Goal: Transaction & Acquisition: Purchase product/service

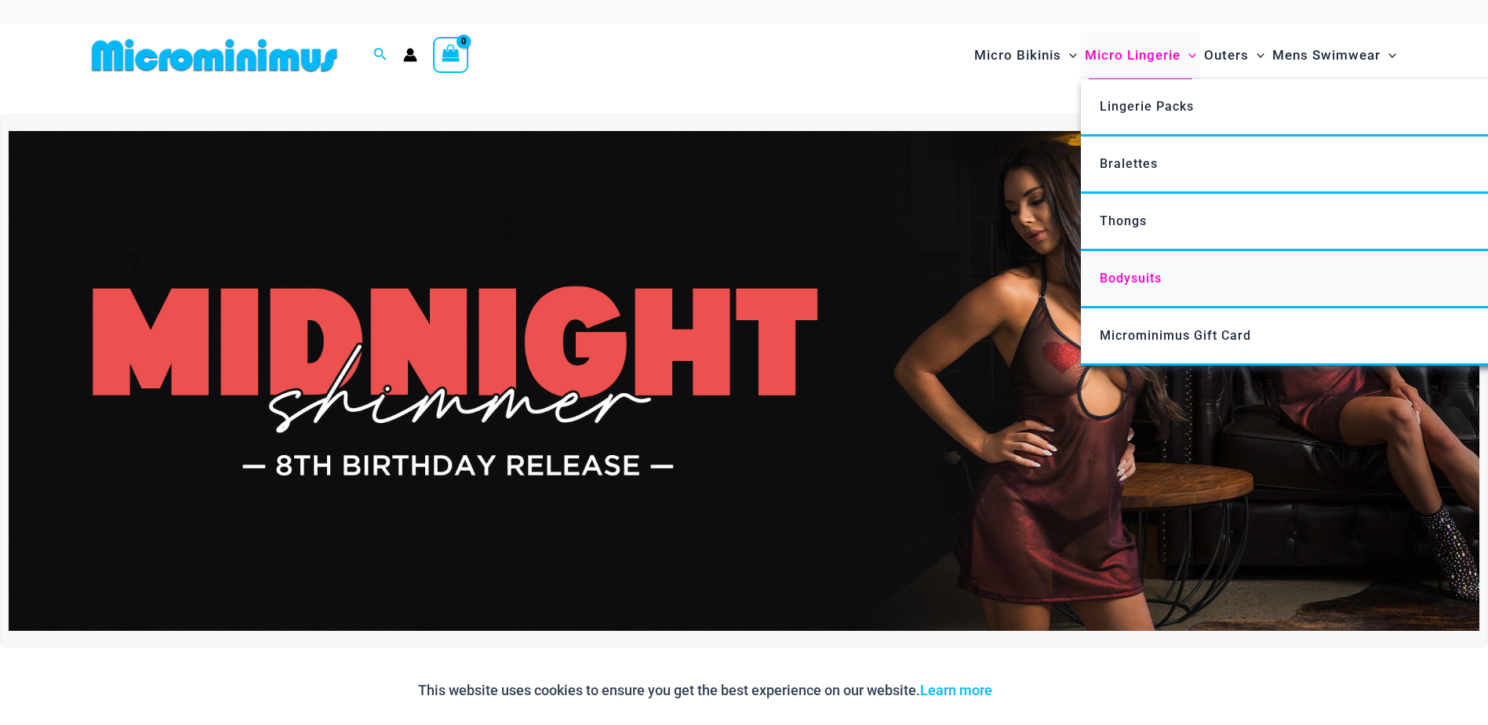
click at [1109, 282] on span "Bodysuits" at bounding box center [1130, 278] width 62 height 15
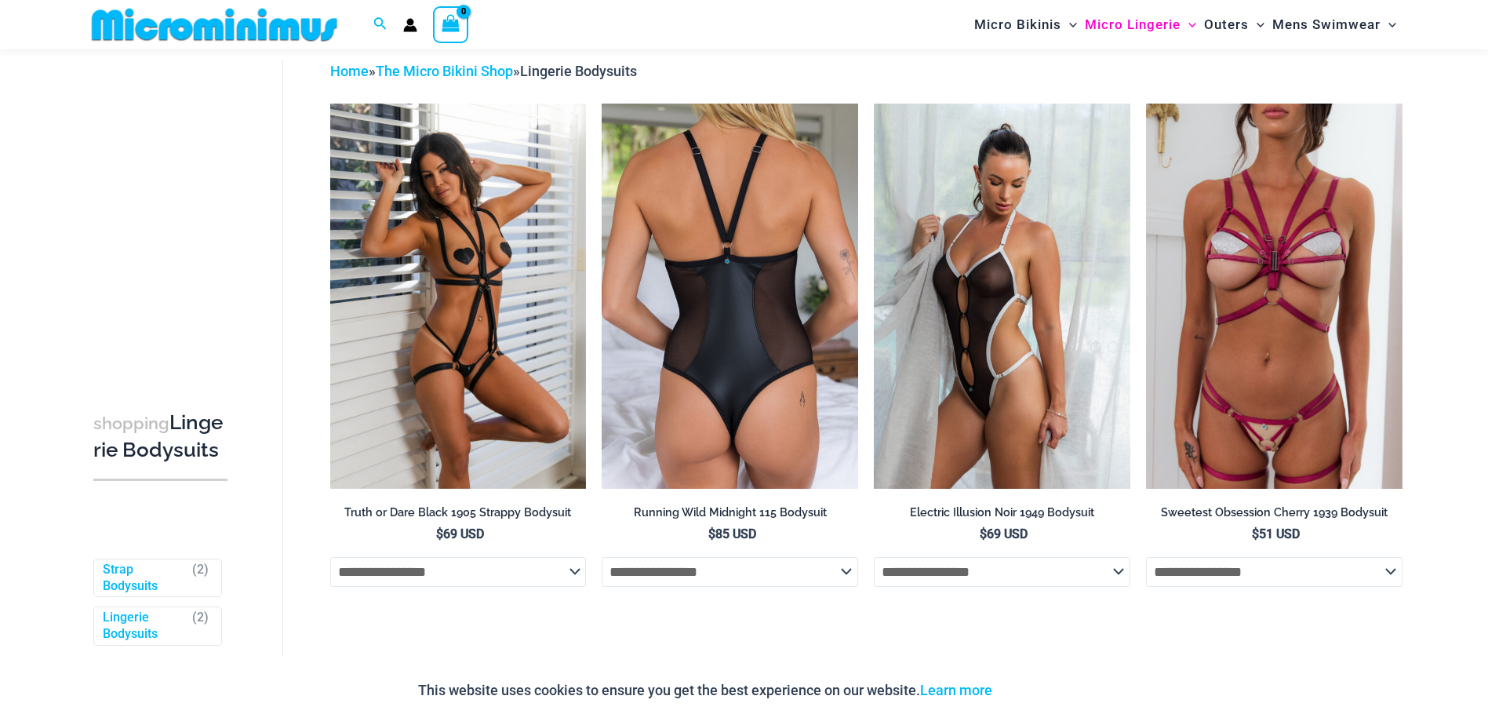
scroll to position [67, 0]
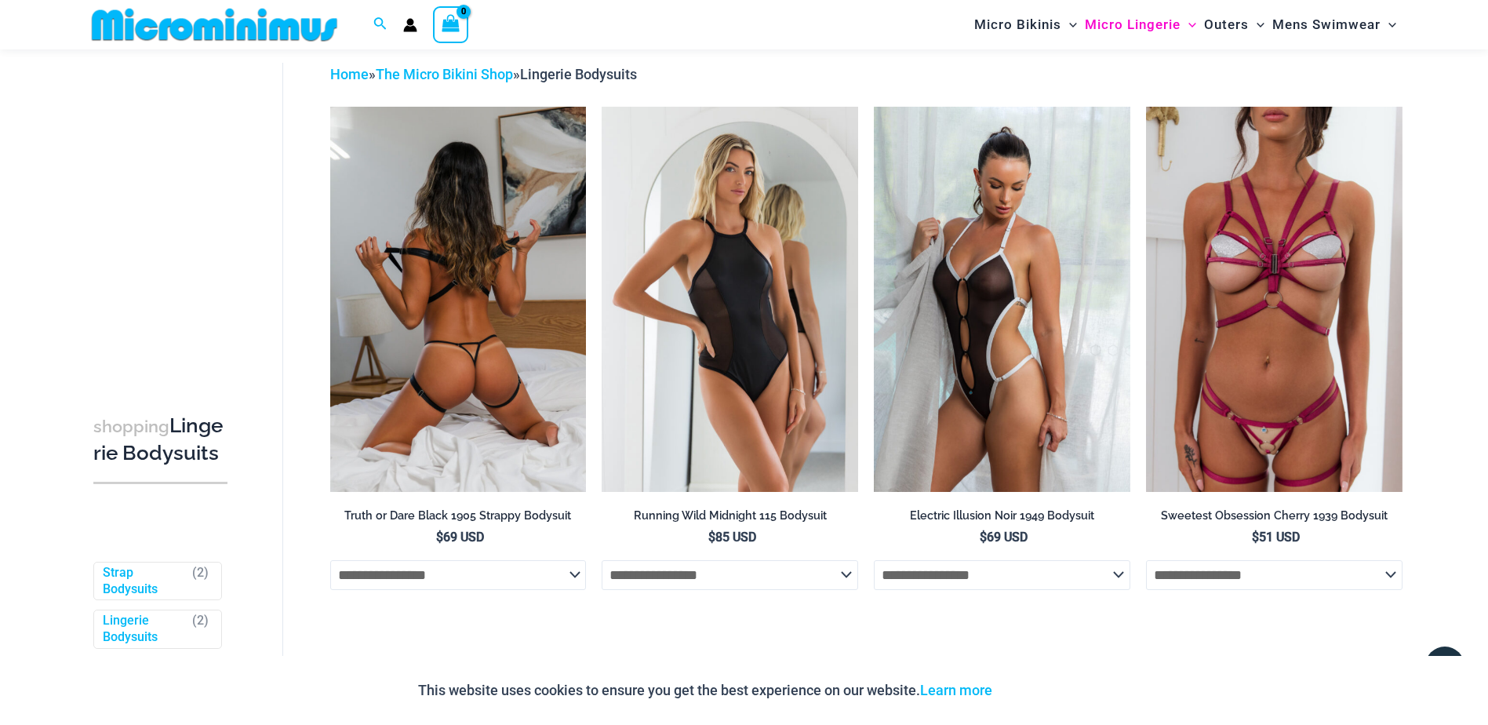
click at [430, 256] on img at bounding box center [458, 299] width 256 height 384
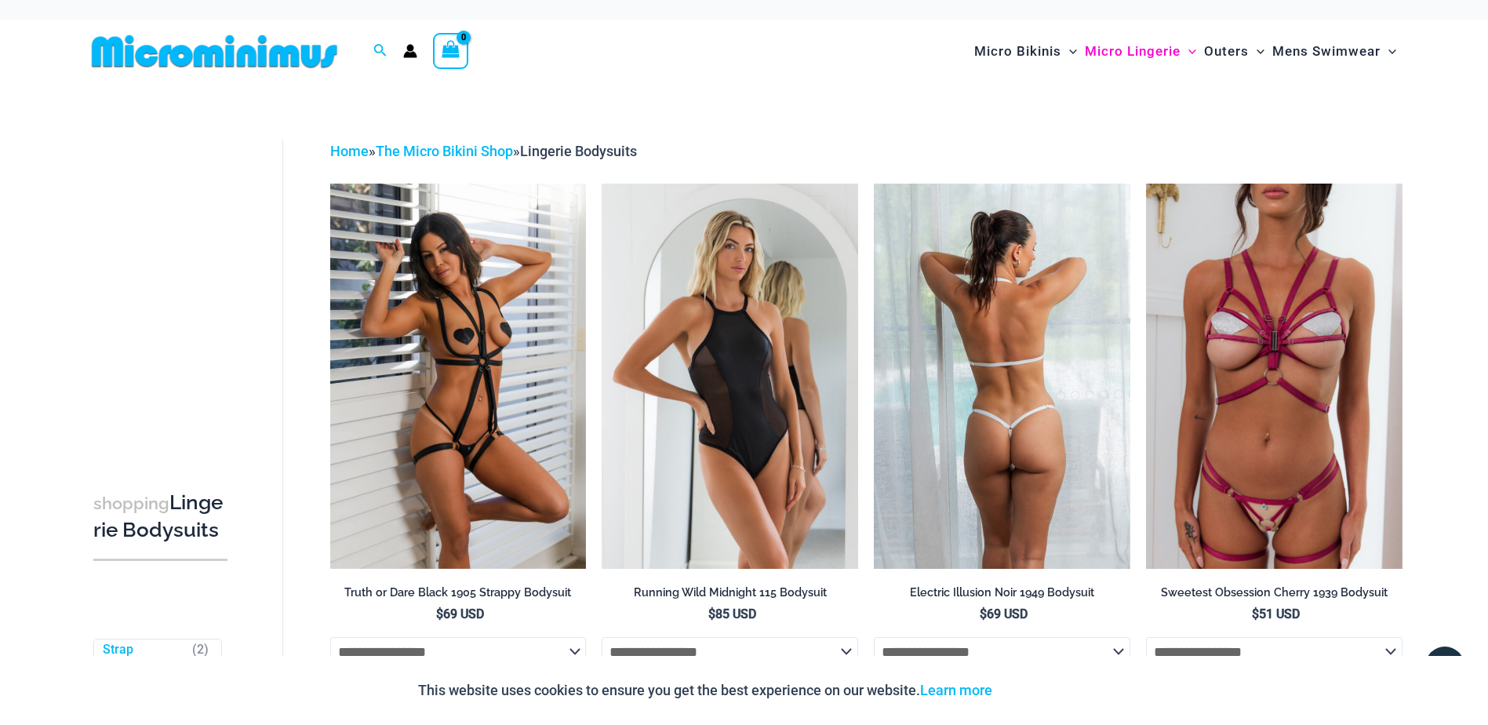
scroll to position [0, 0]
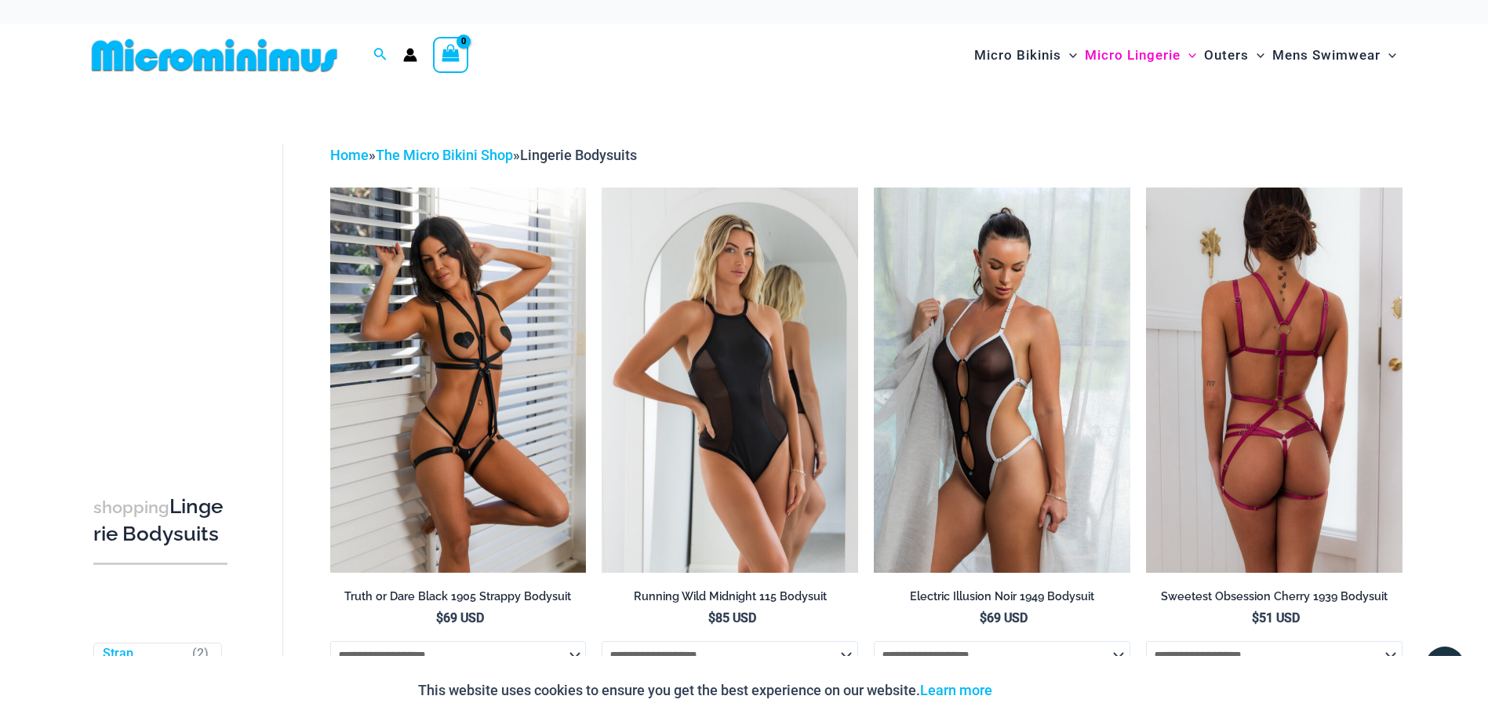
click at [1227, 320] on img at bounding box center [1274, 379] width 256 height 384
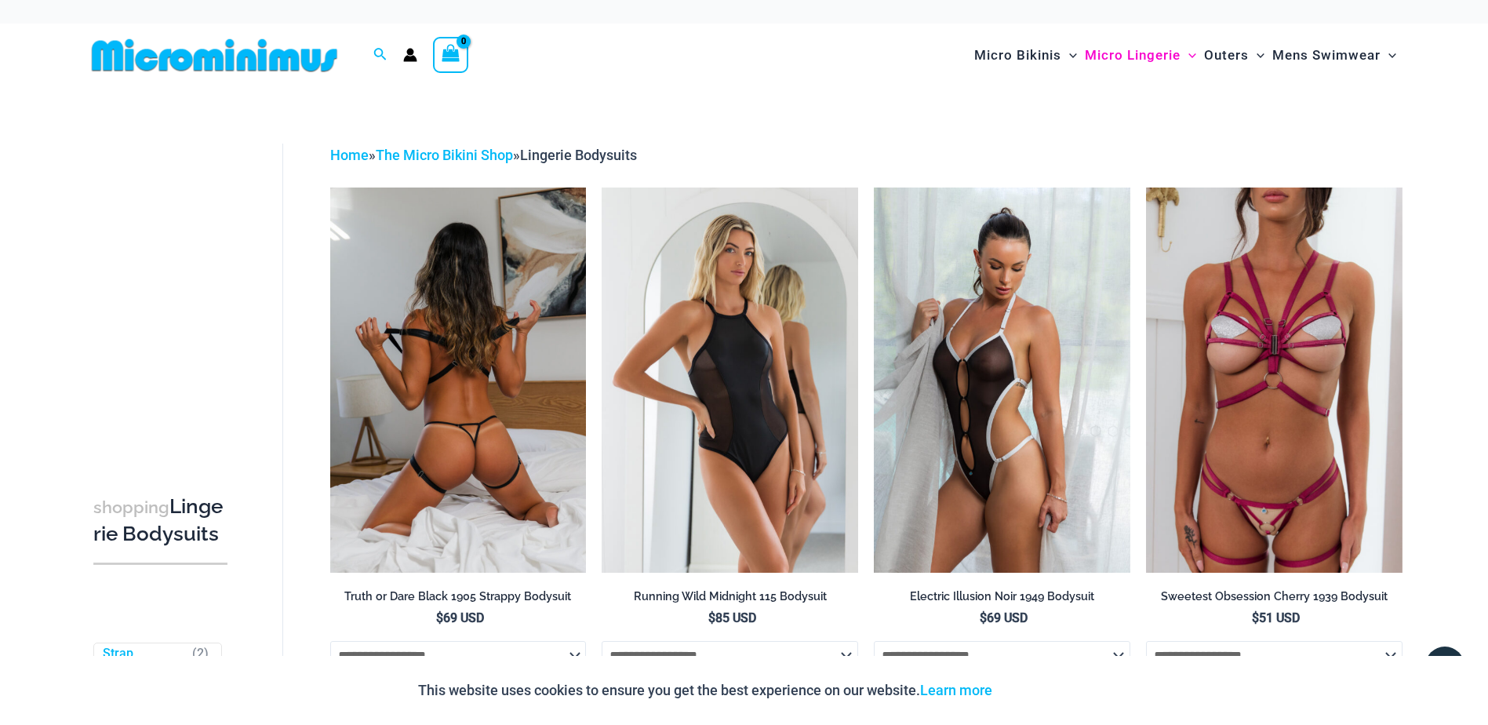
click at [471, 338] on img at bounding box center [458, 379] width 256 height 384
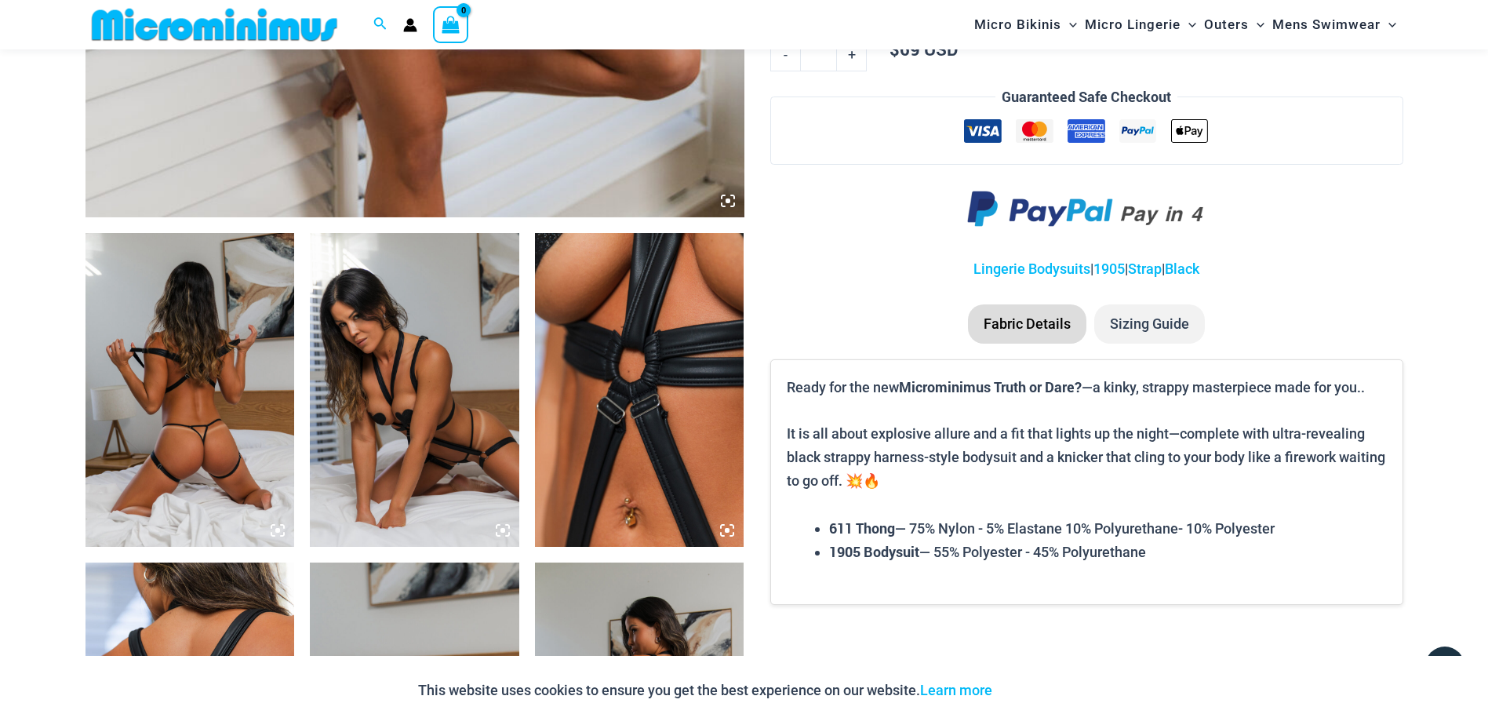
scroll to position [927, 0]
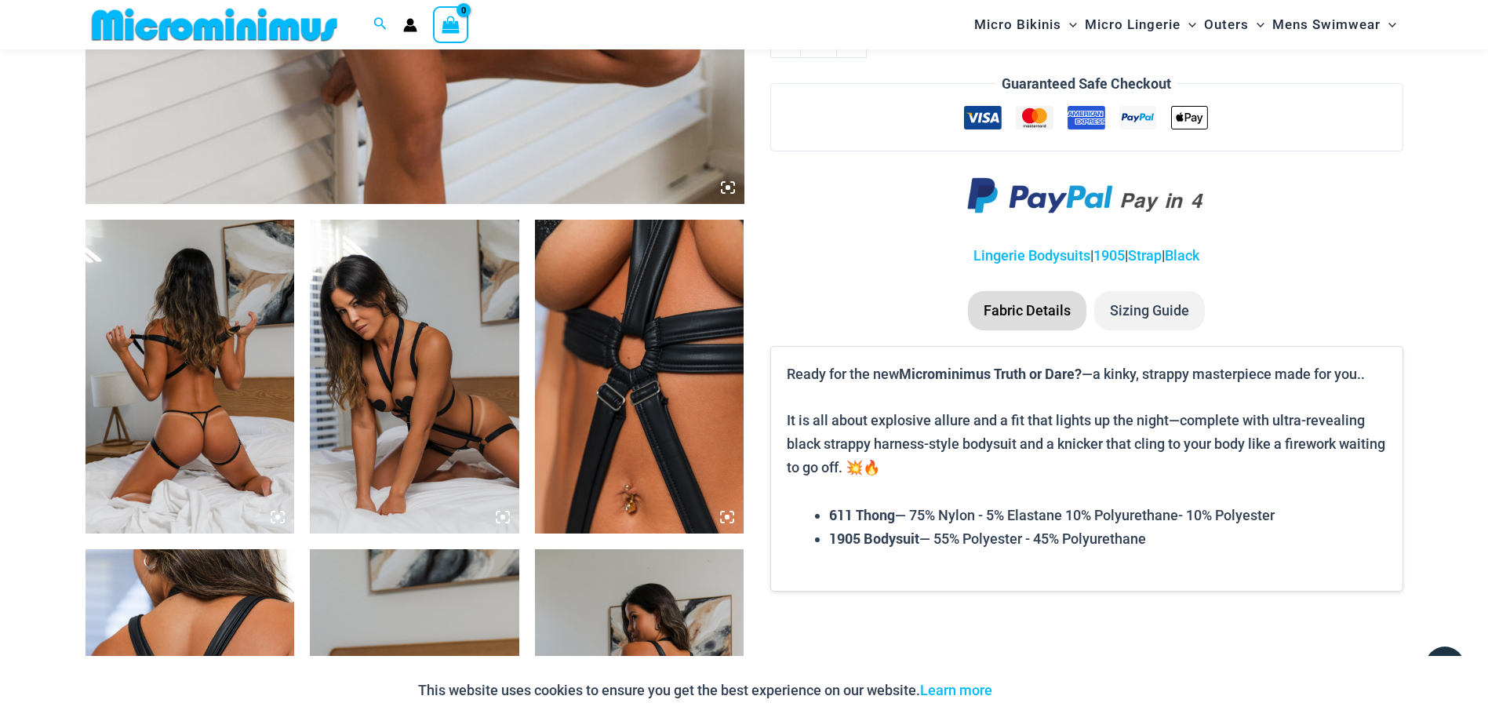
click at [685, 309] on img at bounding box center [639, 377] width 209 height 314
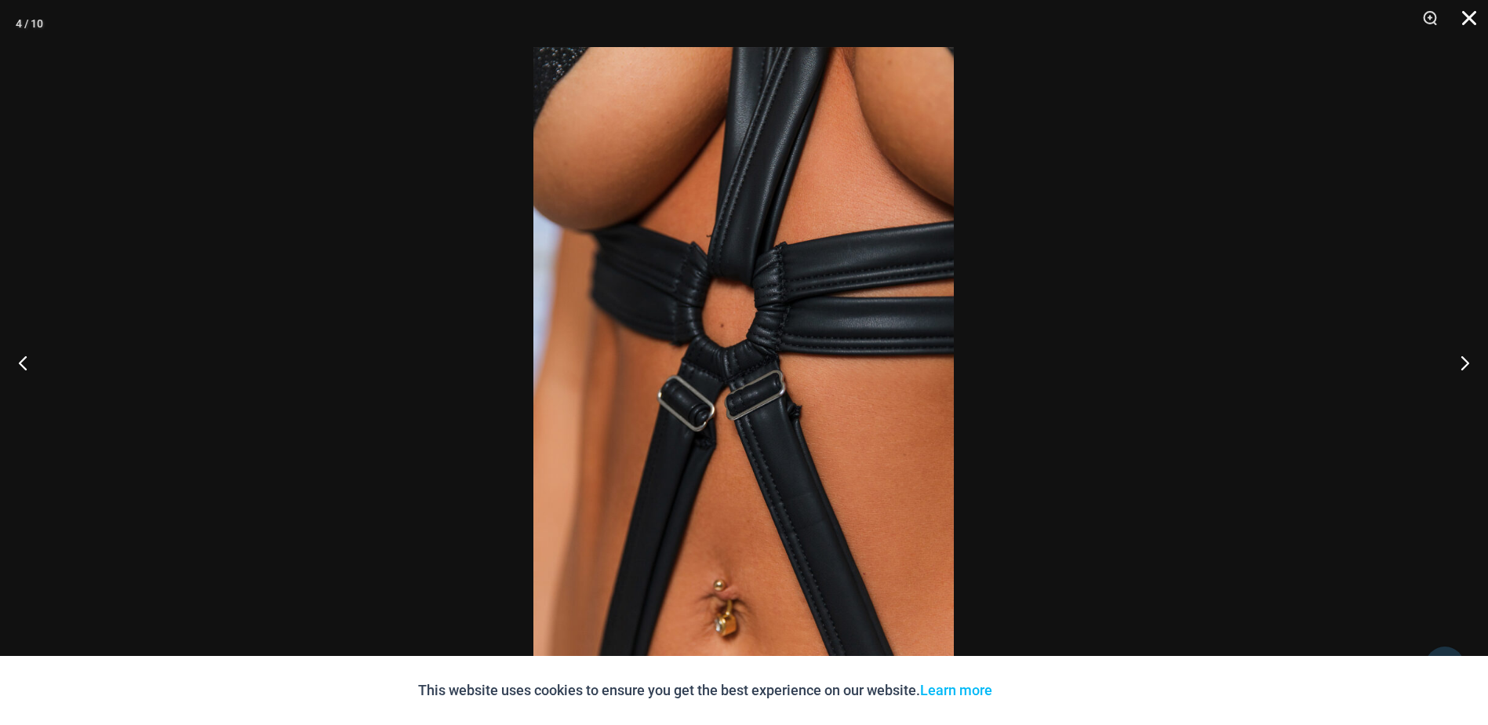
click at [1474, 11] on button "Close" at bounding box center [1463, 23] width 39 height 47
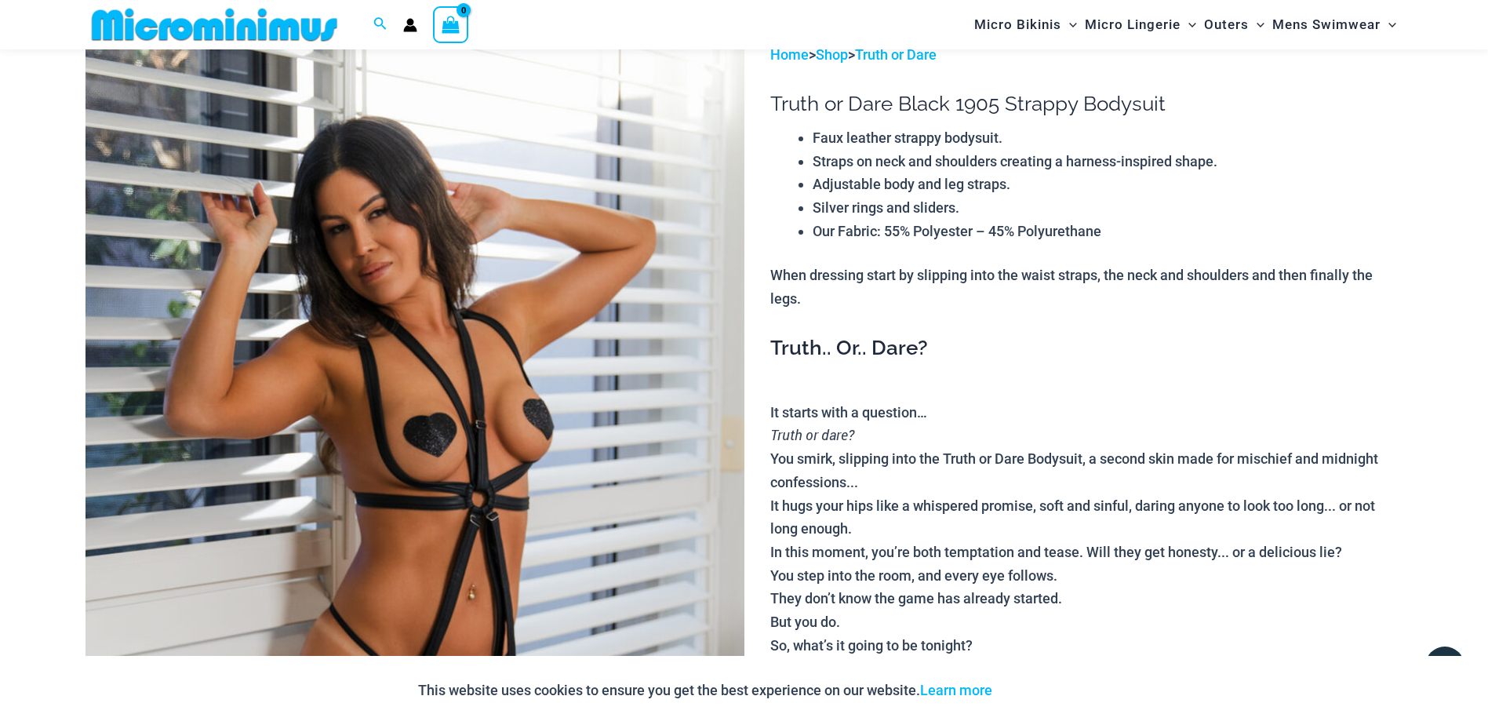
scroll to position [0, 0]
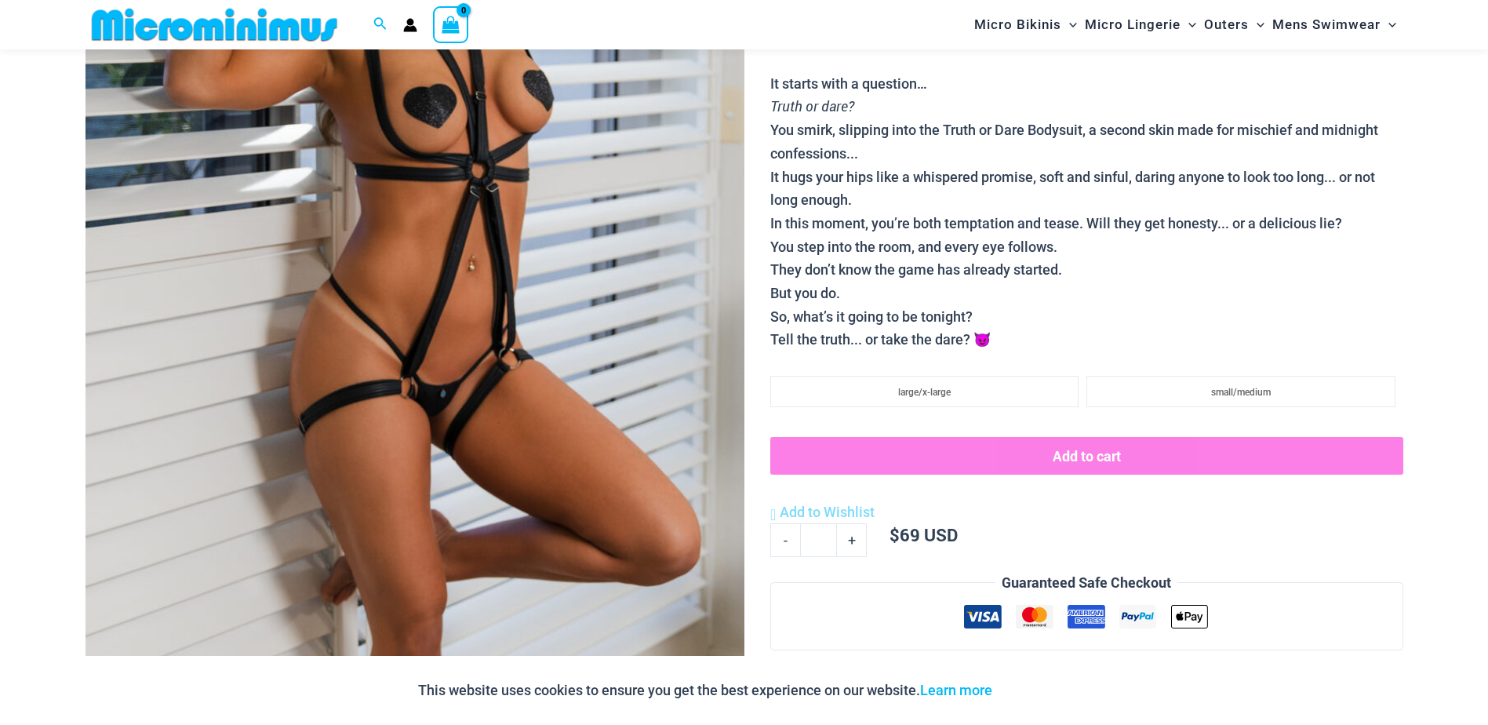
scroll to position [456, 0]
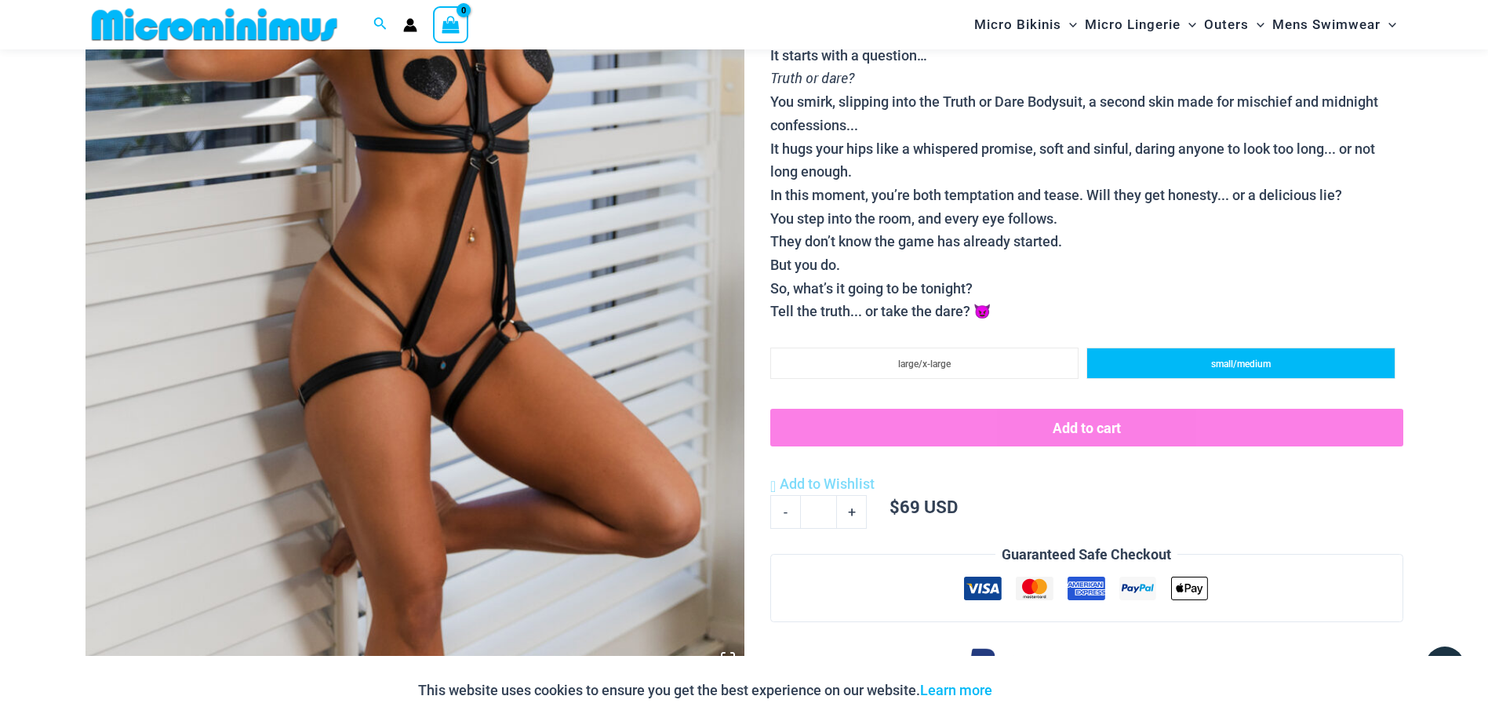
click at [1262, 365] on span "small/medium" at bounding box center [1241, 363] width 60 height 11
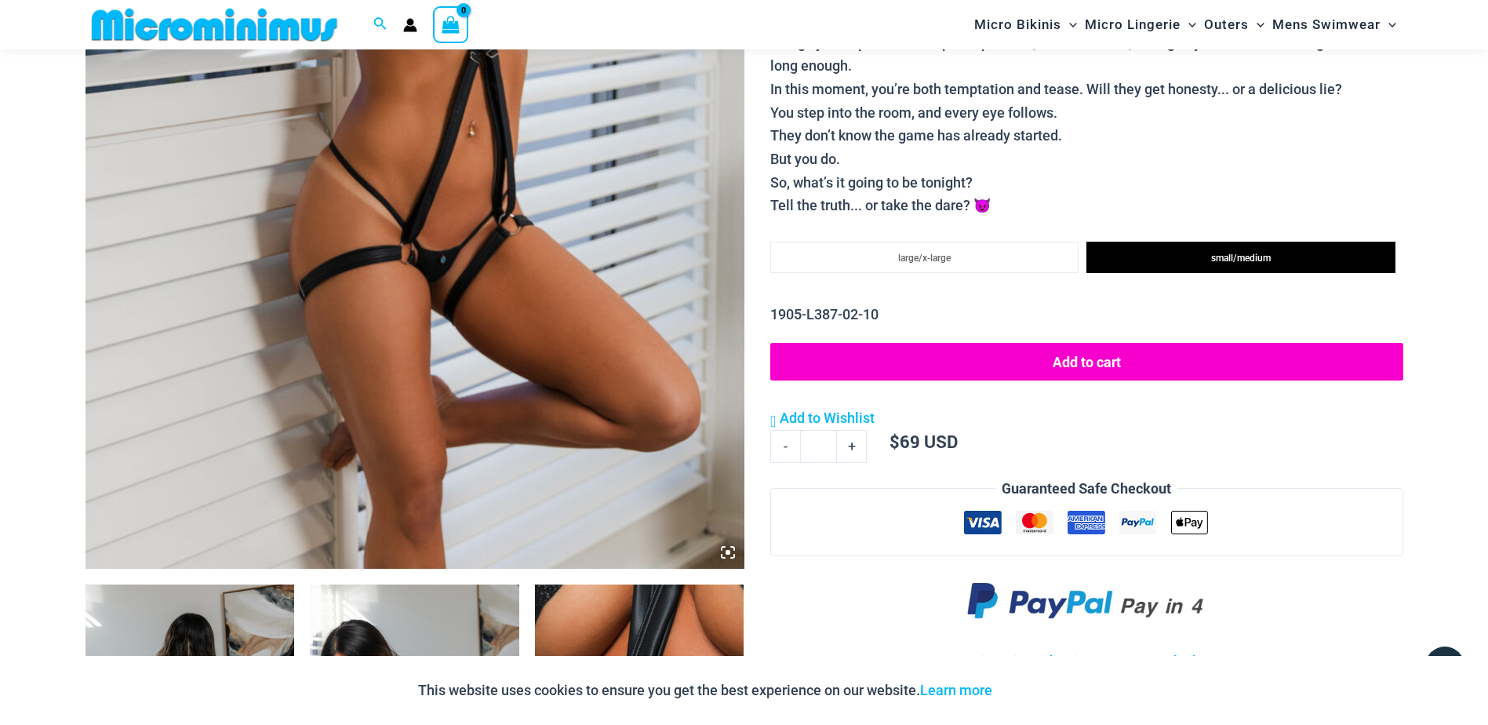
scroll to position [692, 0]
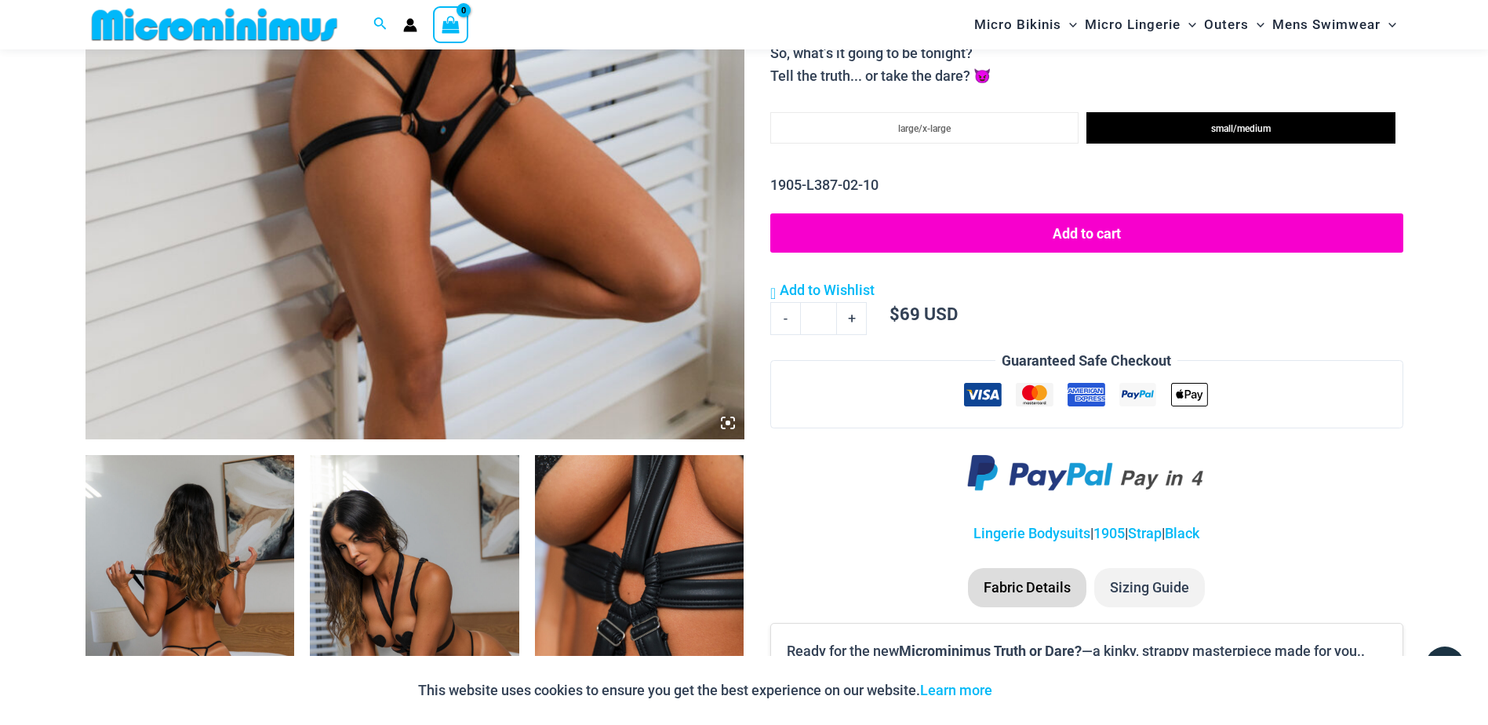
click at [1056, 237] on button "Add to cart" at bounding box center [1086, 232] width 632 height 39
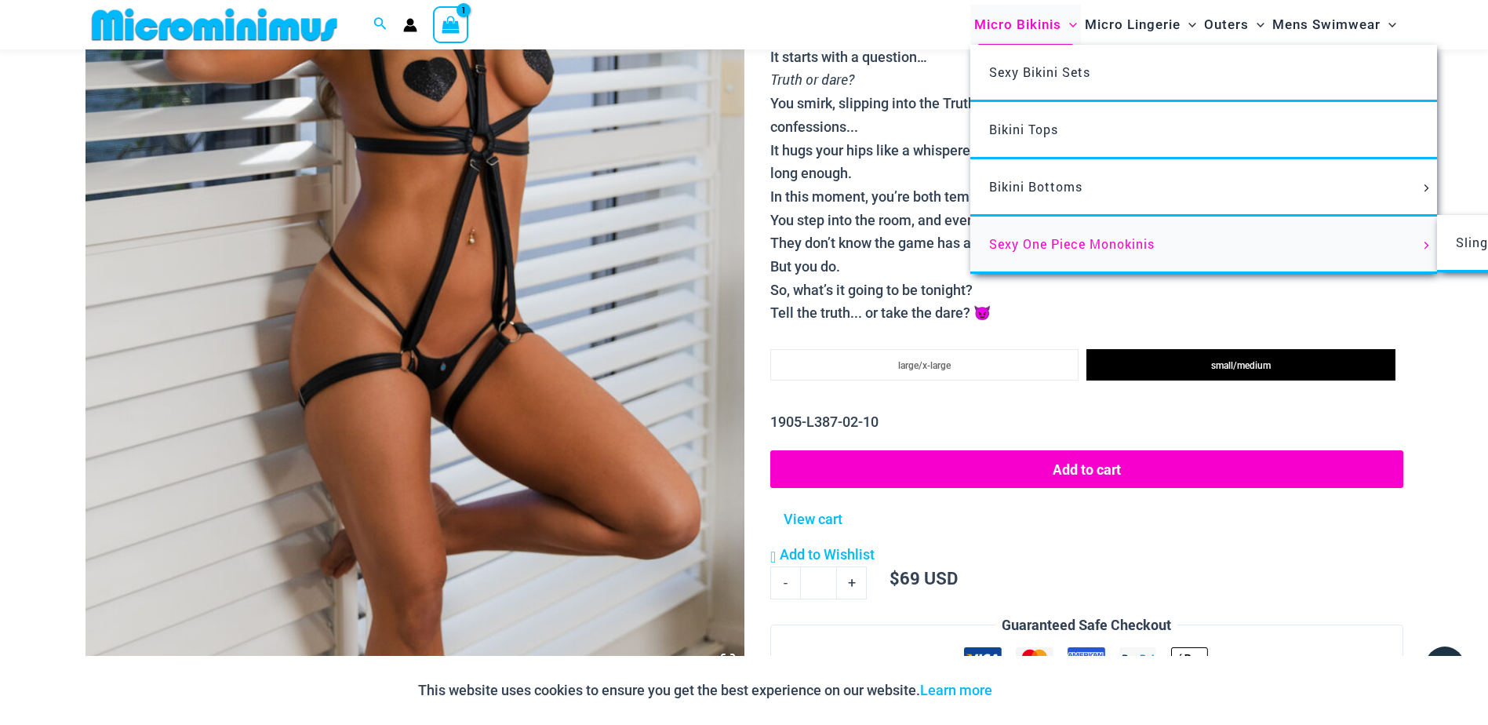
scroll to position [300, 0]
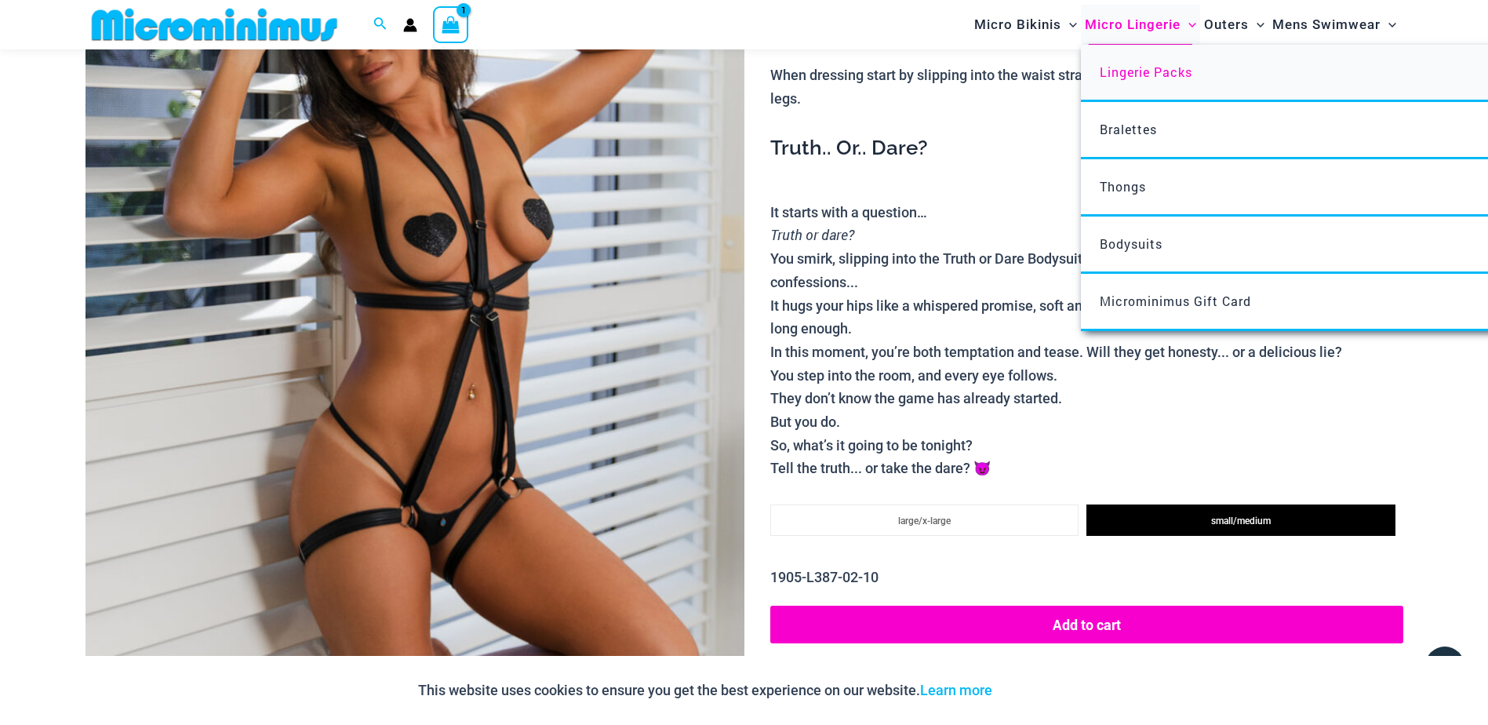
click at [1130, 67] on span "Lingerie Packs" at bounding box center [1145, 72] width 93 height 16
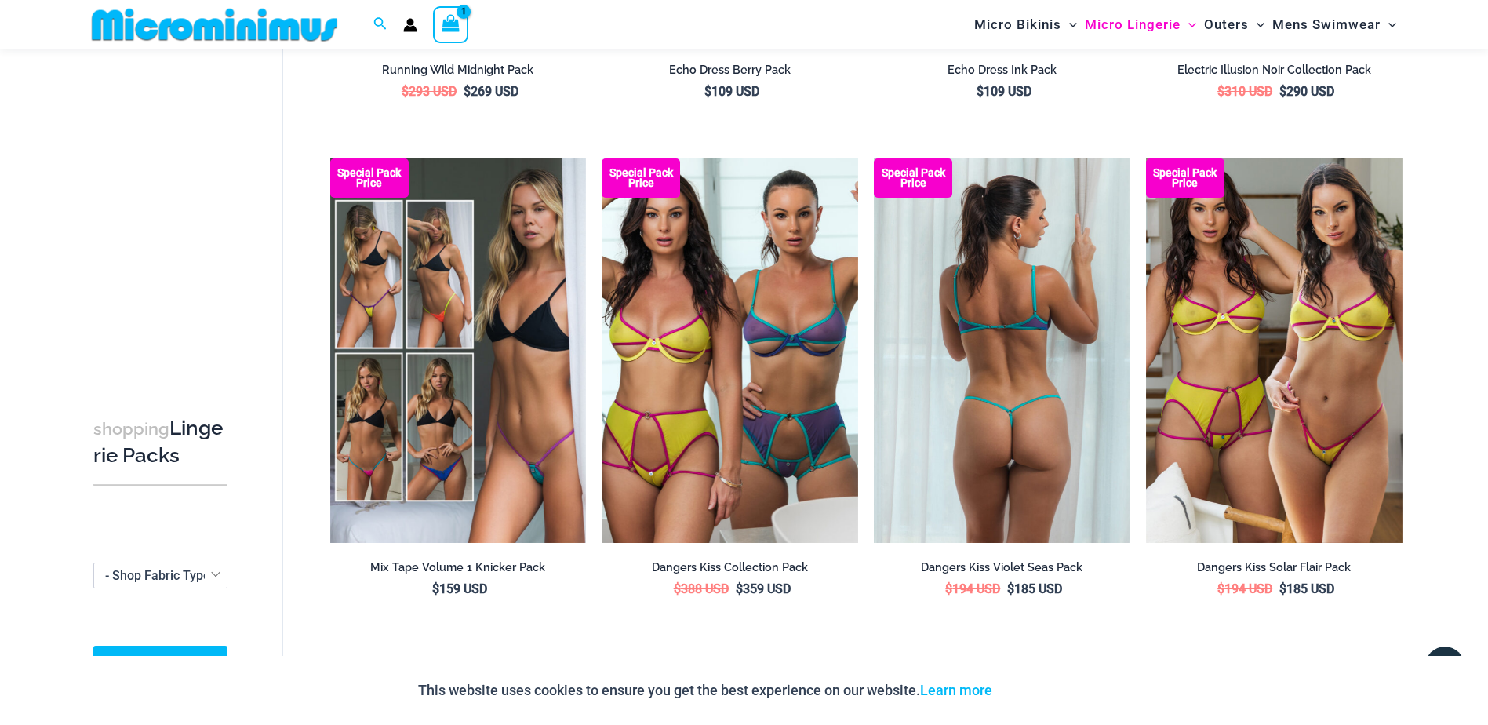
scroll to position [1008, 0]
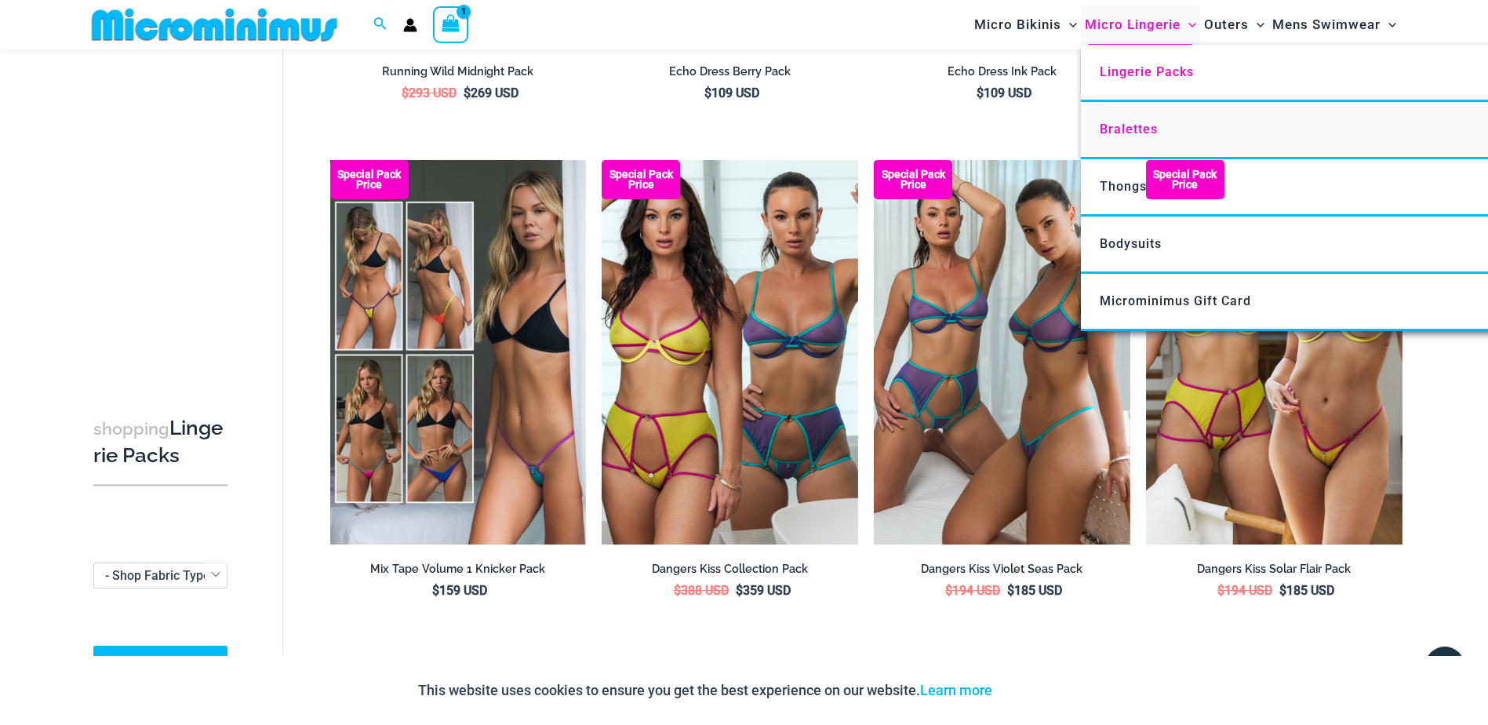
click at [1126, 131] on span "Bralettes" at bounding box center [1128, 129] width 58 height 15
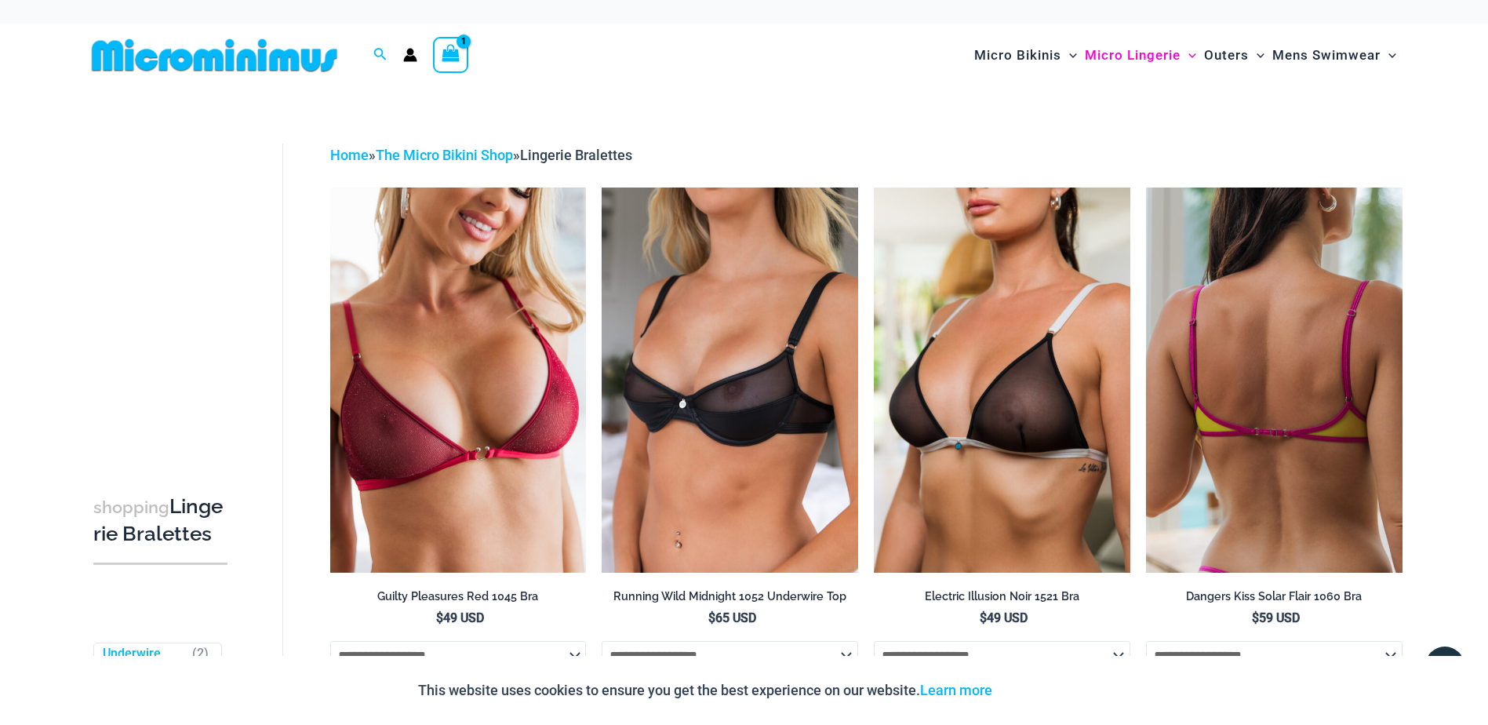
click at [1301, 397] on img at bounding box center [1274, 379] width 256 height 384
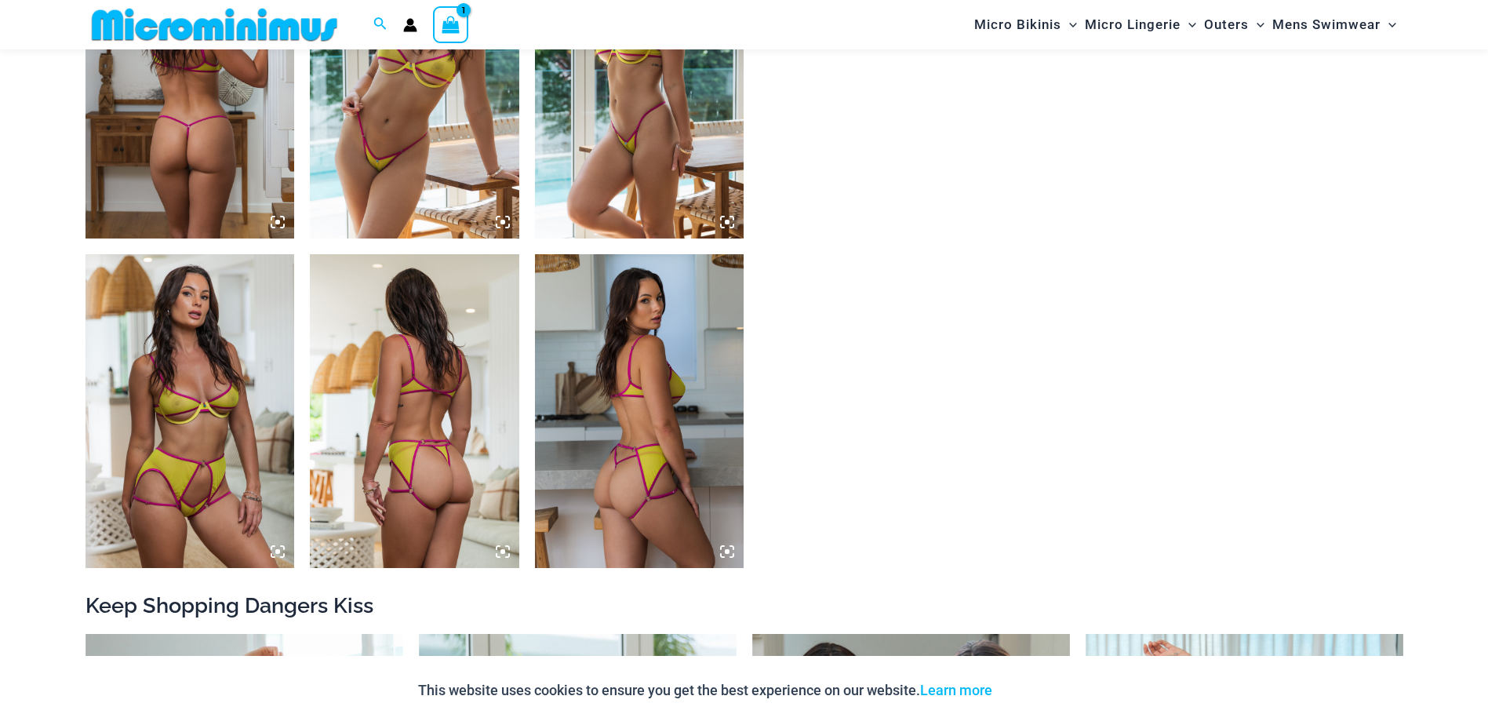
scroll to position [1554, 0]
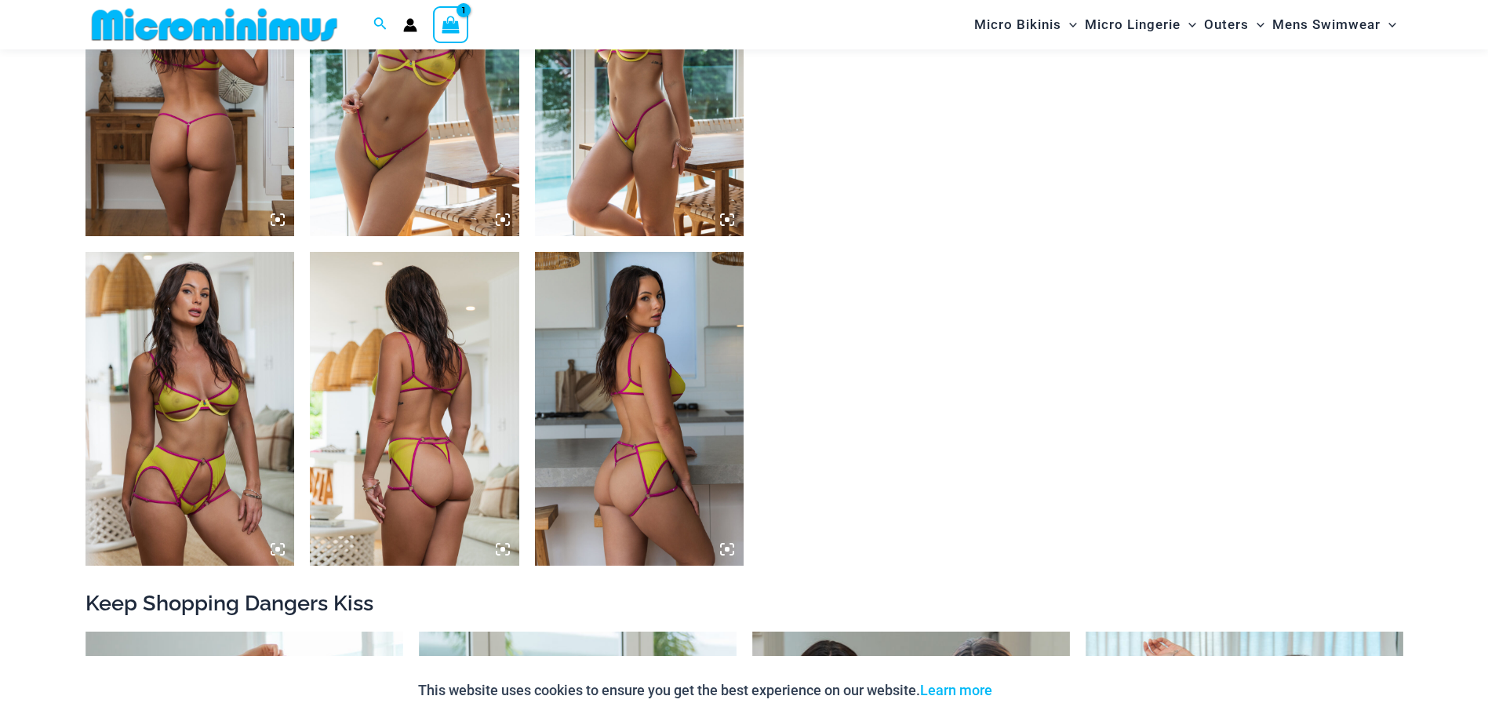
click at [202, 343] on img at bounding box center [189, 409] width 209 height 314
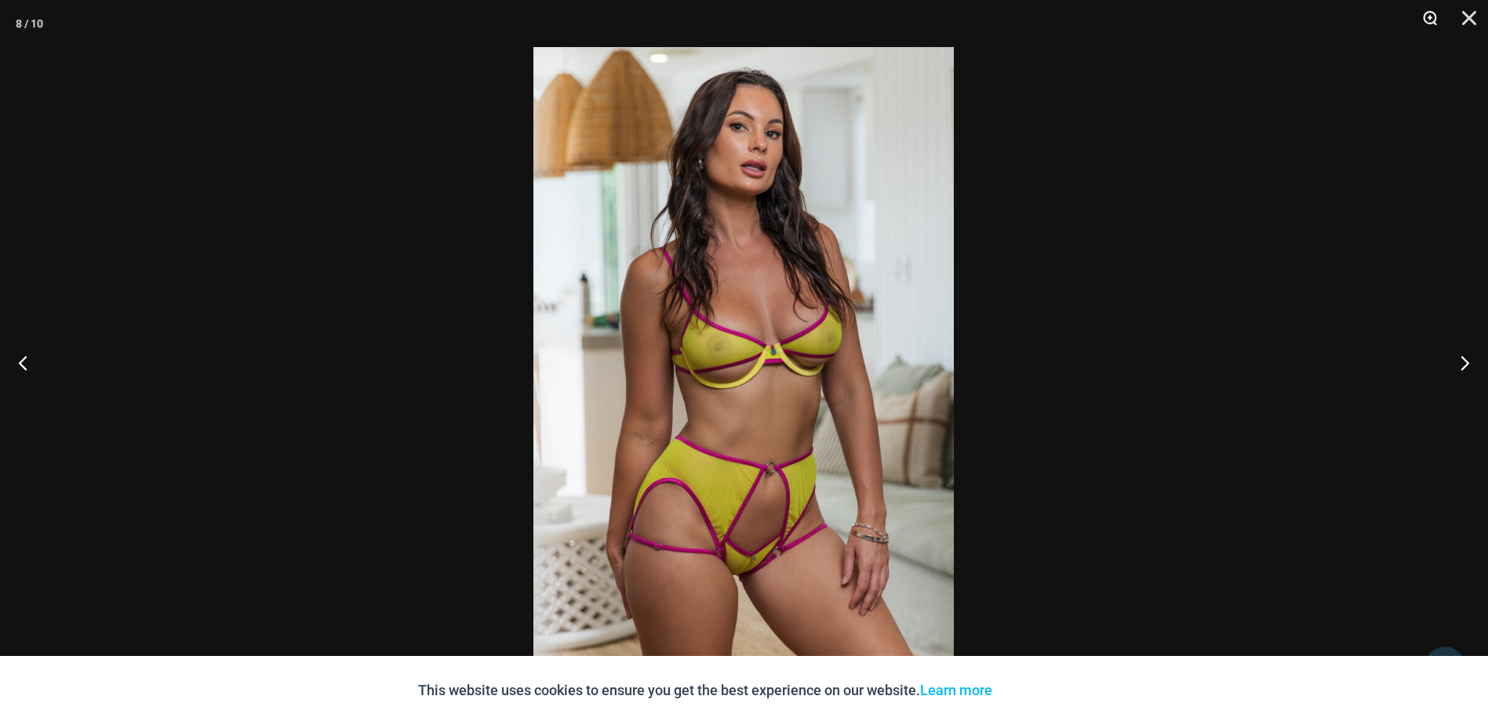
click at [1430, 15] on button "Zoom" at bounding box center [1424, 23] width 39 height 47
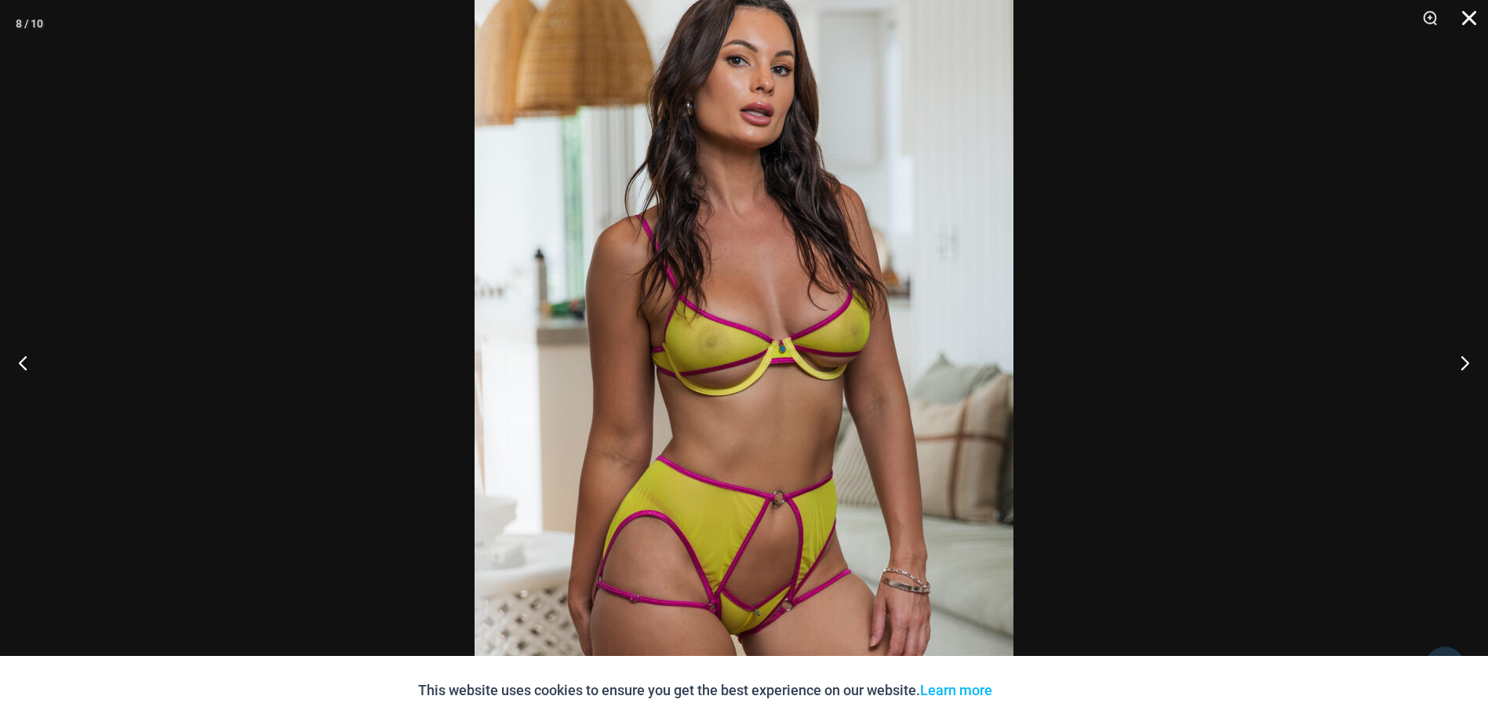
click at [1463, 20] on button "Close" at bounding box center [1463, 23] width 39 height 47
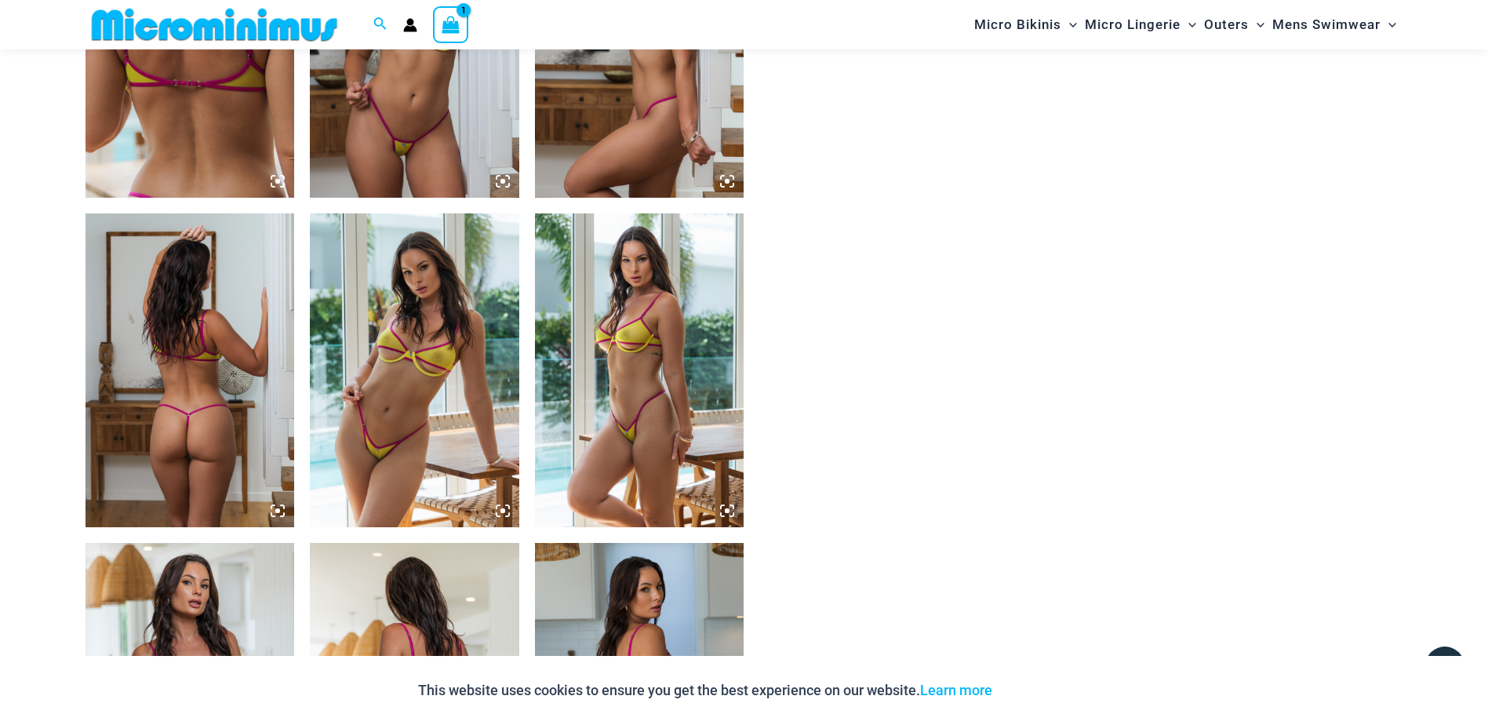
scroll to position [1083, 0]
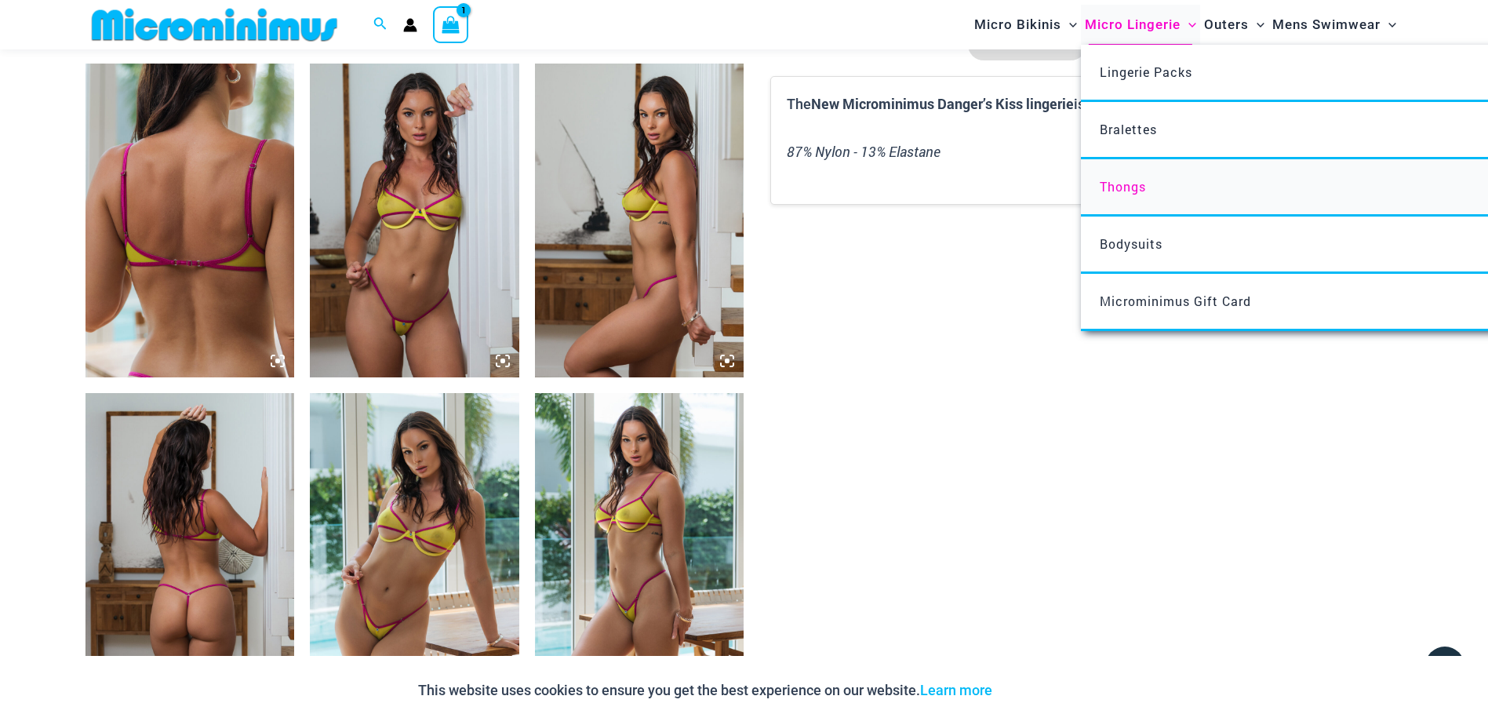
click at [1131, 188] on span "Thongs" at bounding box center [1122, 186] width 46 height 16
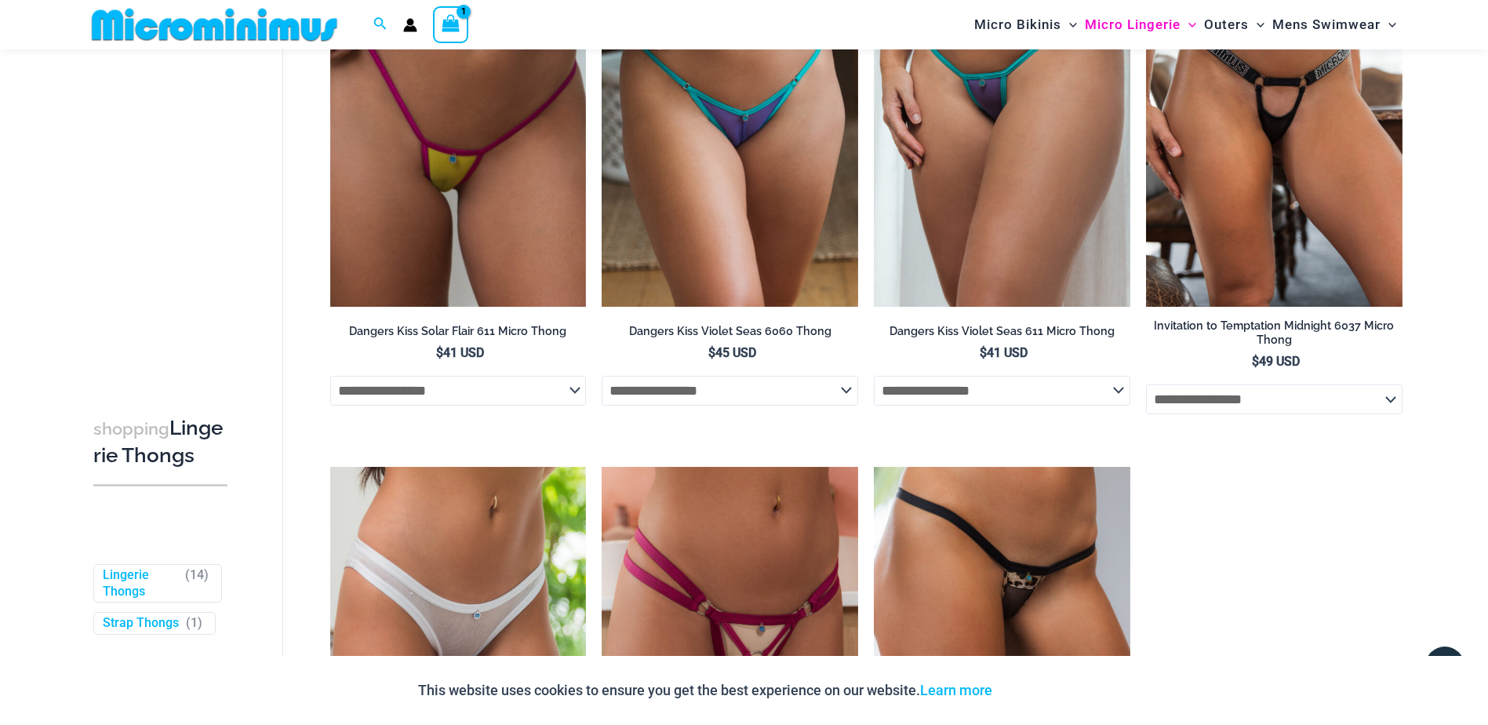
scroll to position [1242, 0]
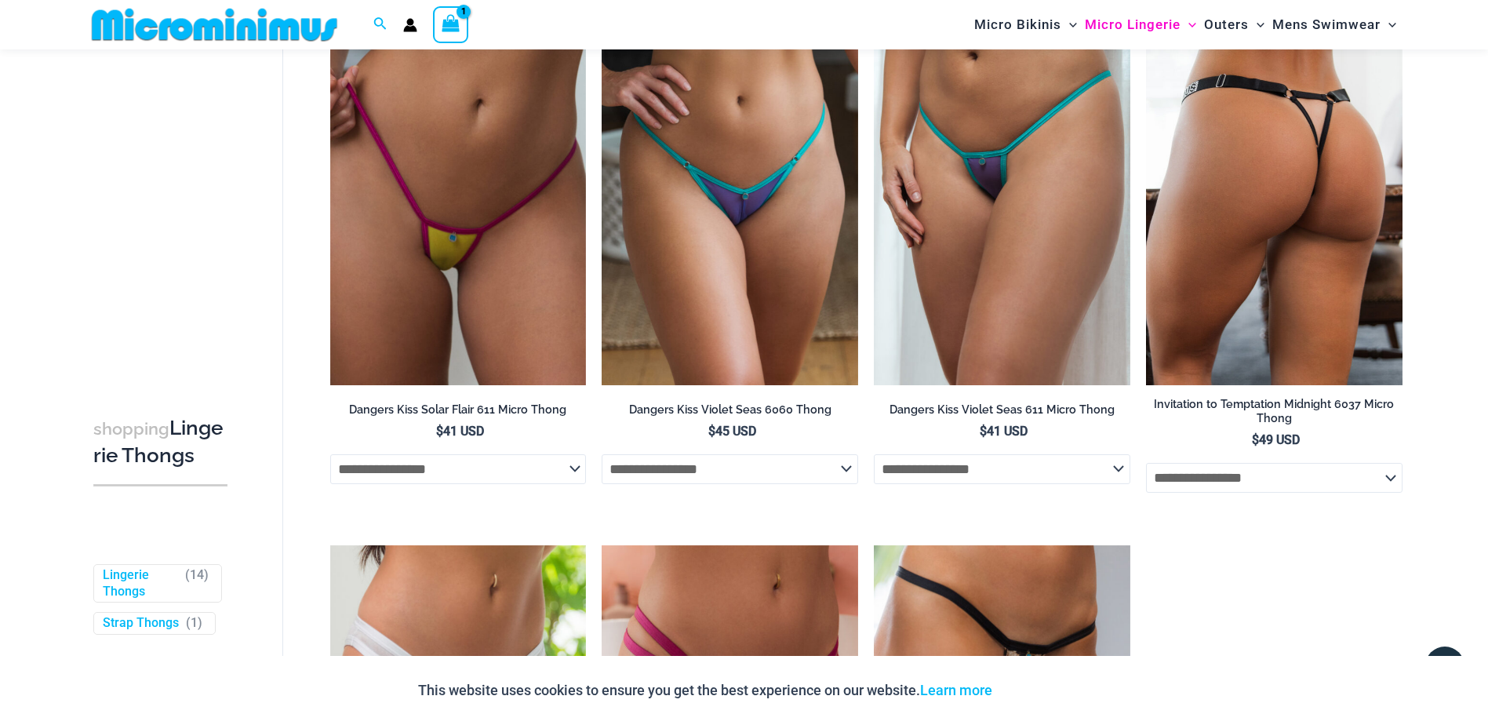
click at [1238, 140] on img at bounding box center [1274, 193] width 256 height 384
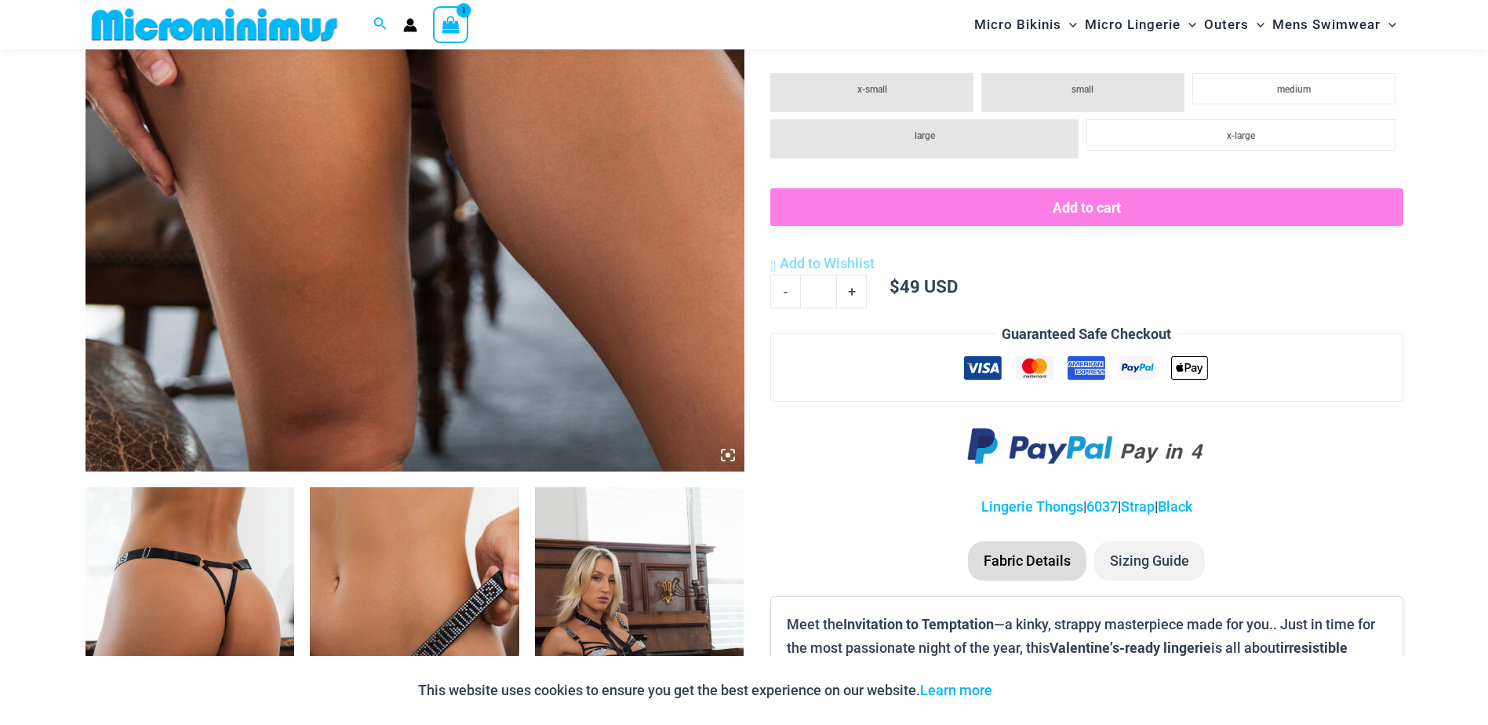
scroll to position [849, 0]
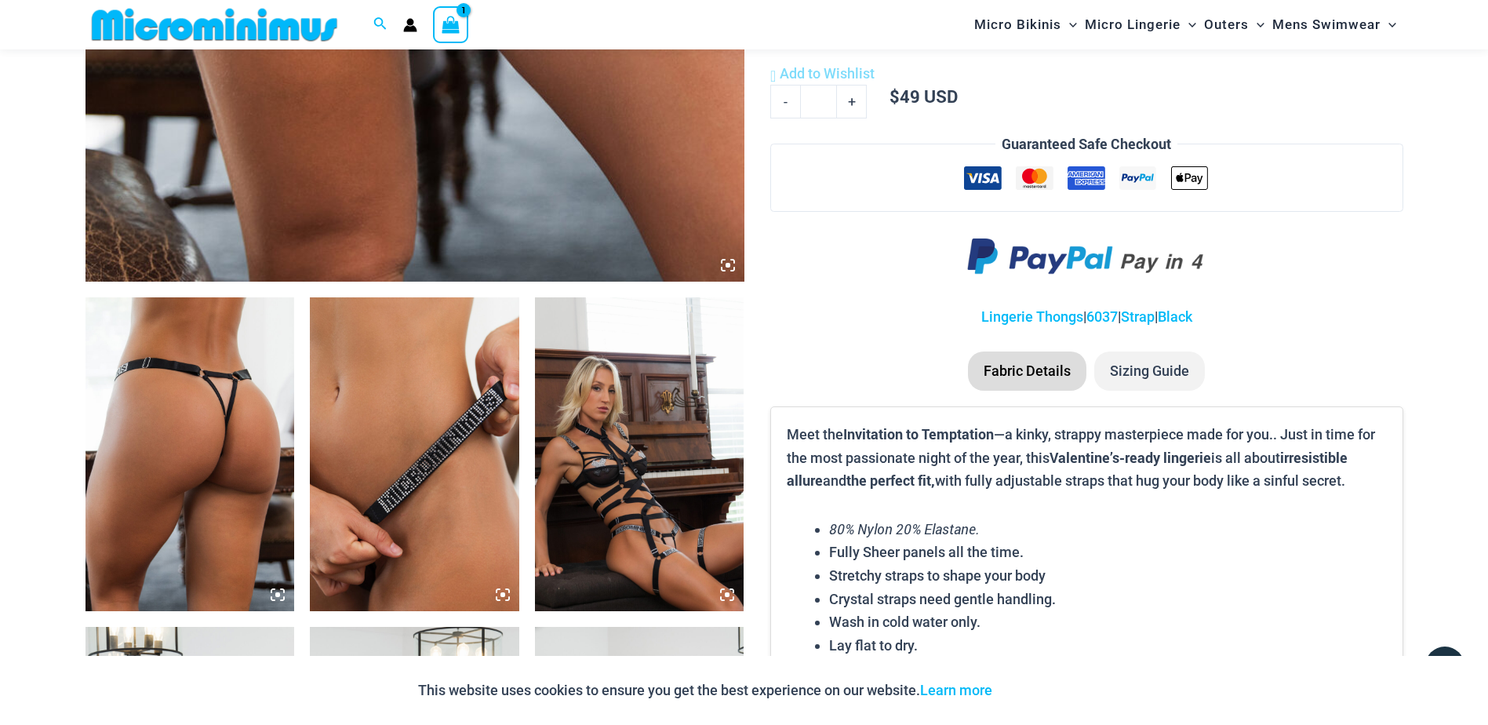
click at [227, 431] on img at bounding box center [189, 454] width 209 height 314
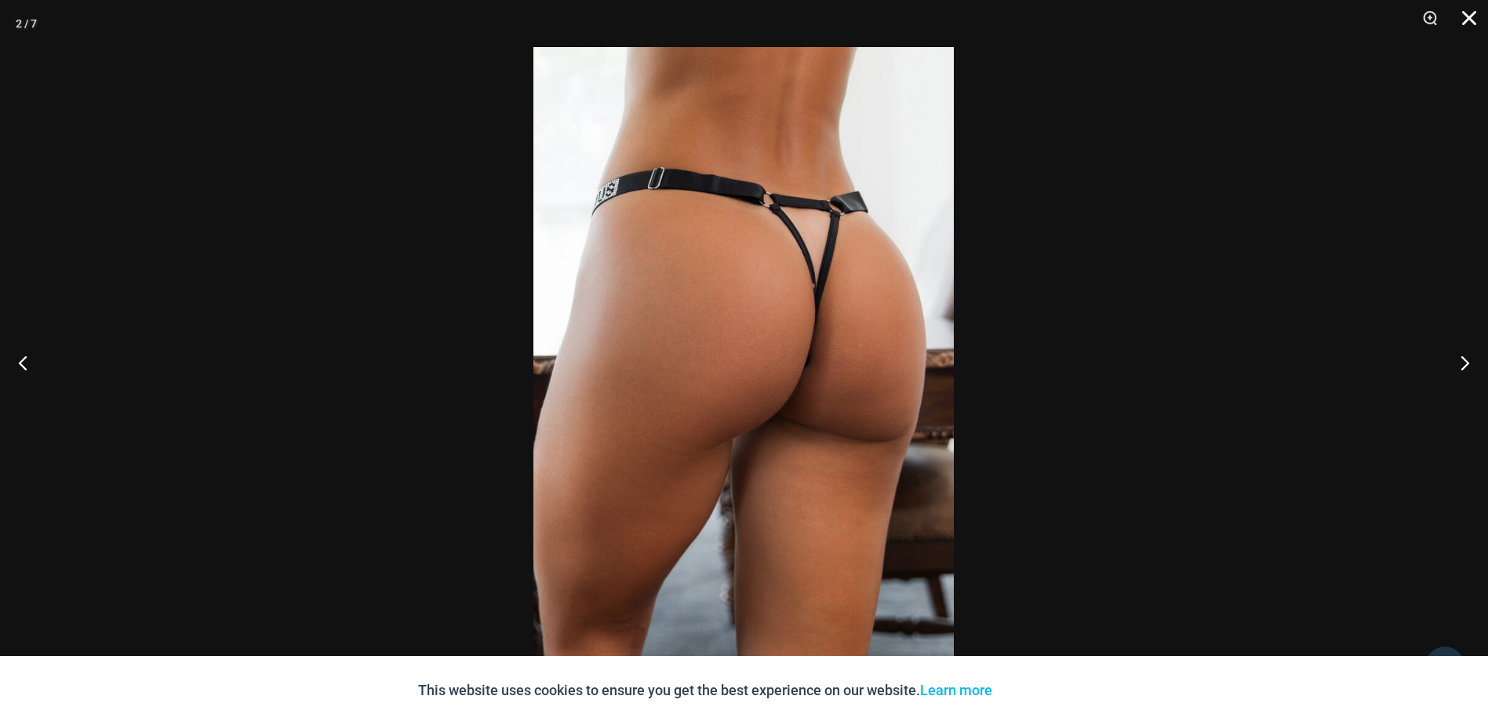
click at [1478, 9] on button "Close" at bounding box center [1463, 23] width 39 height 47
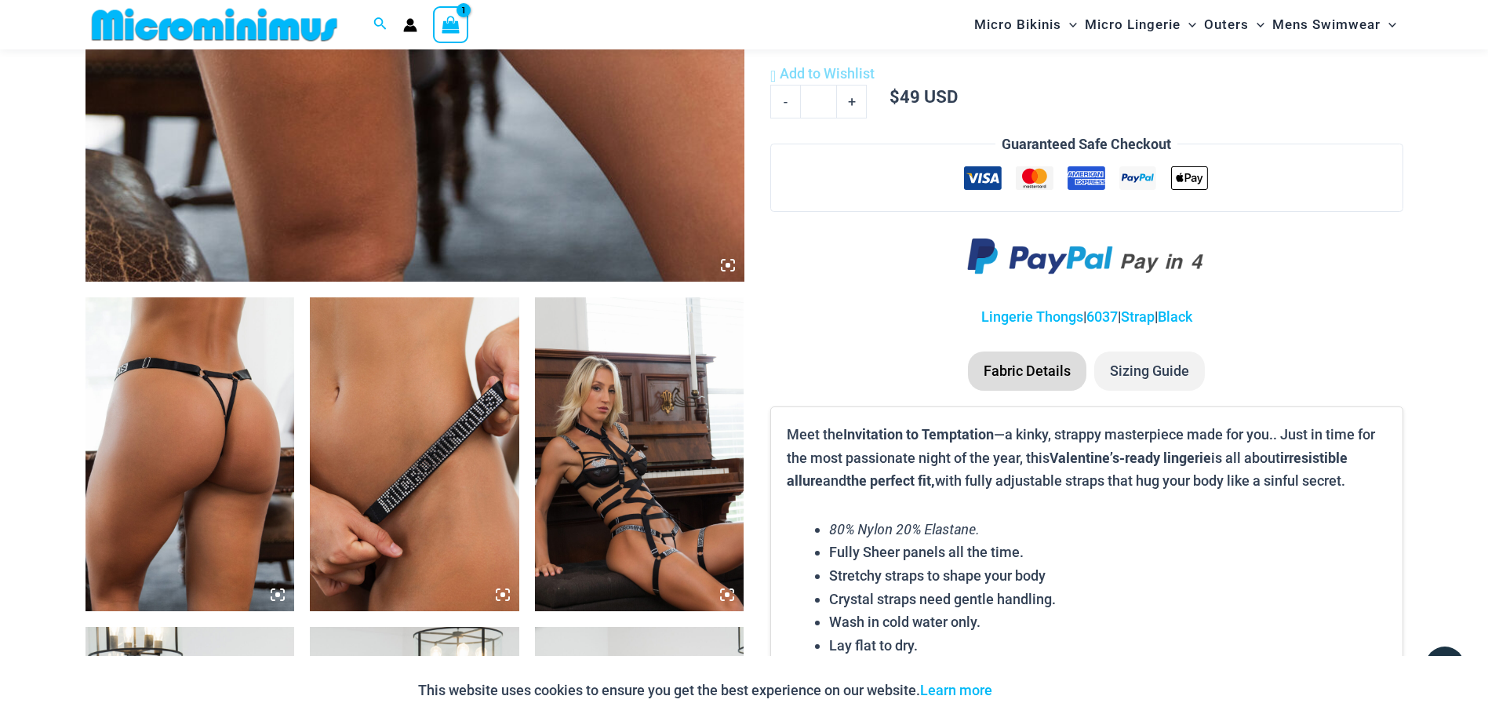
click at [641, 412] on img at bounding box center [639, 454] width 209 height 314
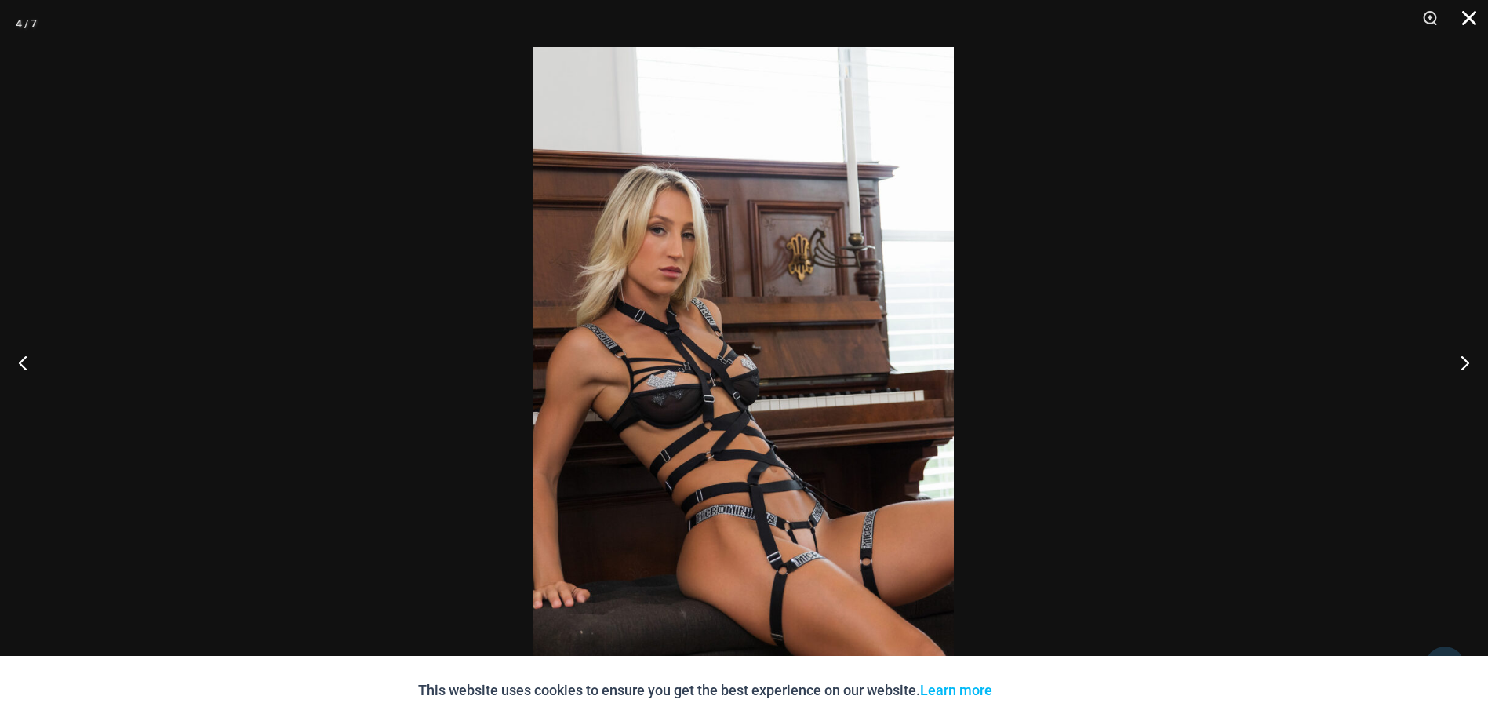
click at [1476, 24] on button "Close" at bounding box center [1463, 23] width 39 height 47
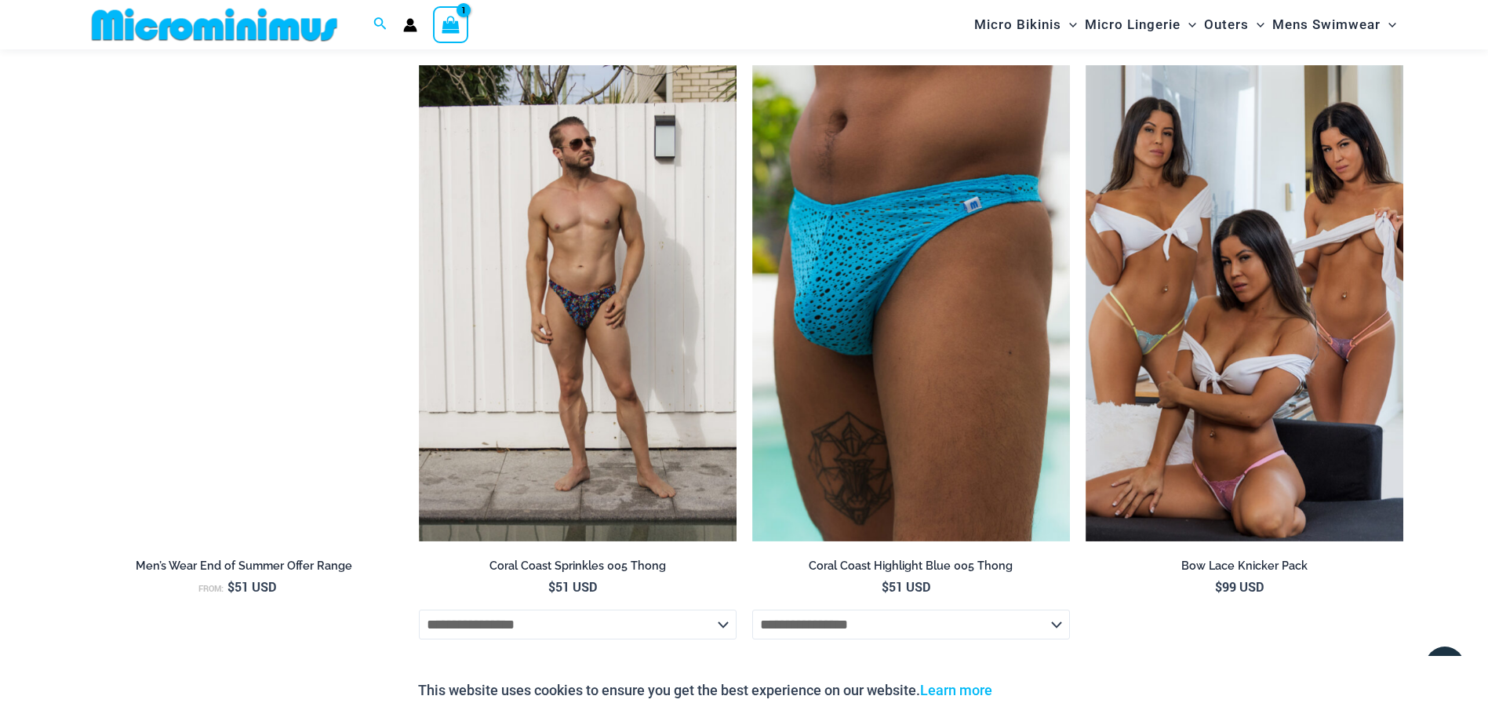
scroll to position [2419, 0]
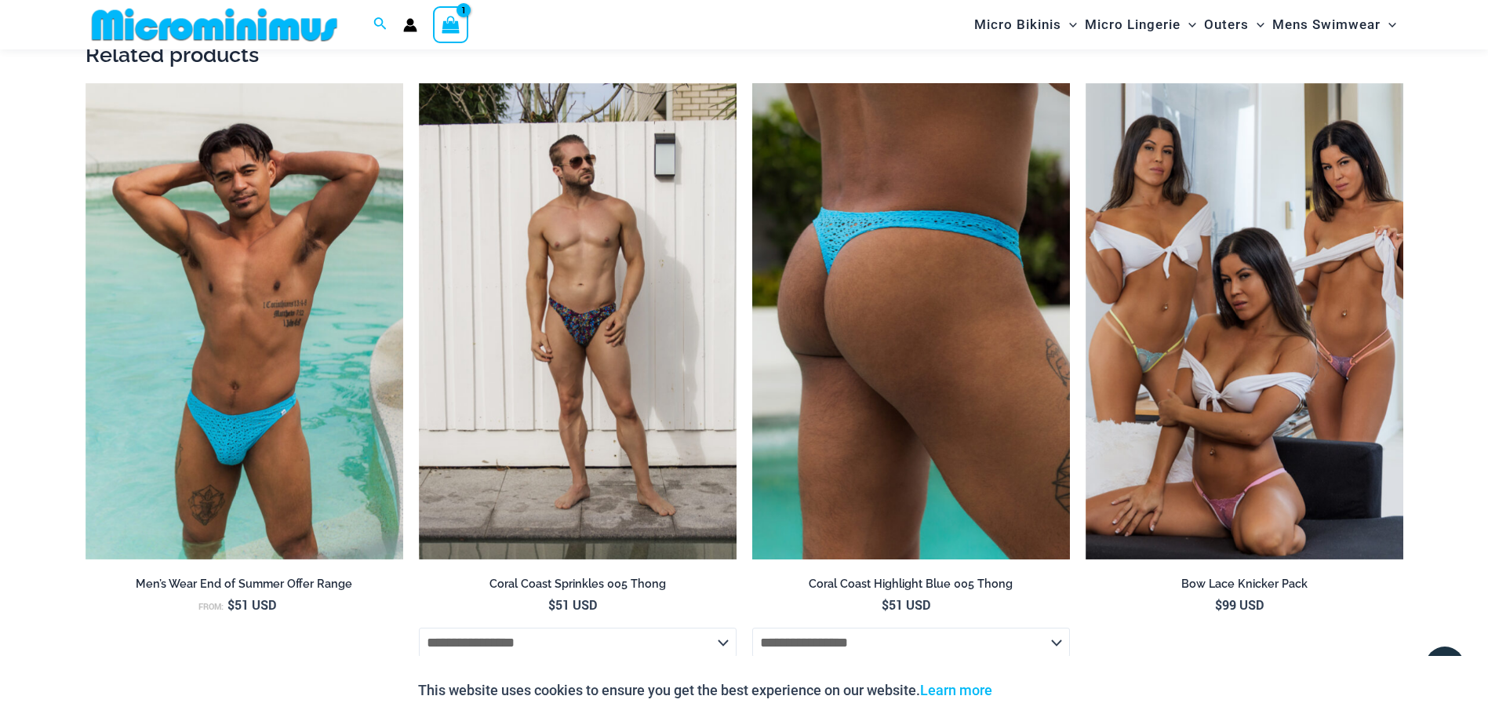
click at [957, 282] on img at bounding box center [911, 321] width 318 height 477
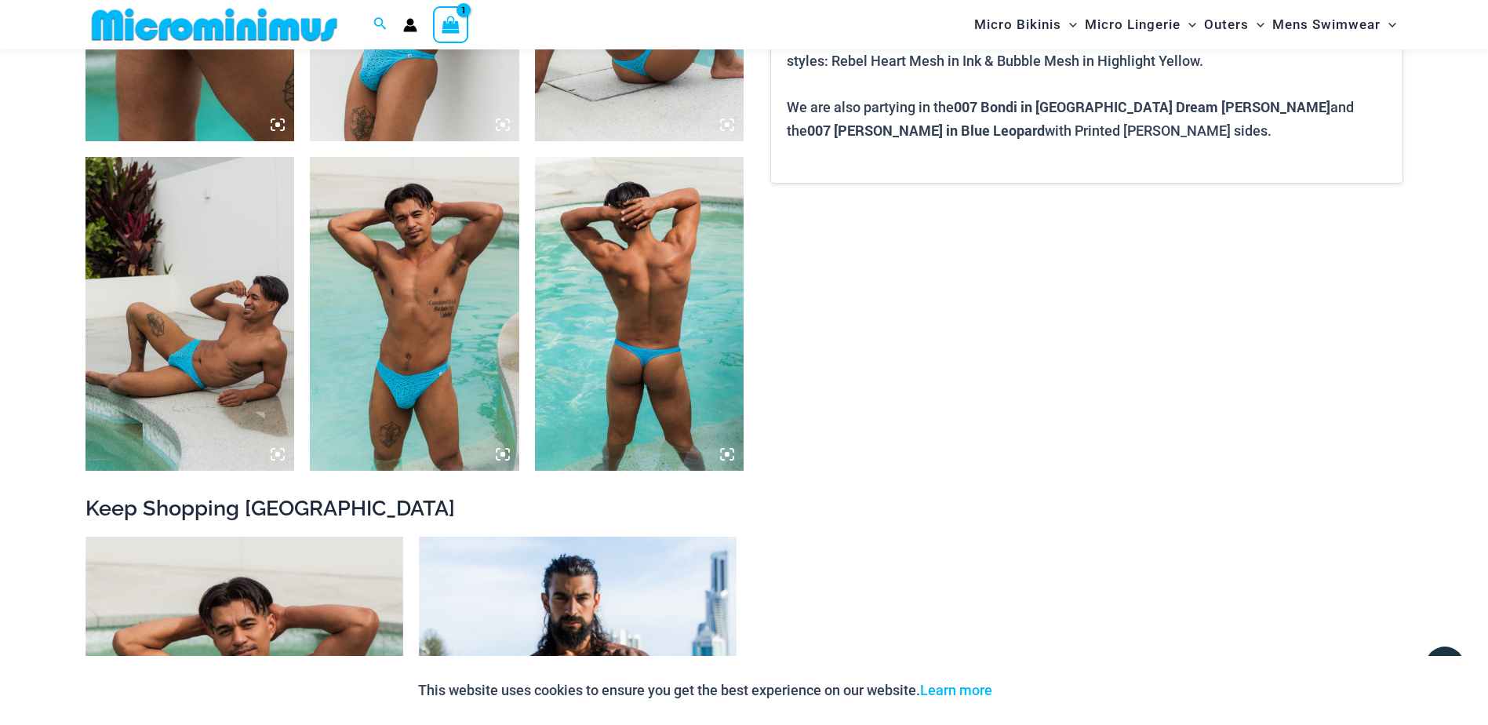
scroll to position [1321, 0]
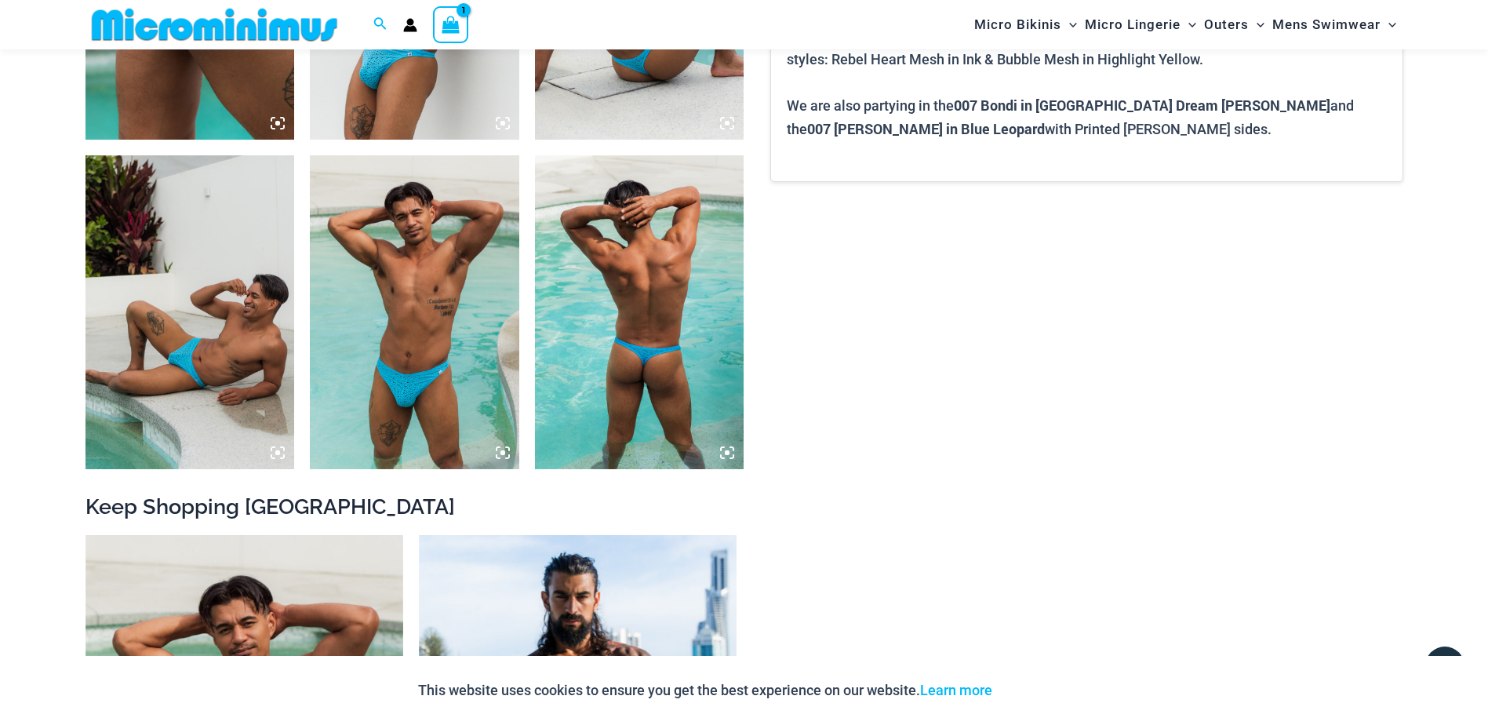
click at [649, 264] on img at bounding box center [639, 312] width 209 height 314
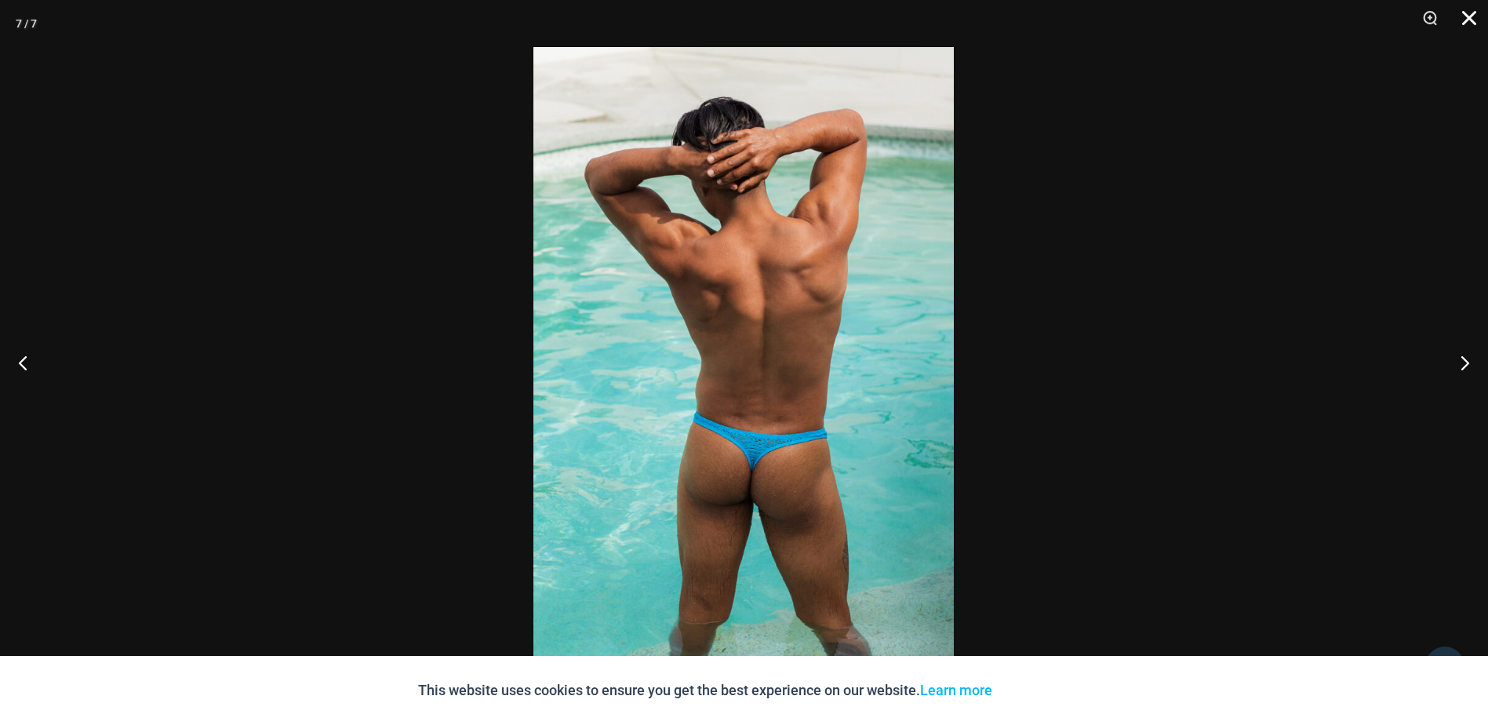
click at [1476, 12] on button "Close" at bounding box center [1463, 23] width 39 height 47
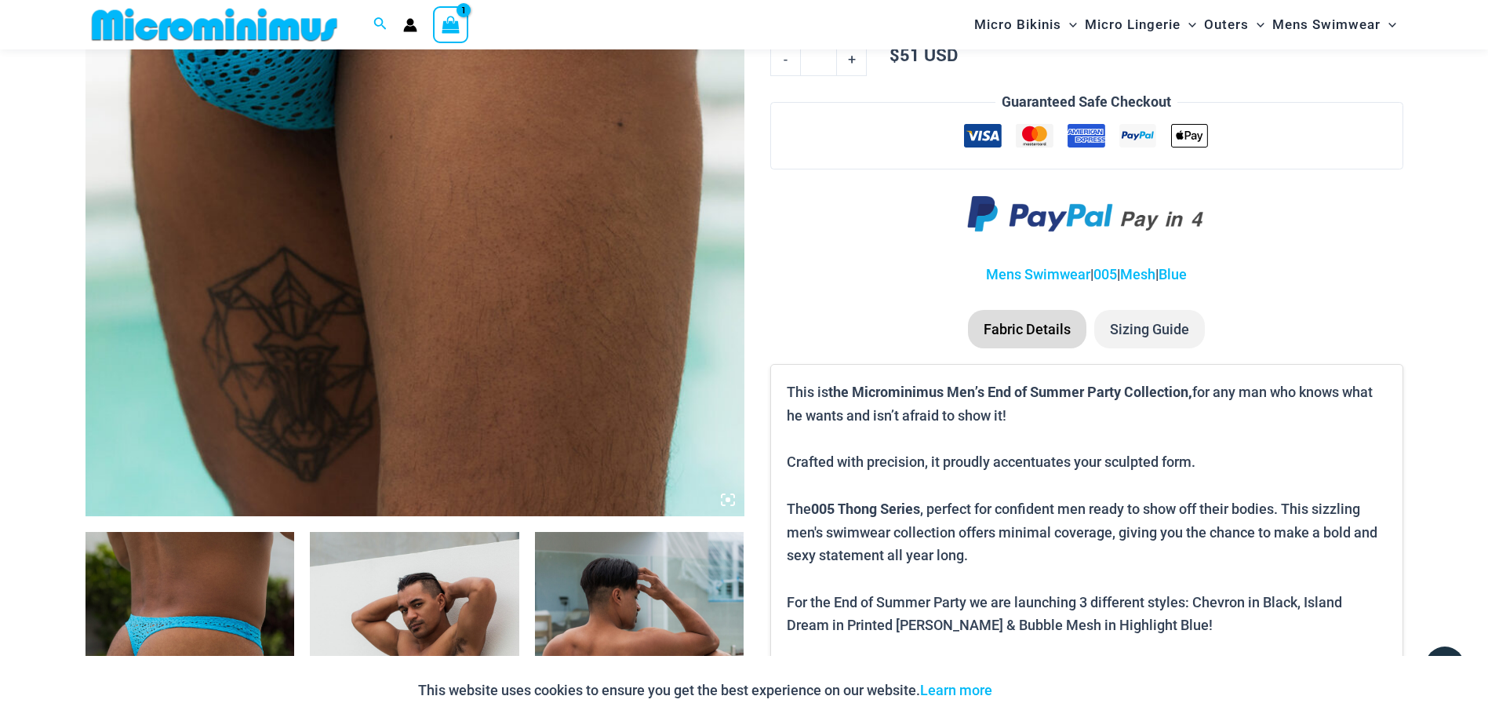
scroll to position [223, 0]
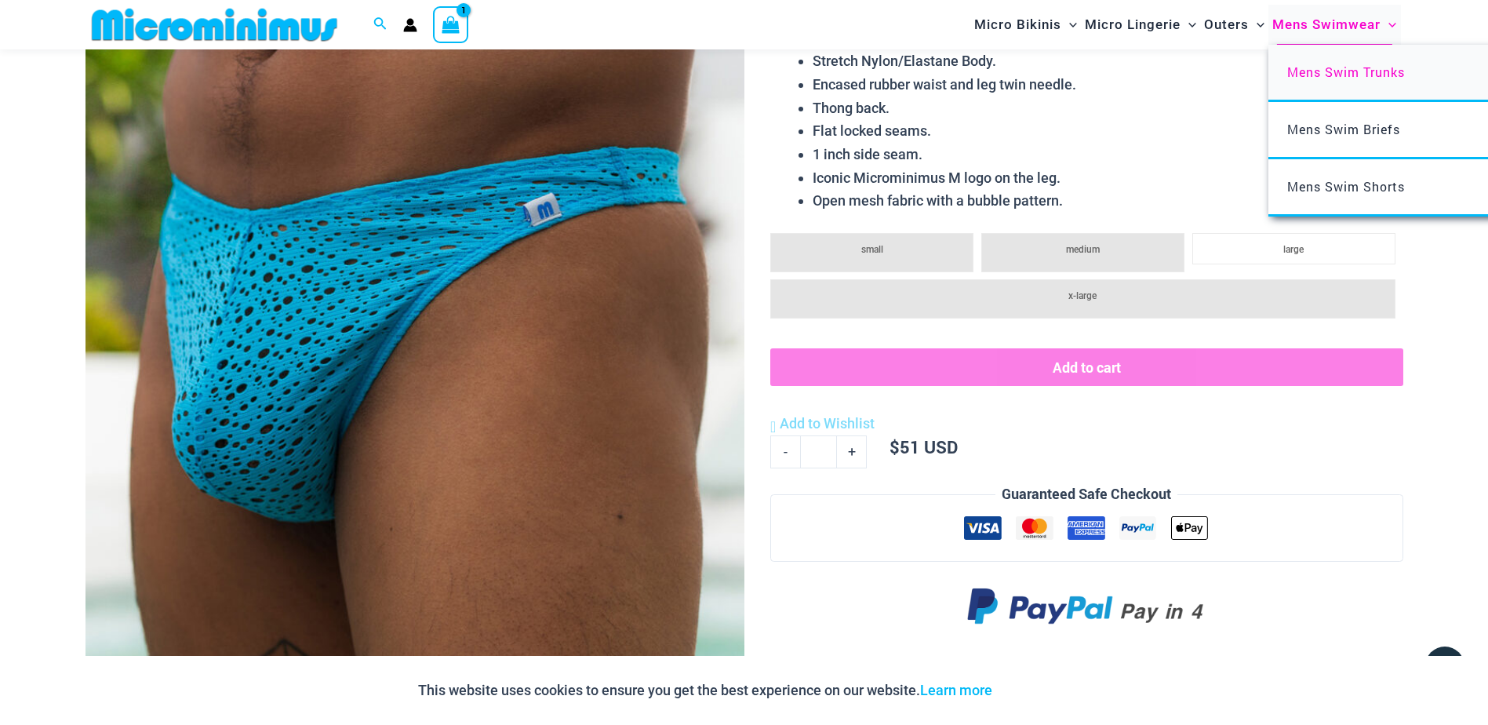
click at [1314, 68] on span "Mens Swim Trunks" at bounding box center [1346, 72] width 118 height 16
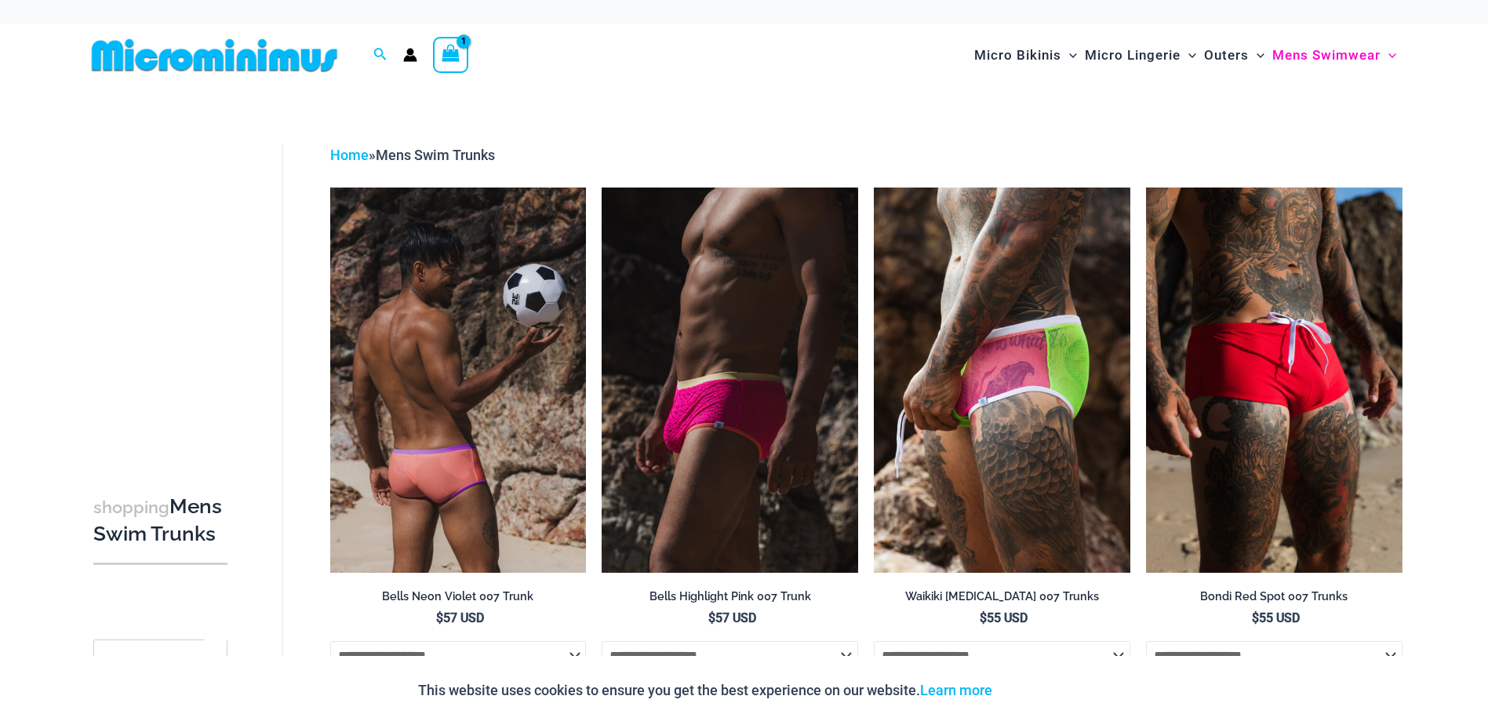
click at [474, 322] on img at bounding box center [458, 379] width 256 height 384
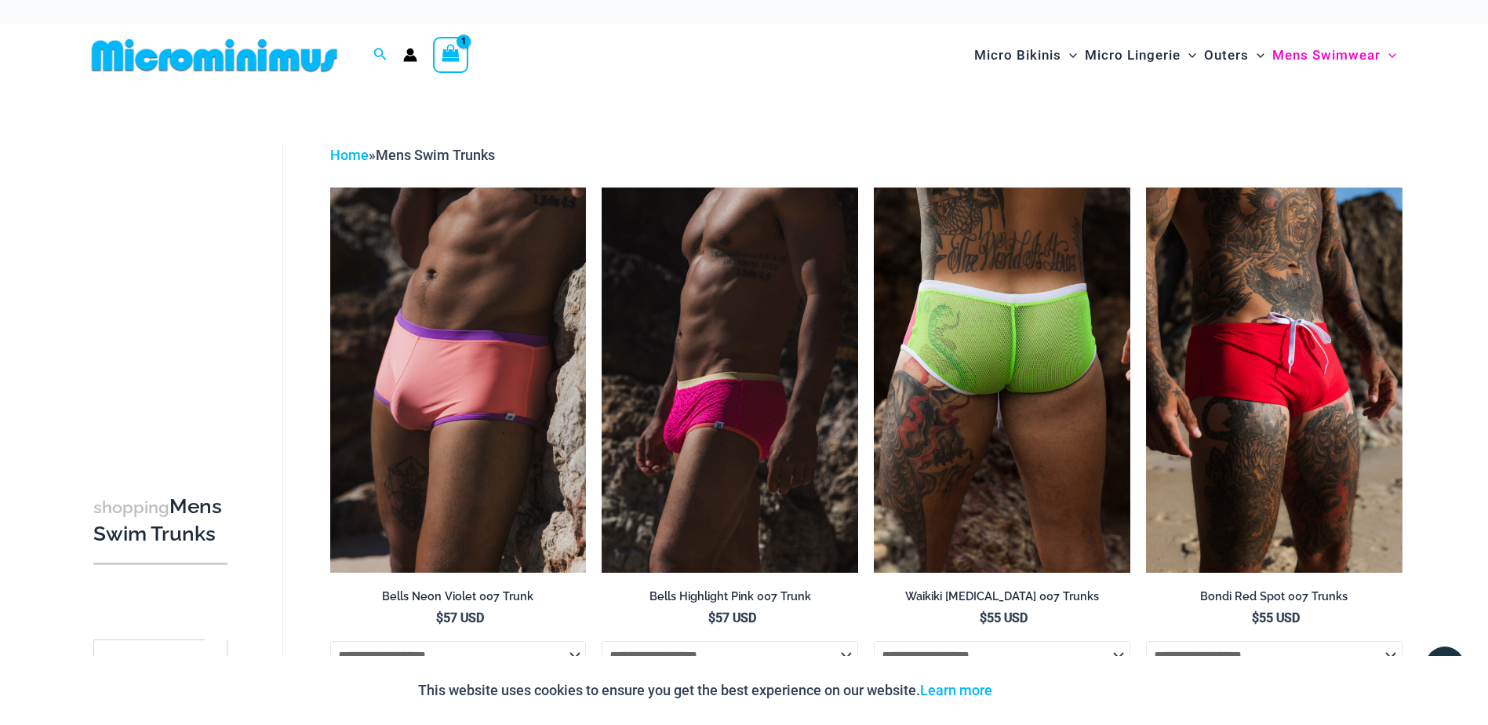
click at [1022, 345] on img at bounding box center [1002, 379] width 256 height 384
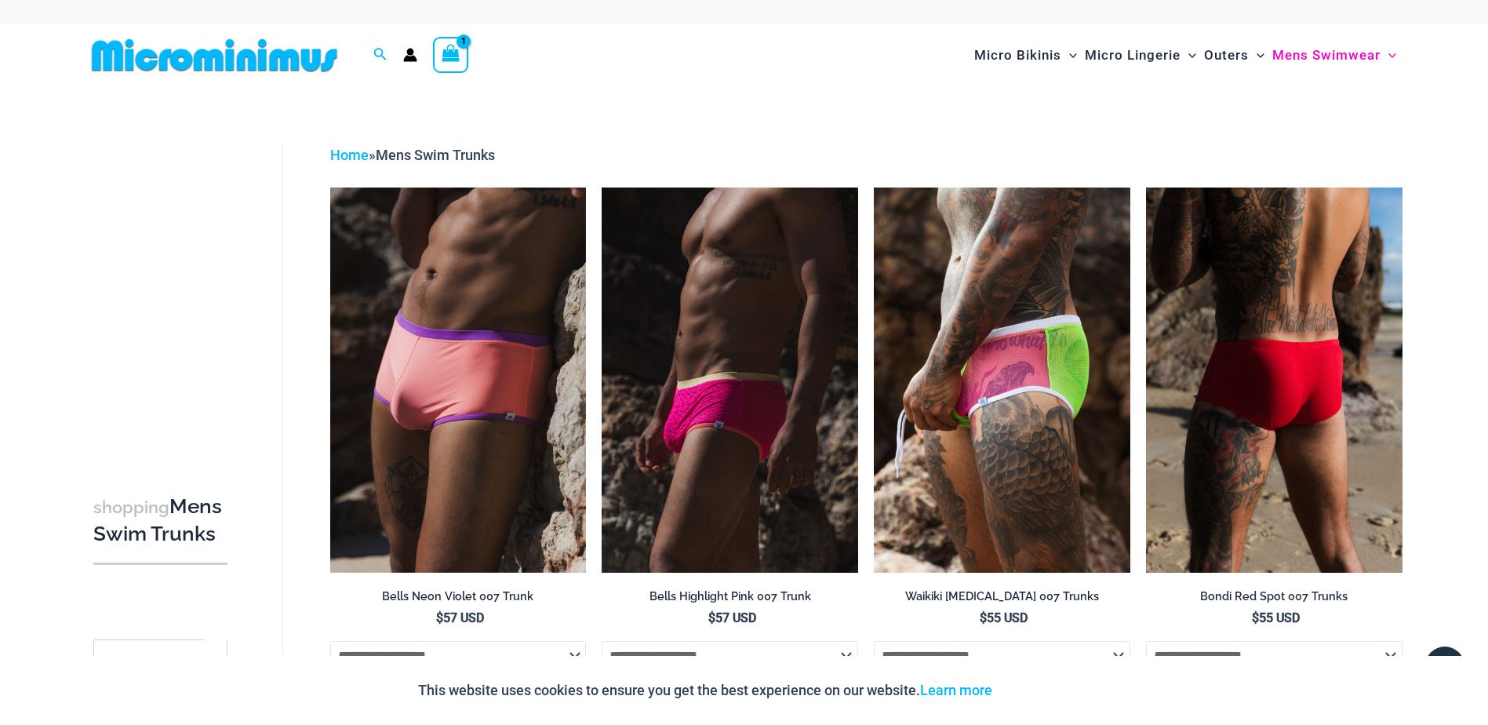
click at [1216, 351] on img at bounding box center [1274, 379] width 256 height 384
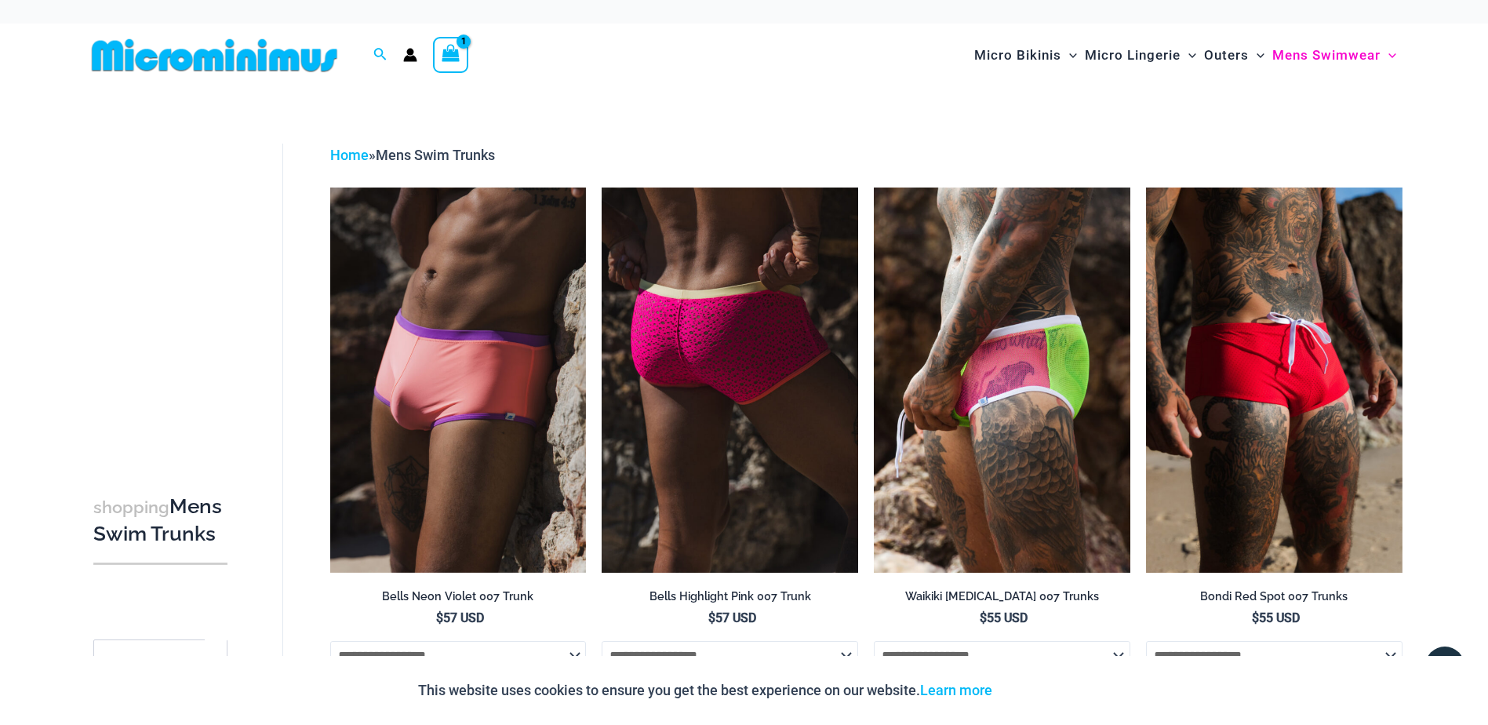
click at [662, 318] on img at bounding box center [729, 379] width 256 height 384
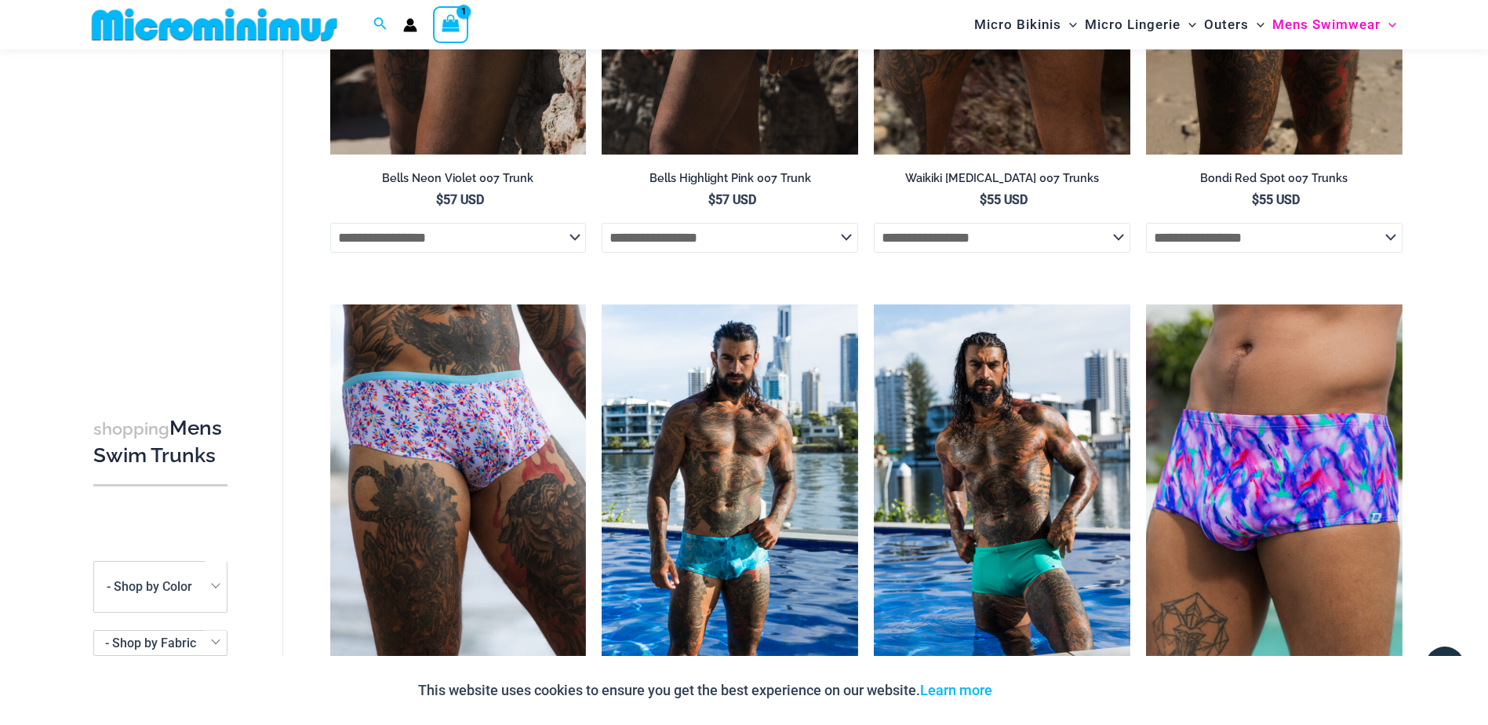
scroll to position [535, 0]
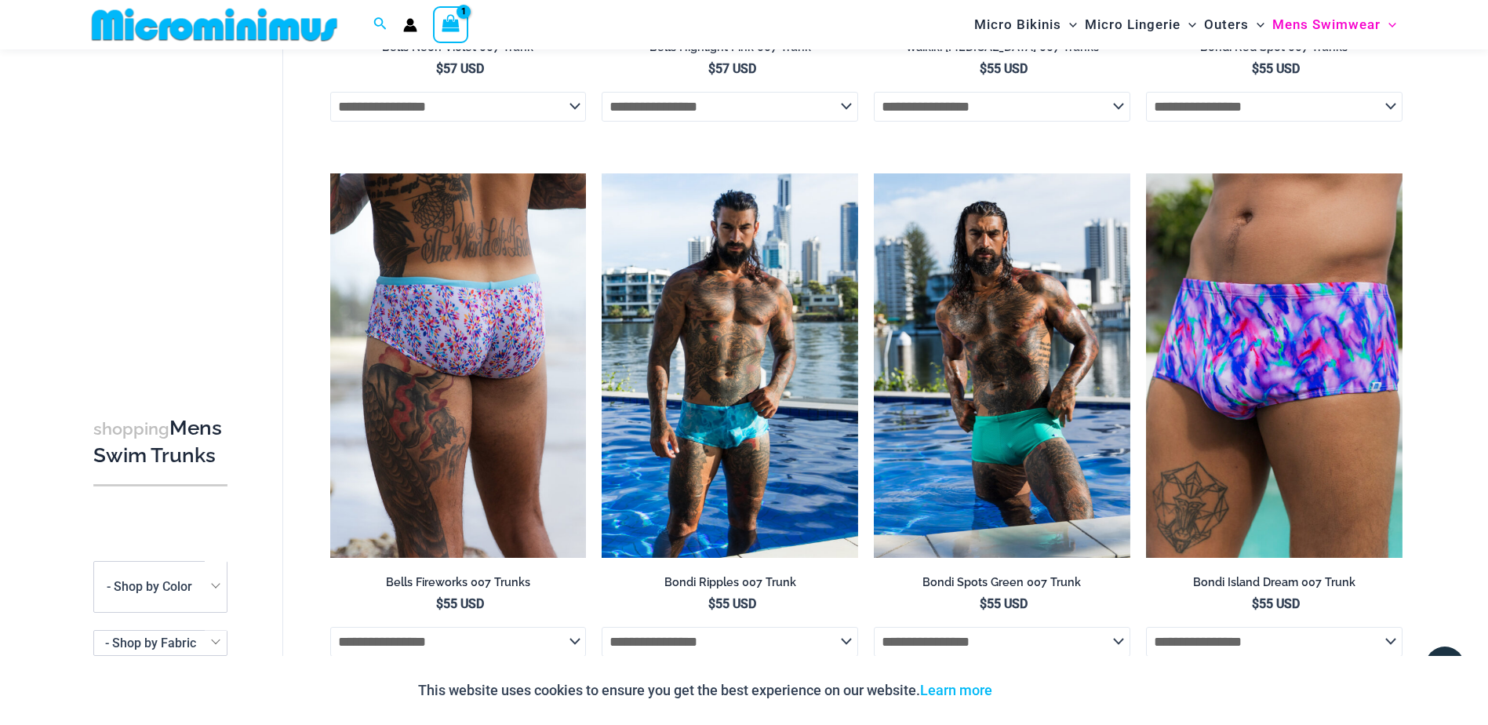
click at [502, 262] on img at bounding box center [458, 365] width 256 height 384
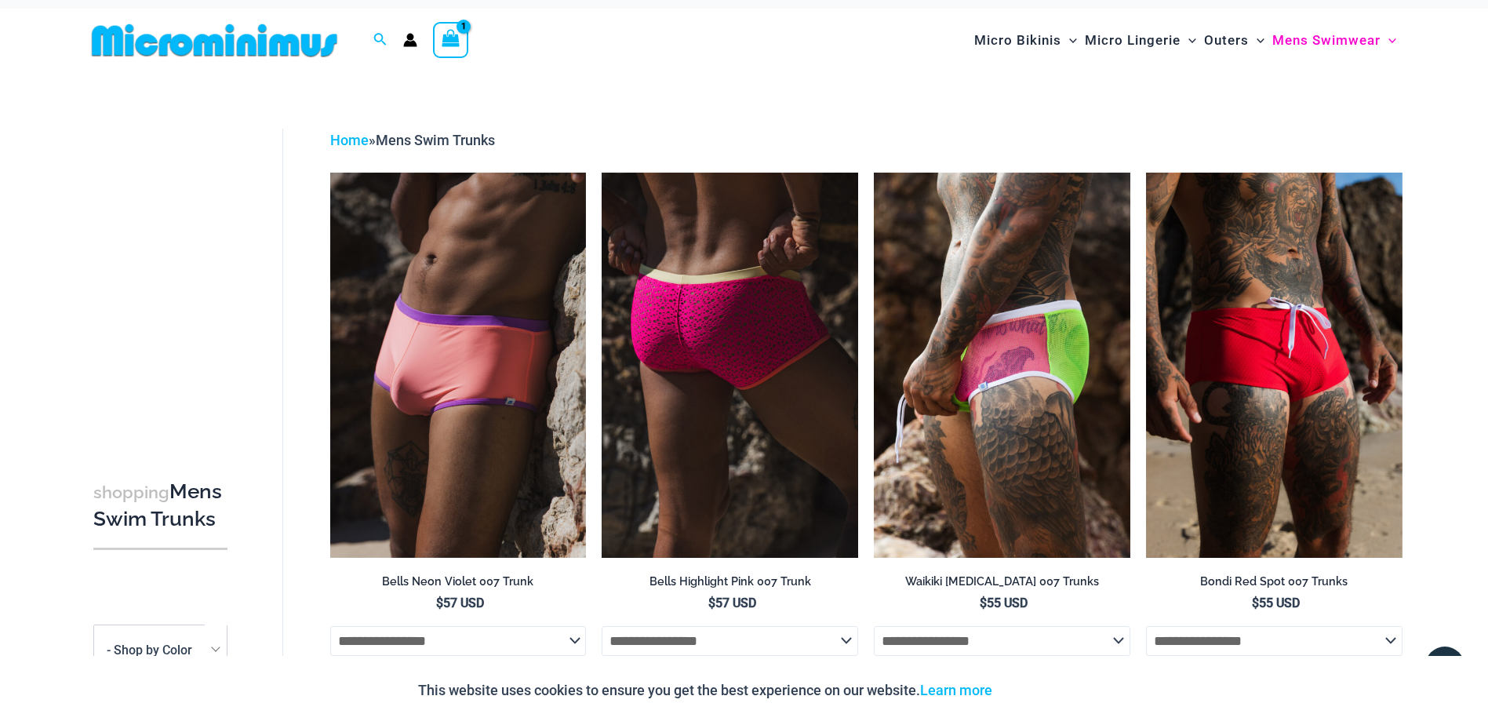
scroll to position [0, 0]
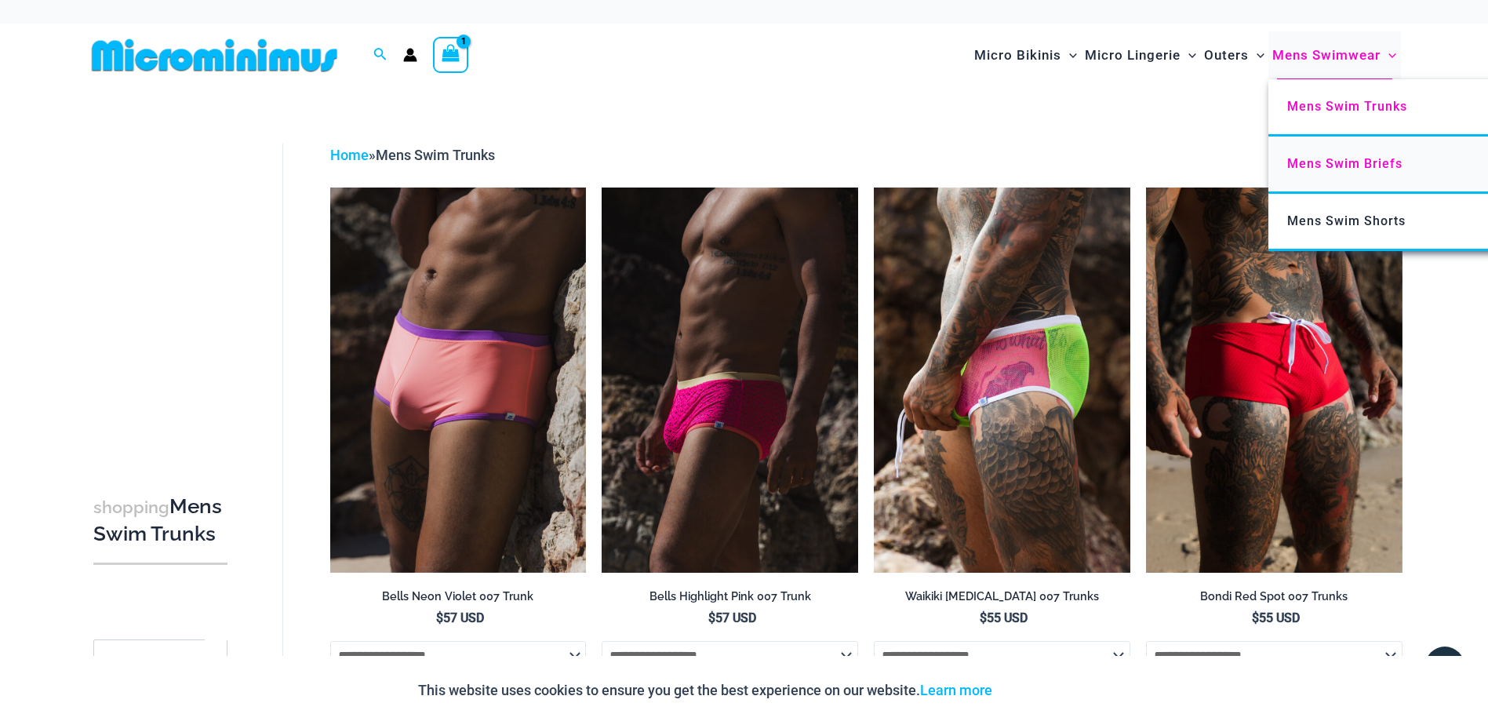
click at [1333, 158] on span "Mens Swim Briefs" at bounding box center [1344, 163] width 115 height 15
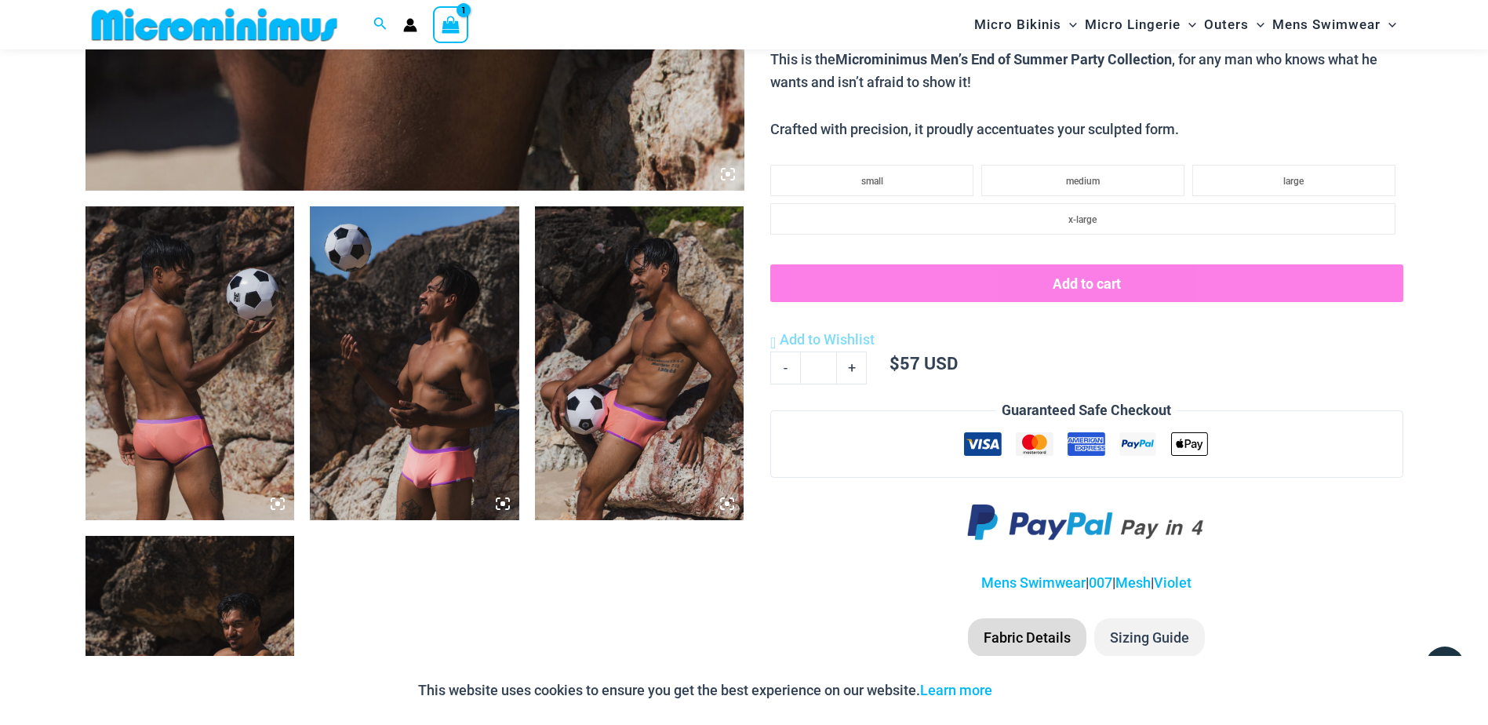
scroll to position [1085, 0]
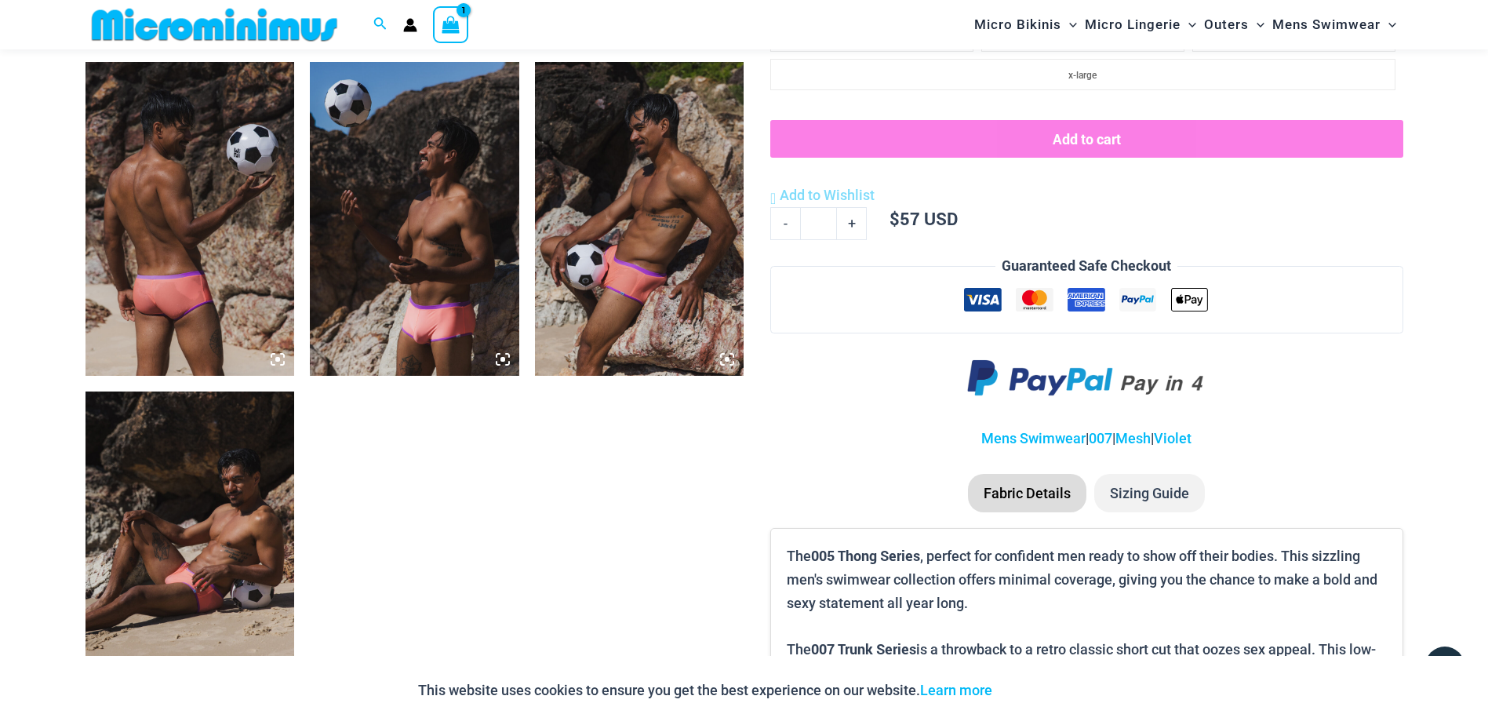
click at [431, 245] on img at bounding box center [414, 219] width 209 height 314
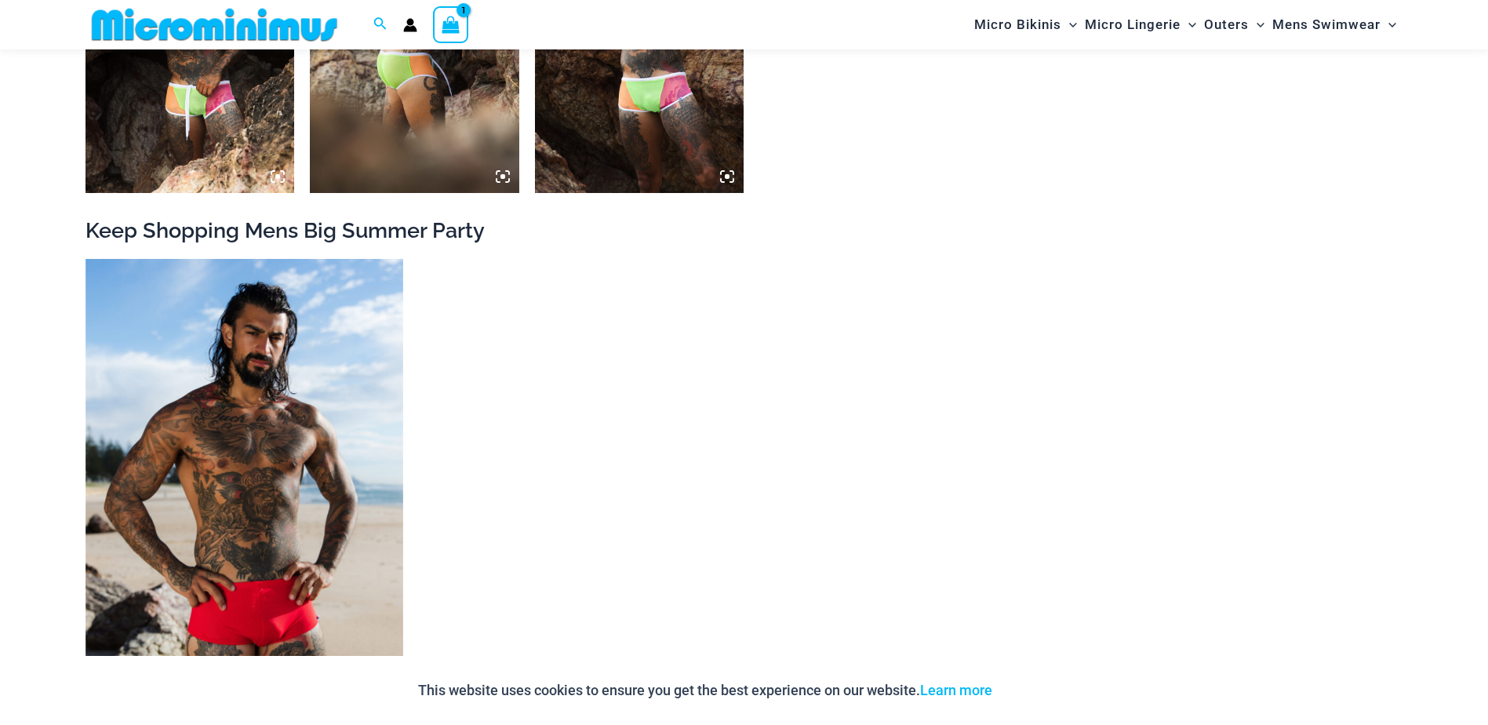
scroll to position [1872, 0]
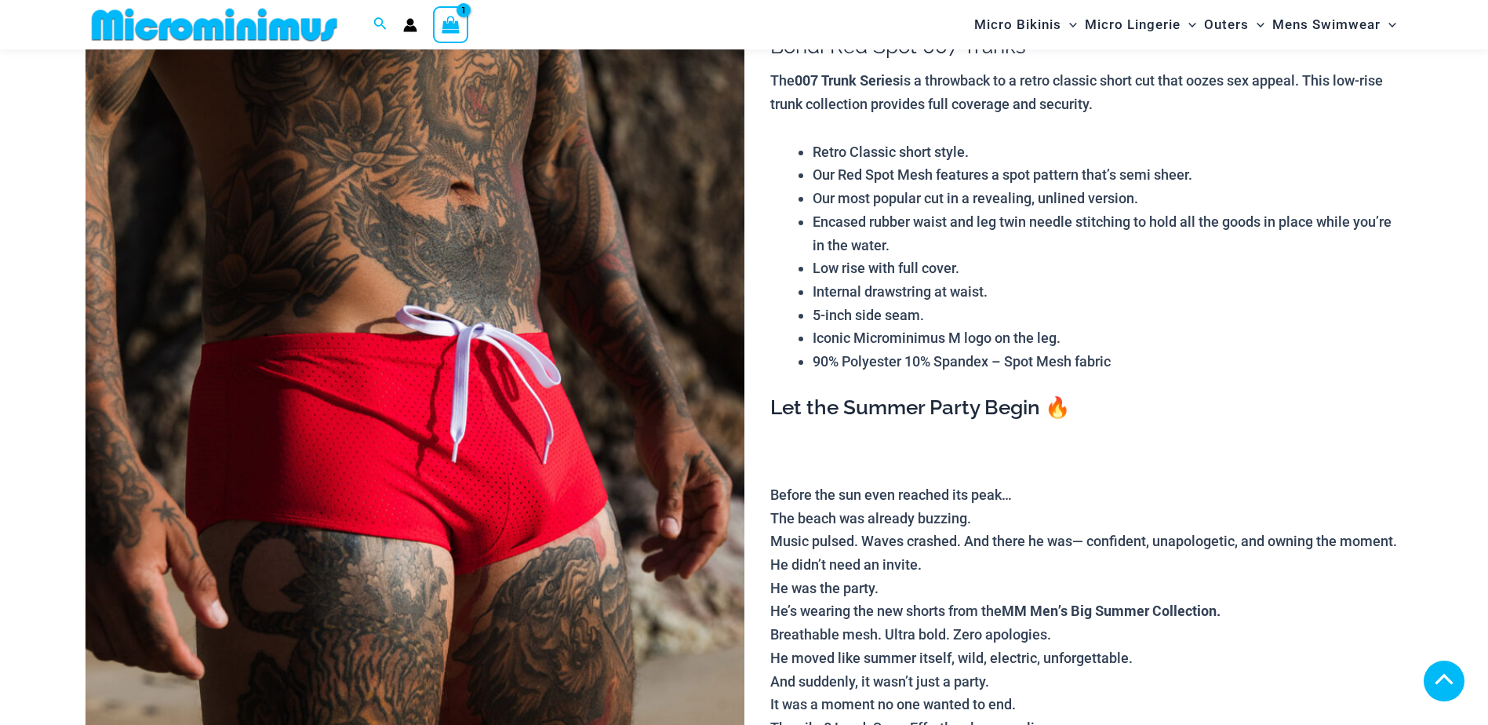
scroll to position [1098, 0]
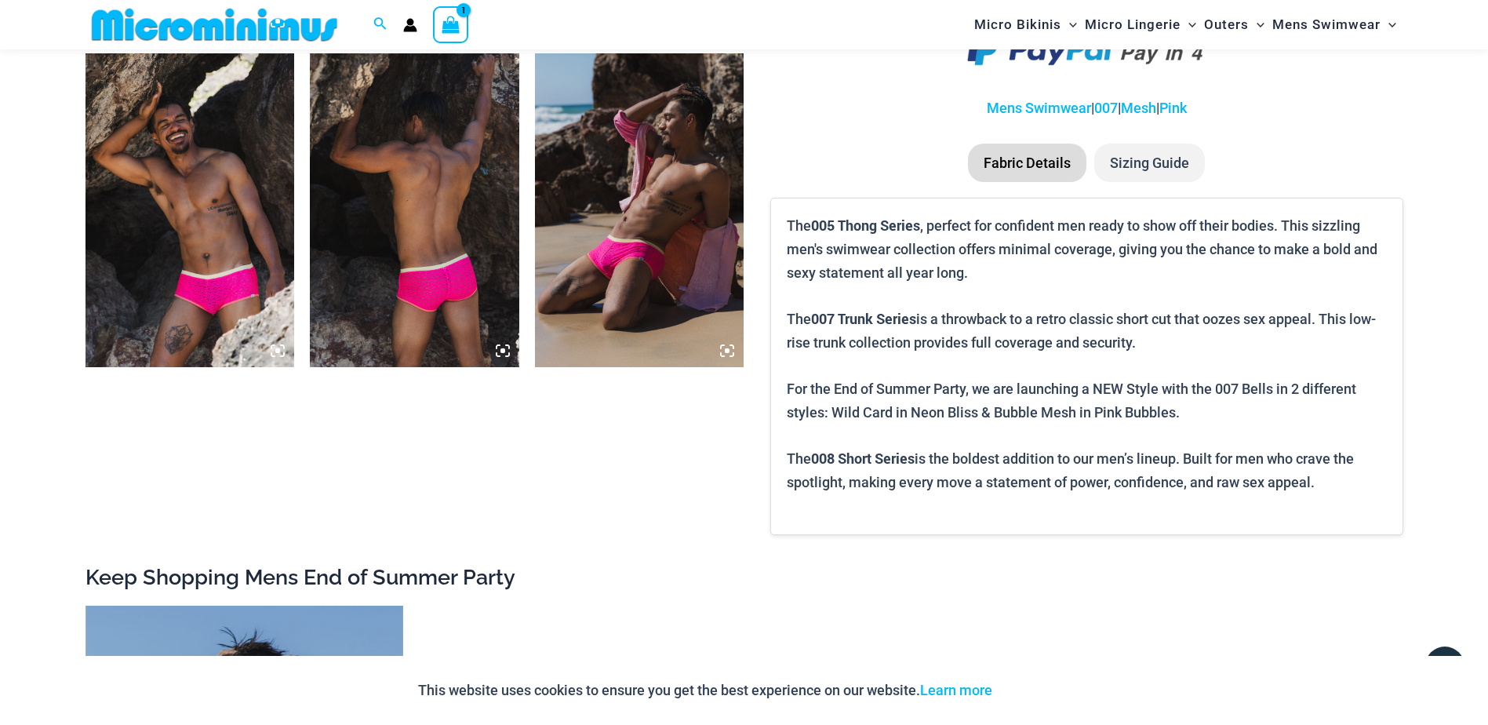
scroll to position [1088, 0]
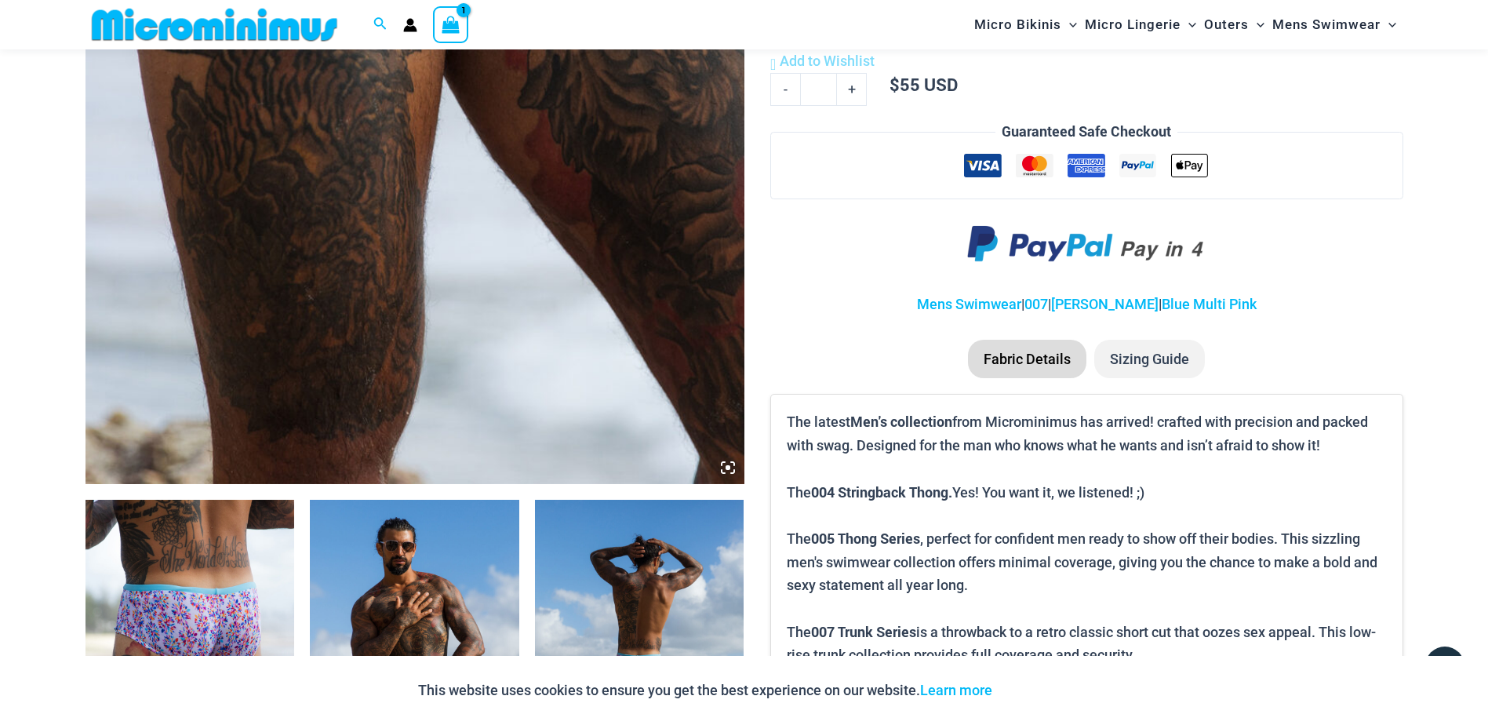
scroll to position [615, 0]
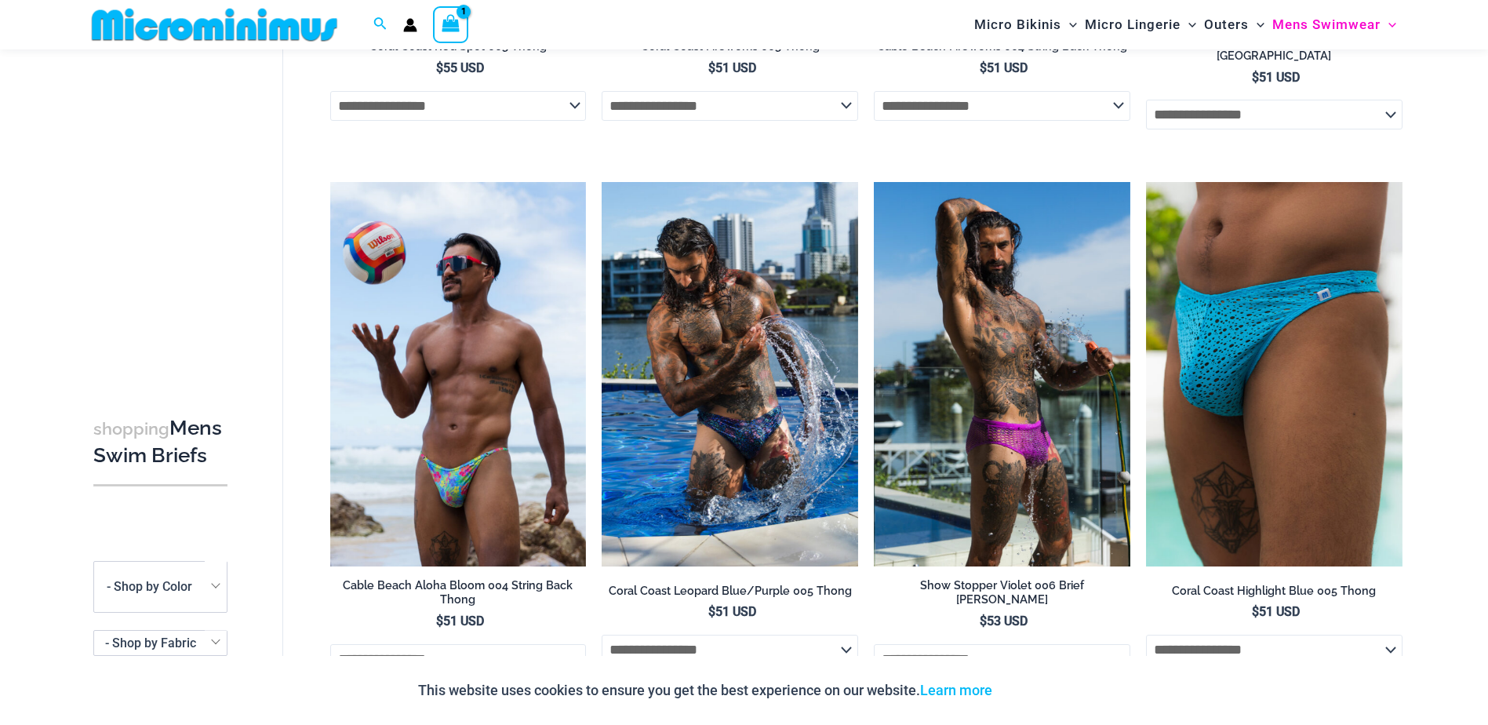
scroll to position [536, 0]
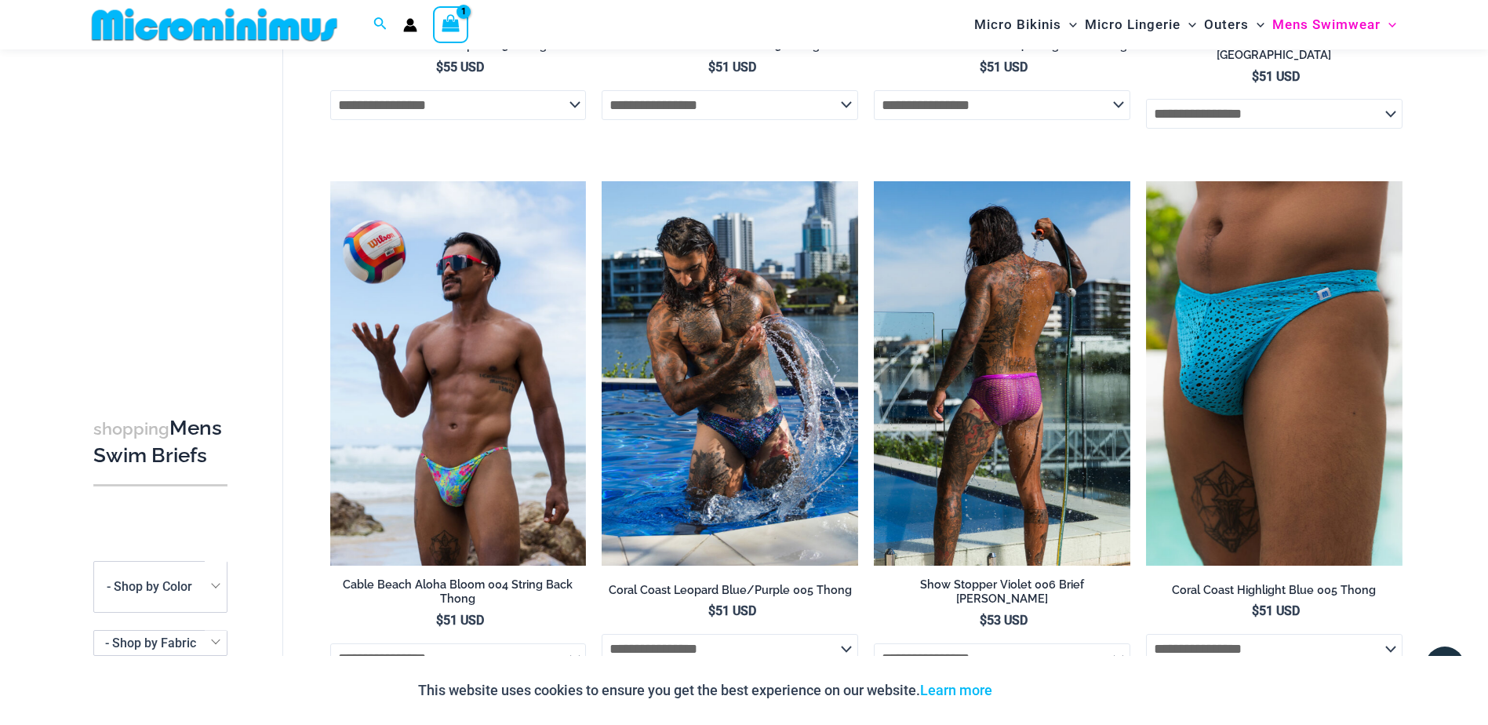
click at [900, 360] on img at bounding box center [1002, 373] width 256 height 384
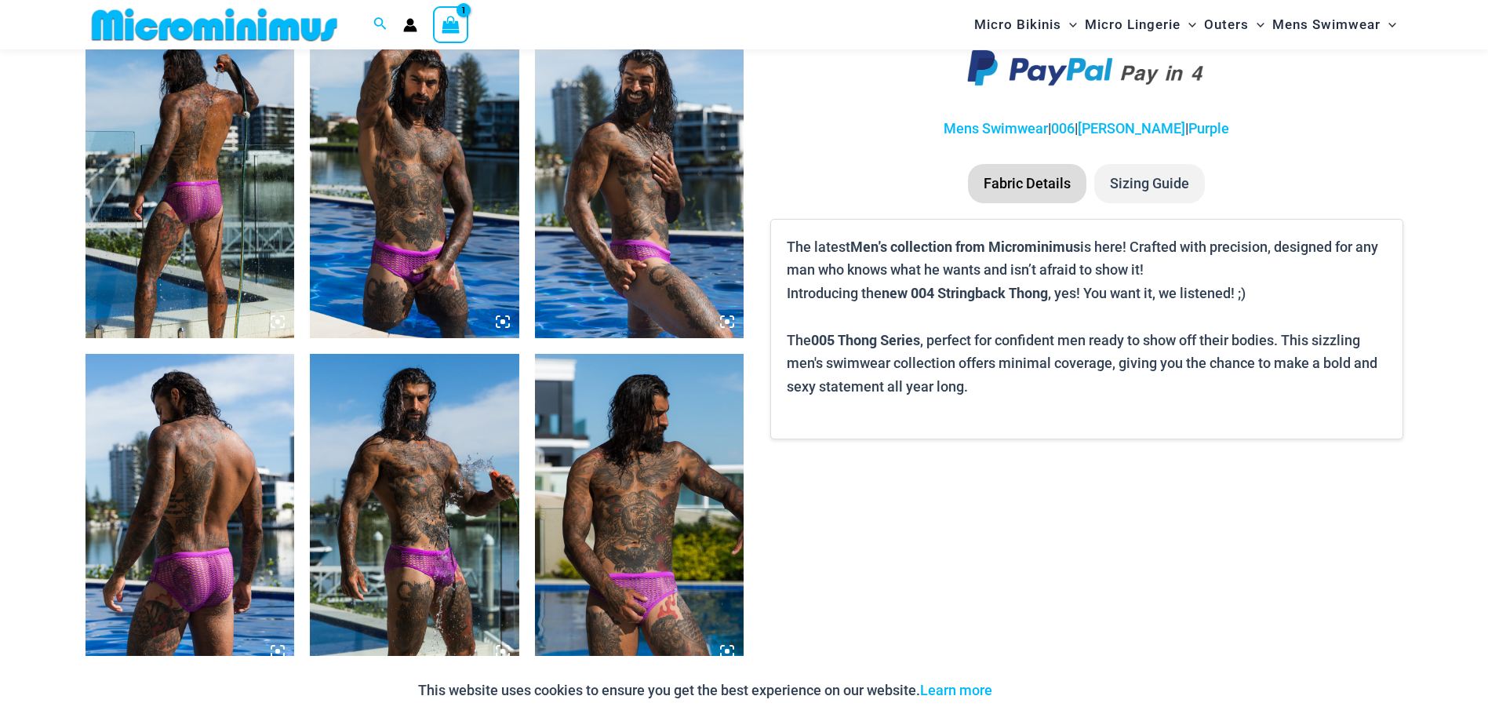
scroll to position [1255, 0]
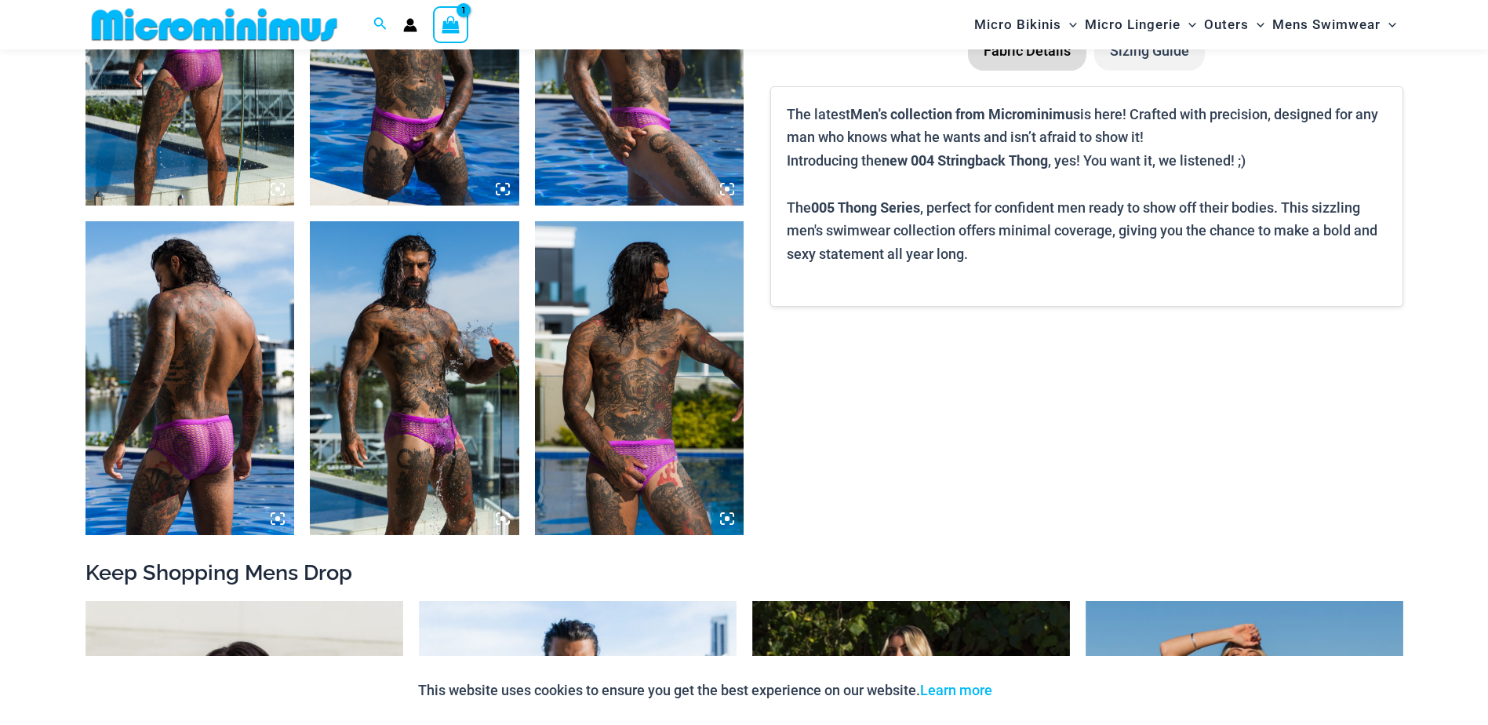
click at [410, 332] on img at bounding box center [414, 378] width 209 height 314
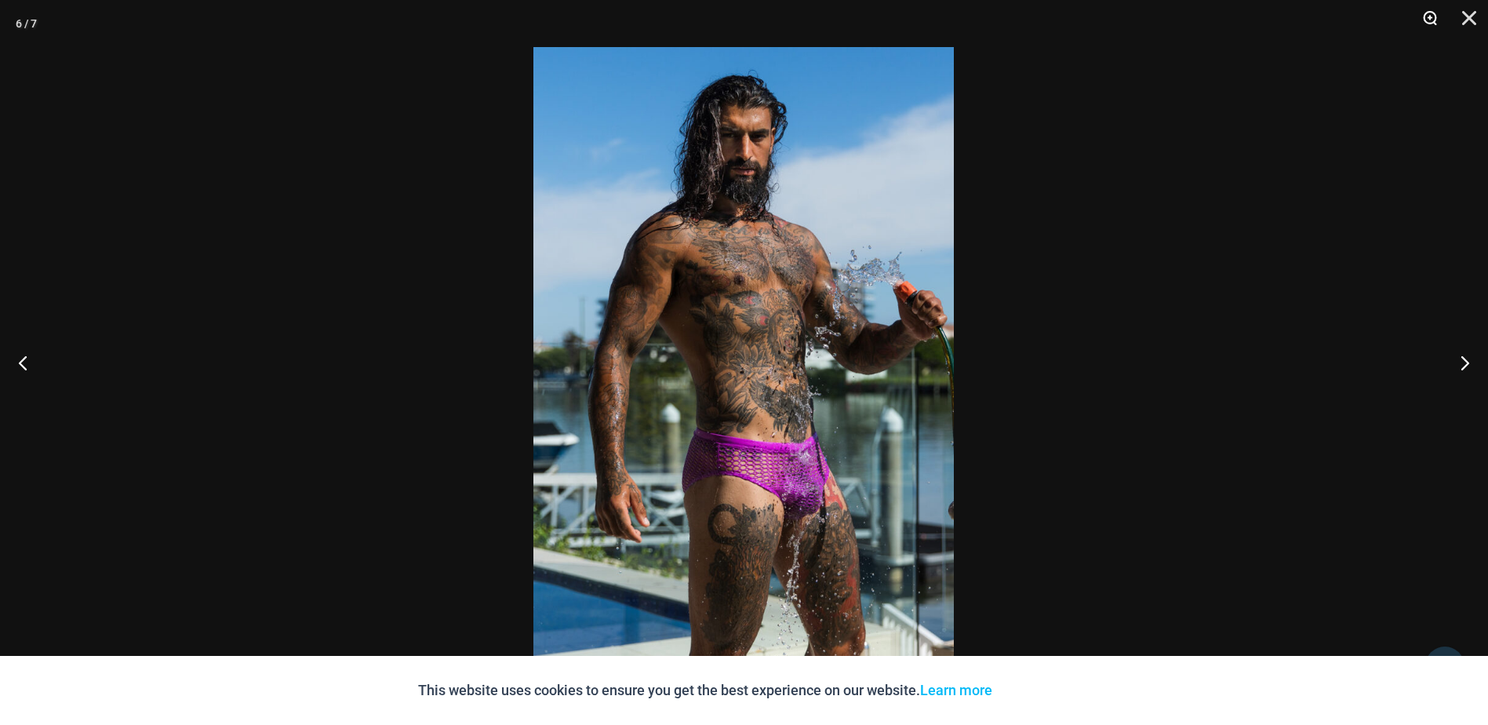
click at [1426, 24] on button "Zoom" at bounding box center [1424, 23] width 39 height 47
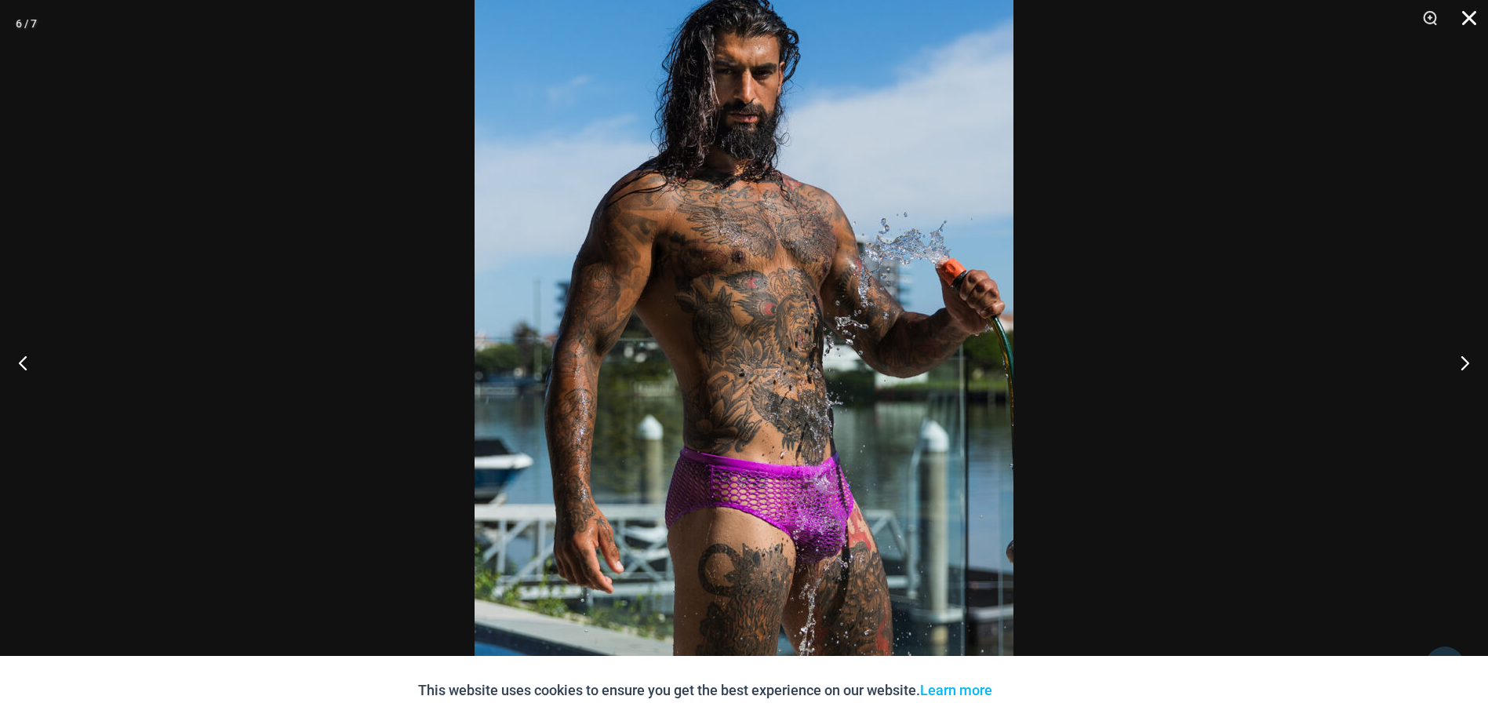
click at [1468, 24] on button "Close" at bounding box center [1463, 23] width 39 height 47
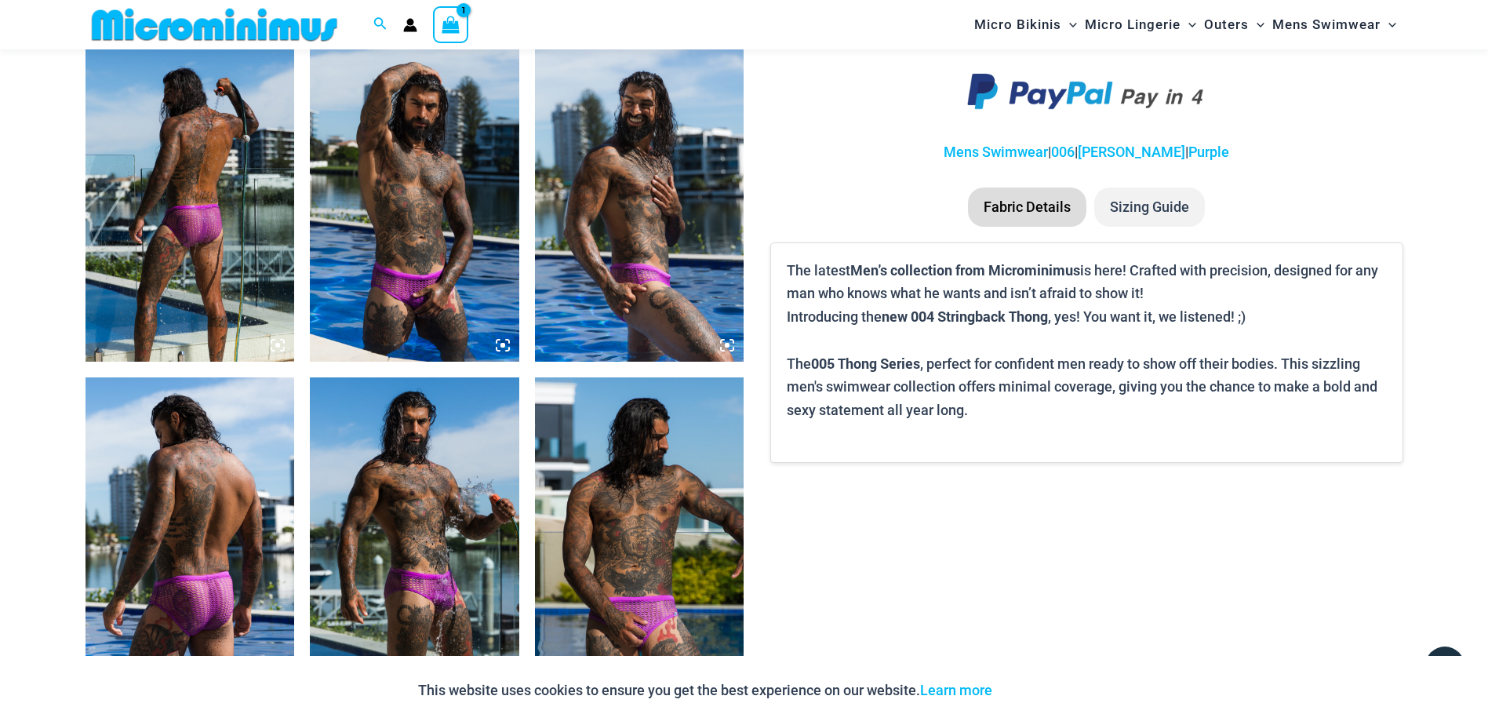
scroll to position [1098, 0]
click at [225, 451] on img at bounding box center [189, 535] width 209 height 314
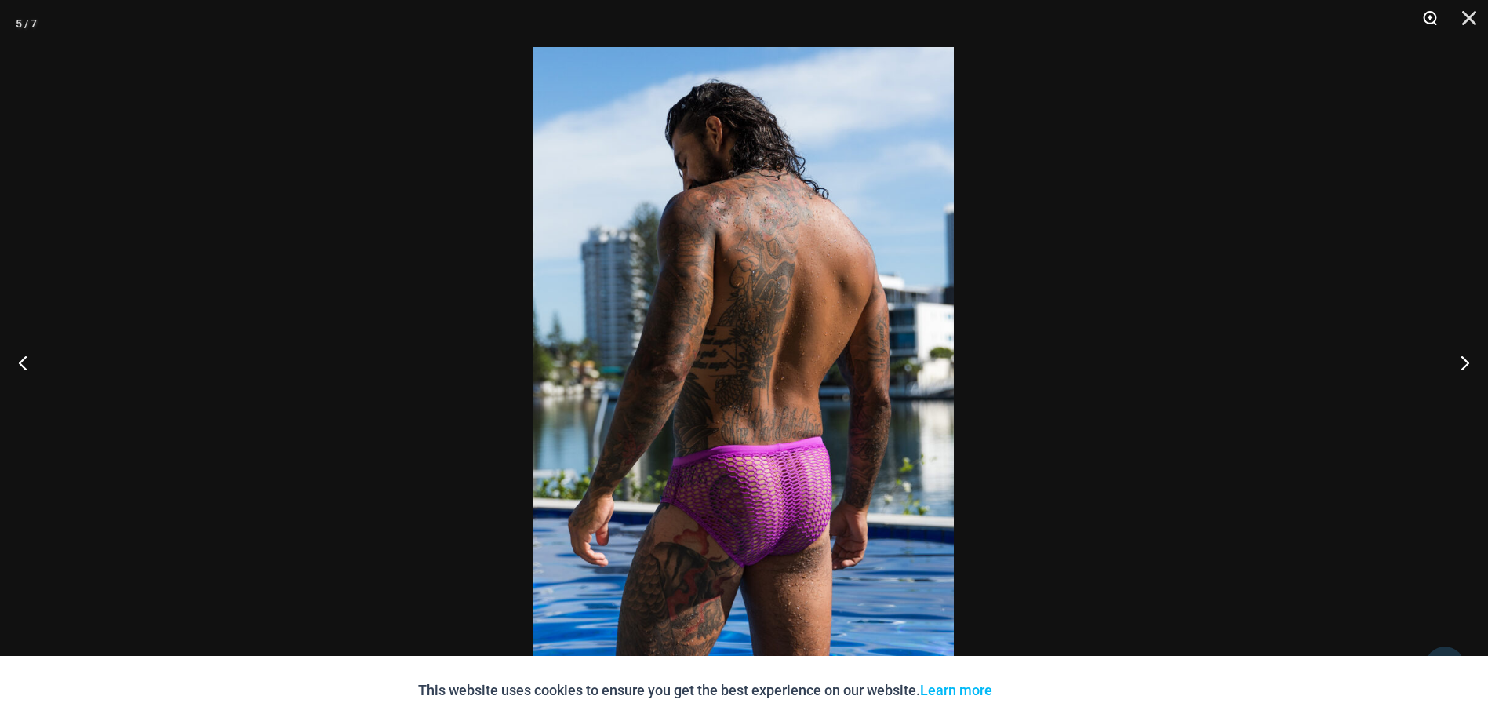
click at [1422, 22] on button "Zoom" at bounding box center [1424, 23] width 39 height 47
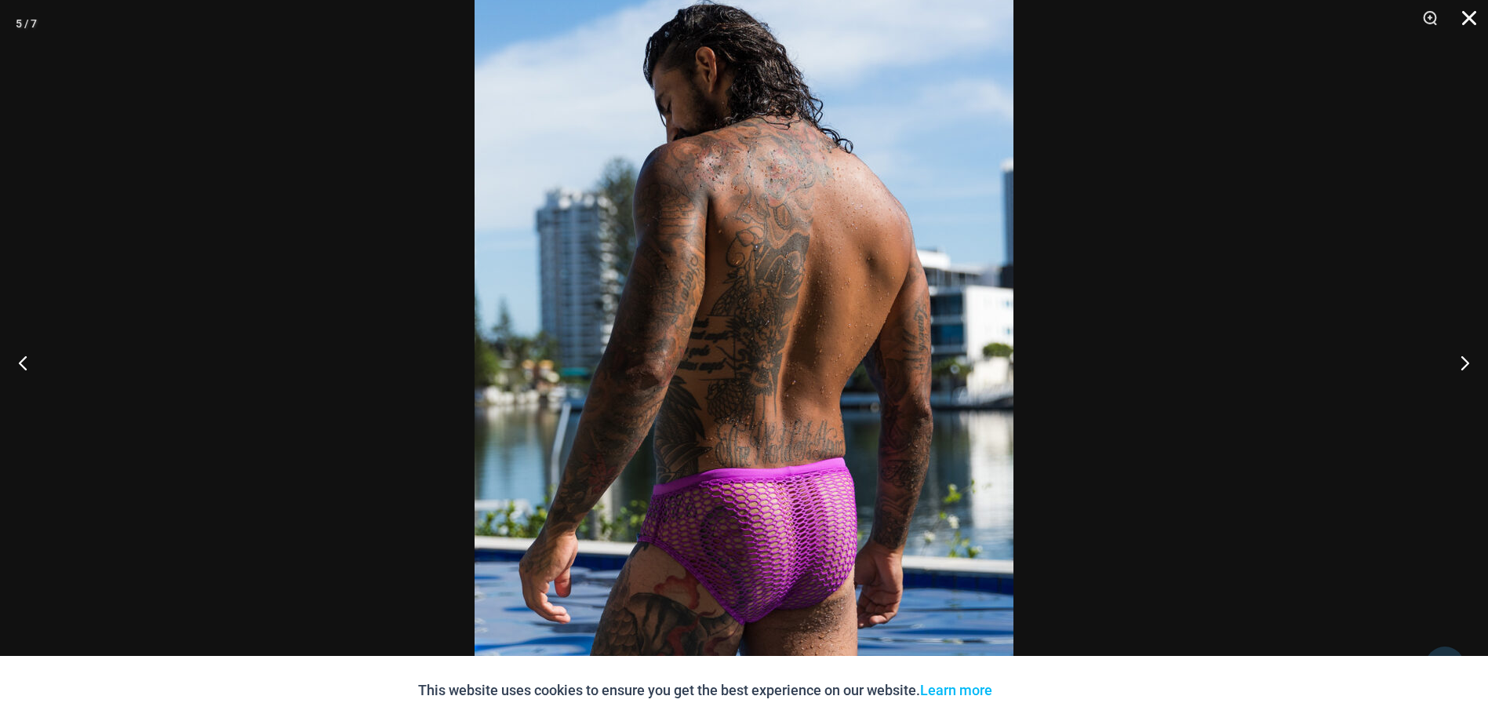
click at [1475, 20] on button "Close" at bounding box center [1463, 23] width 39 height 47
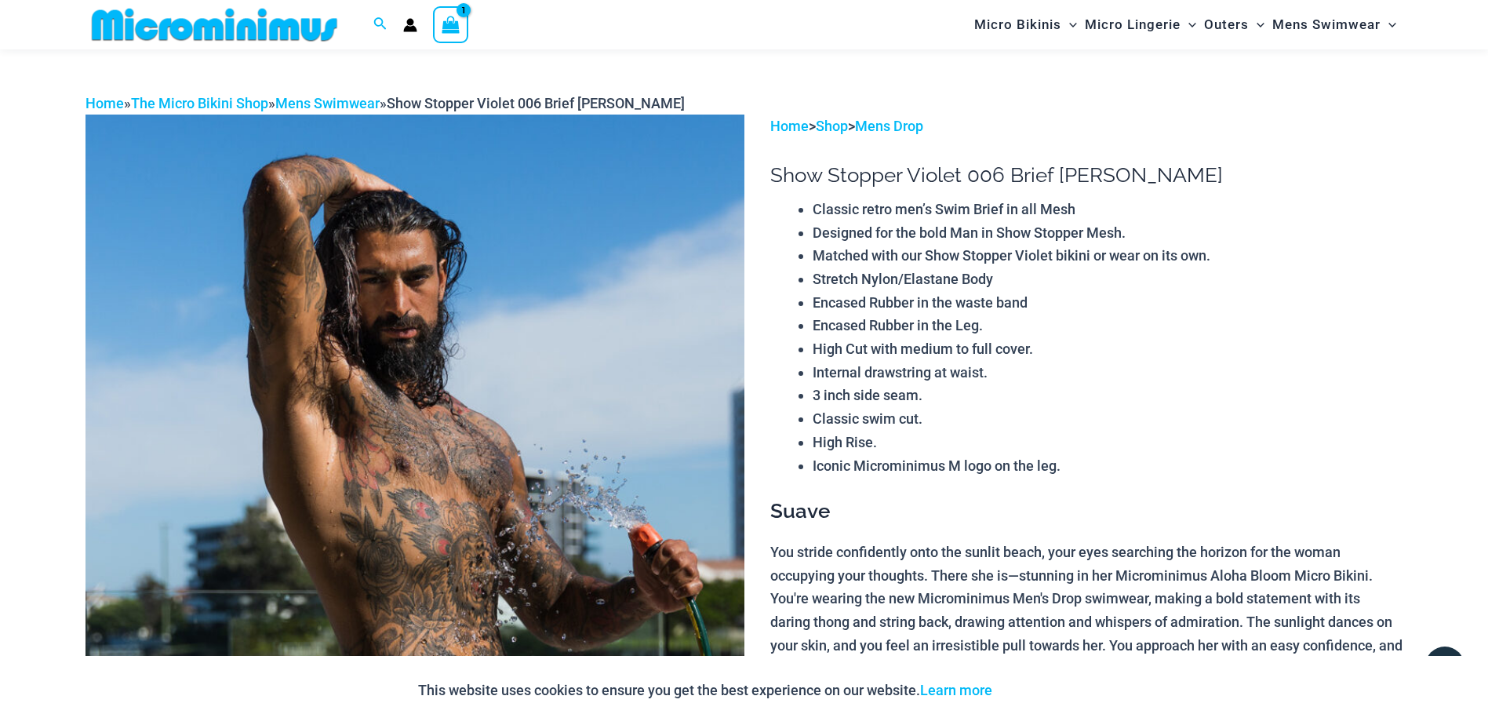
scroll to position [0, 0]
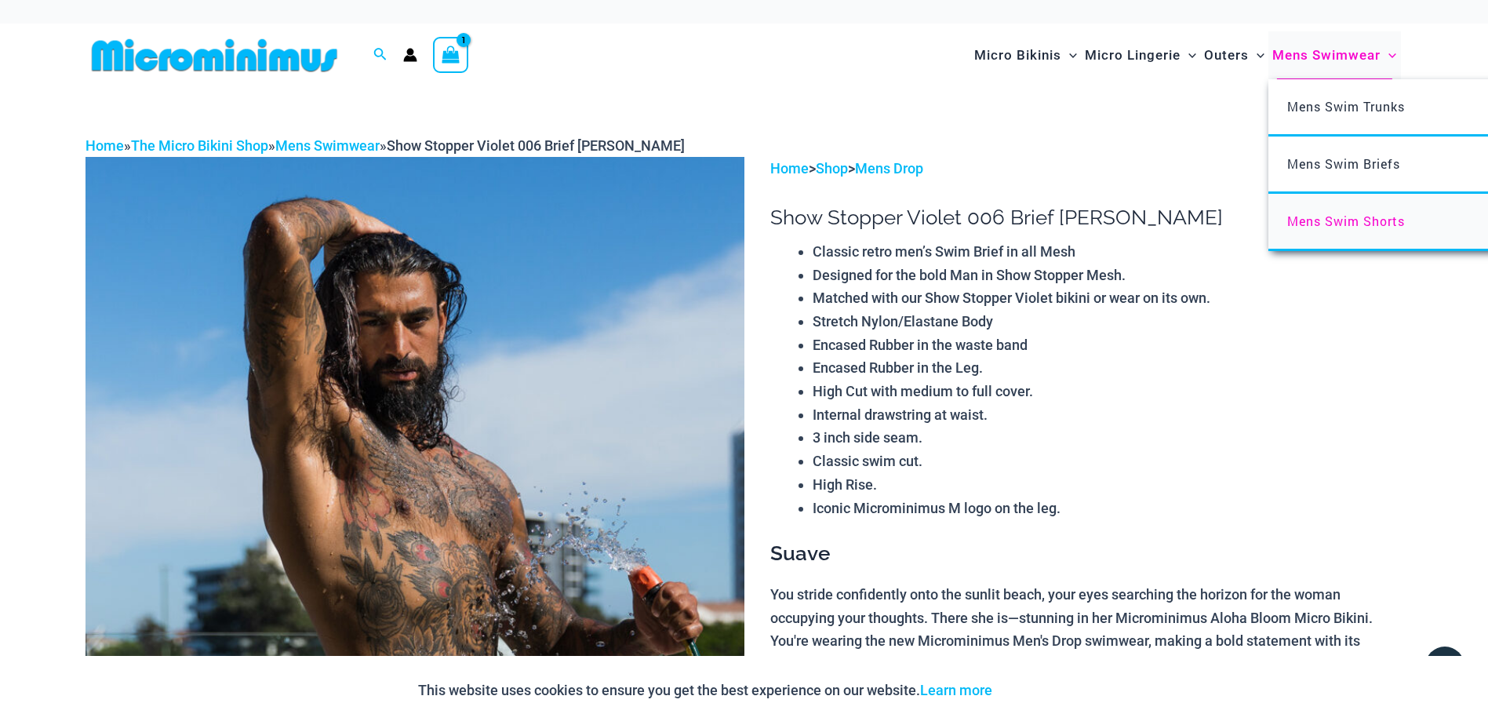
click at [1322, 224] on span "Mens Swim Shorts" at bounding box center [1346, 221] width 118 height 16
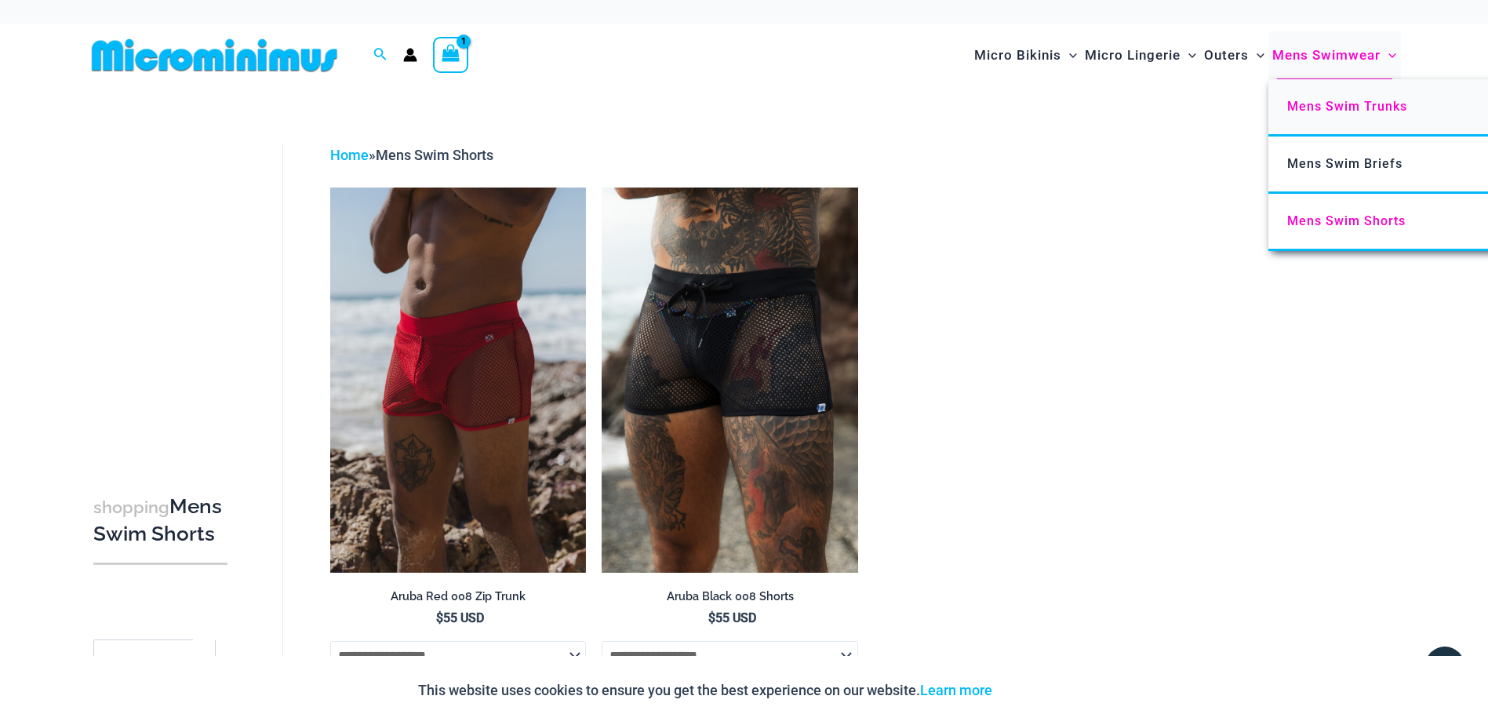
click at [1350, 116] on link "Mens Swim Trunks" at bounding box center [1501, 107] width 467 height 57
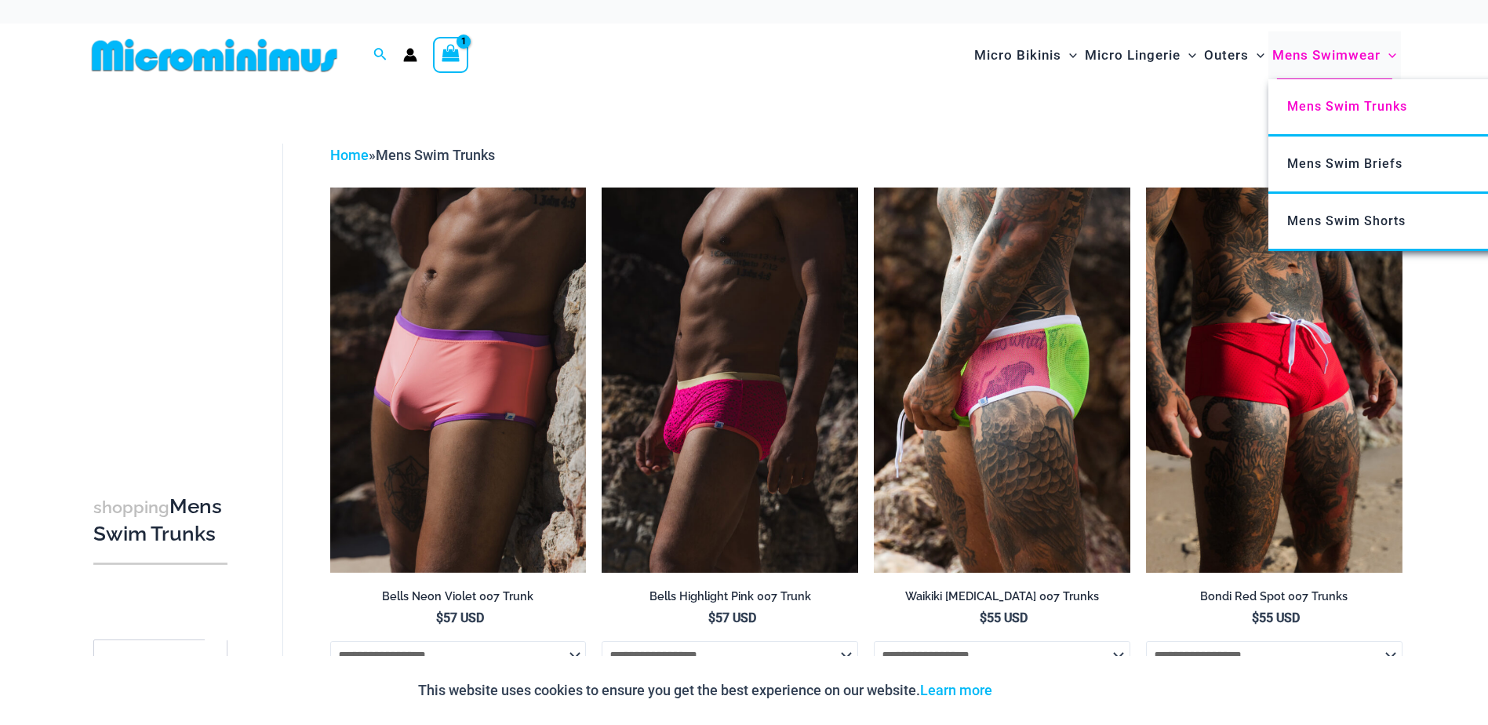
click at [1302, 56] on span "Mens Swimwear" at bounding box center [1326, 55] width 108 height 40
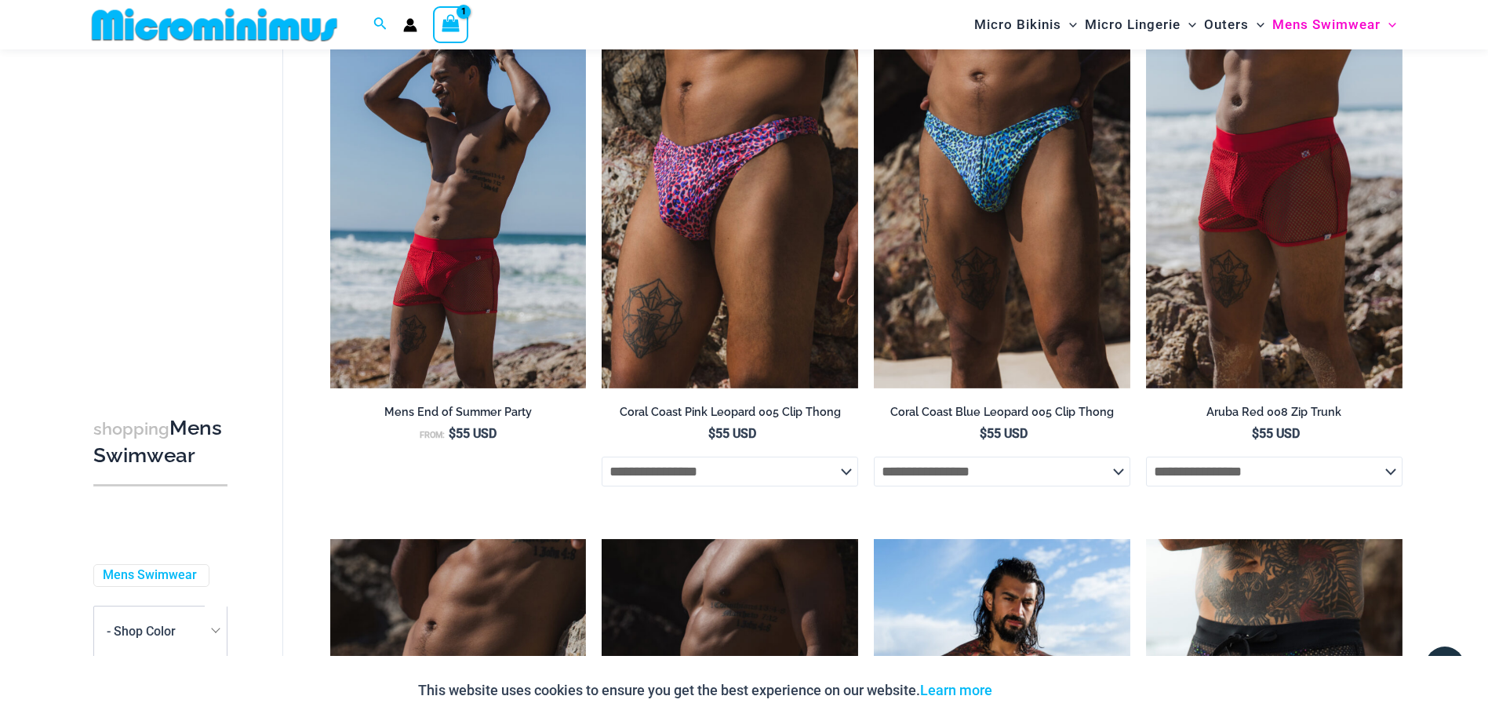
scroll to position [144, 0]
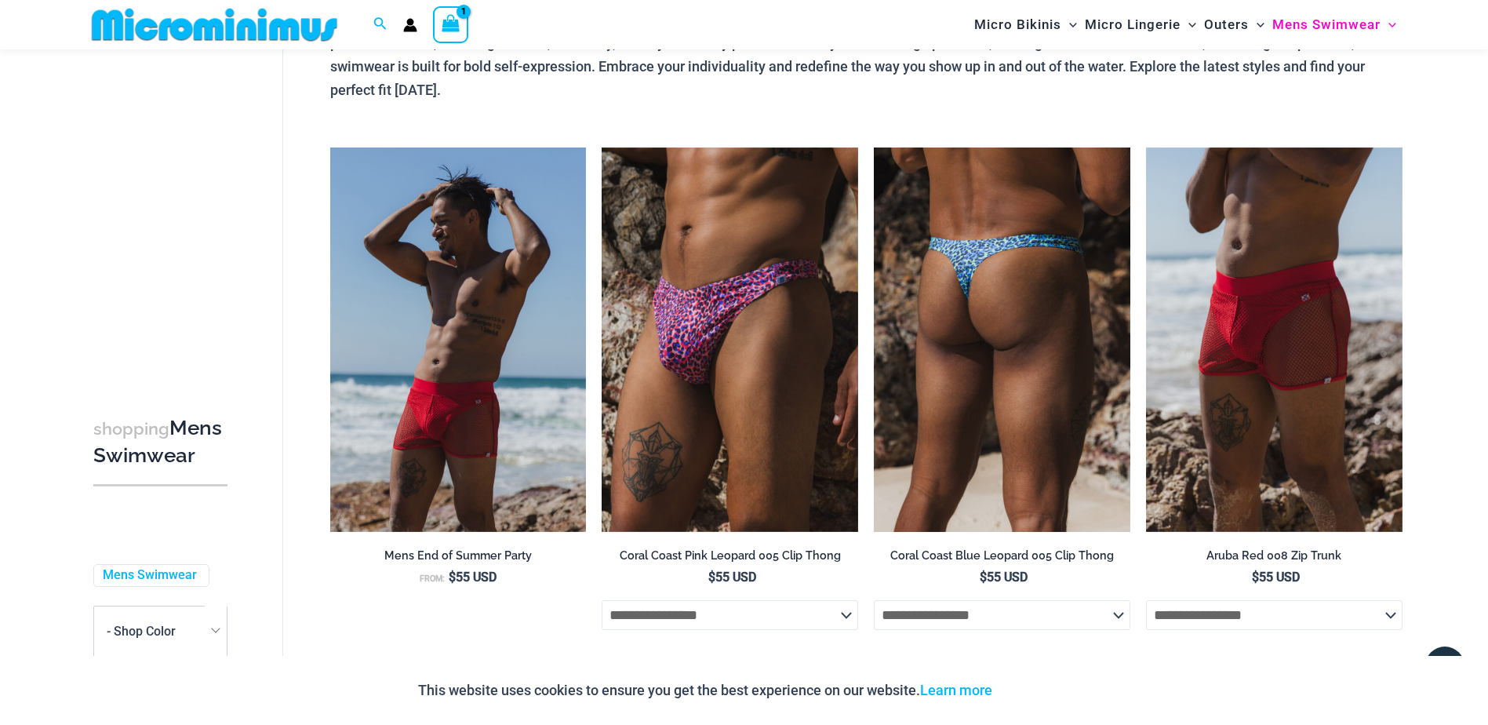
click at [973, 262] on img at bounding box center [1002, 339] width 256 height 384
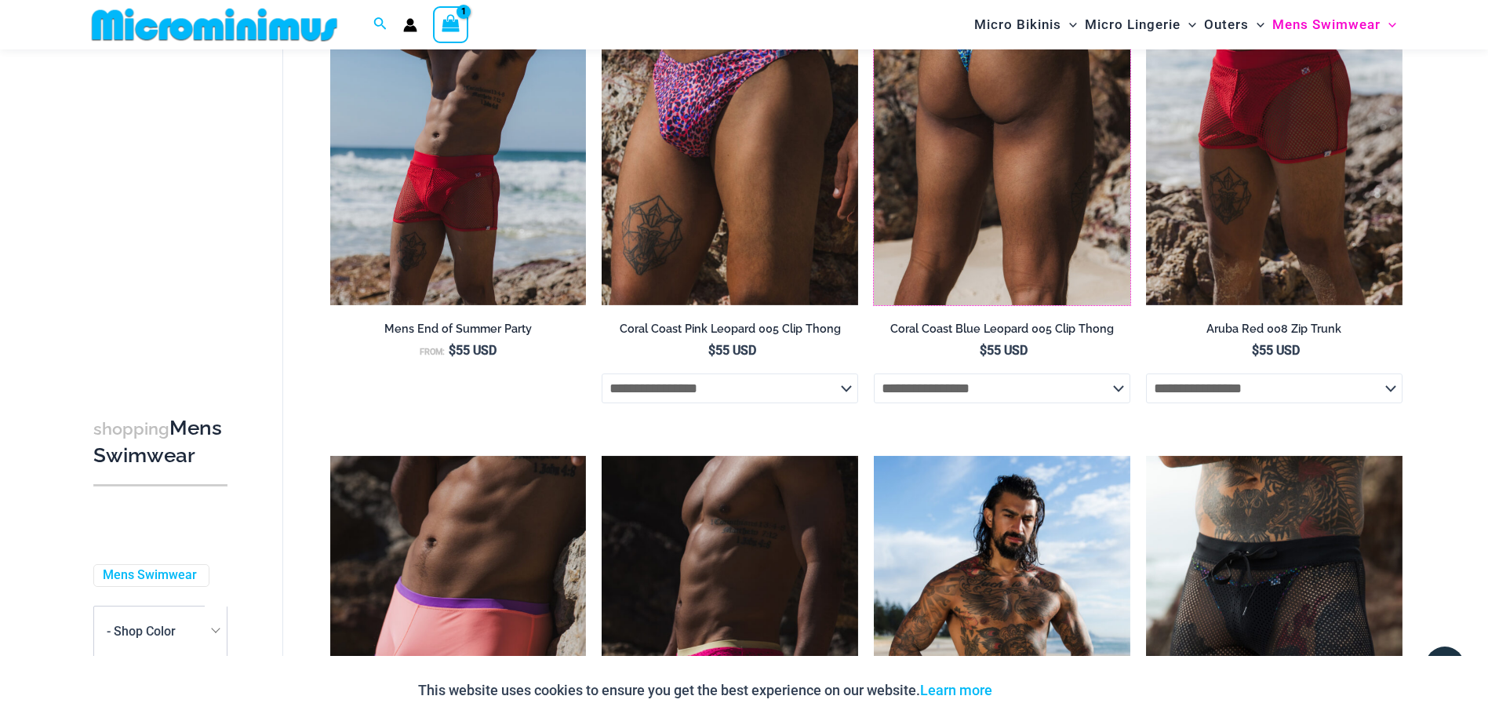
scroll to position [380, 0]
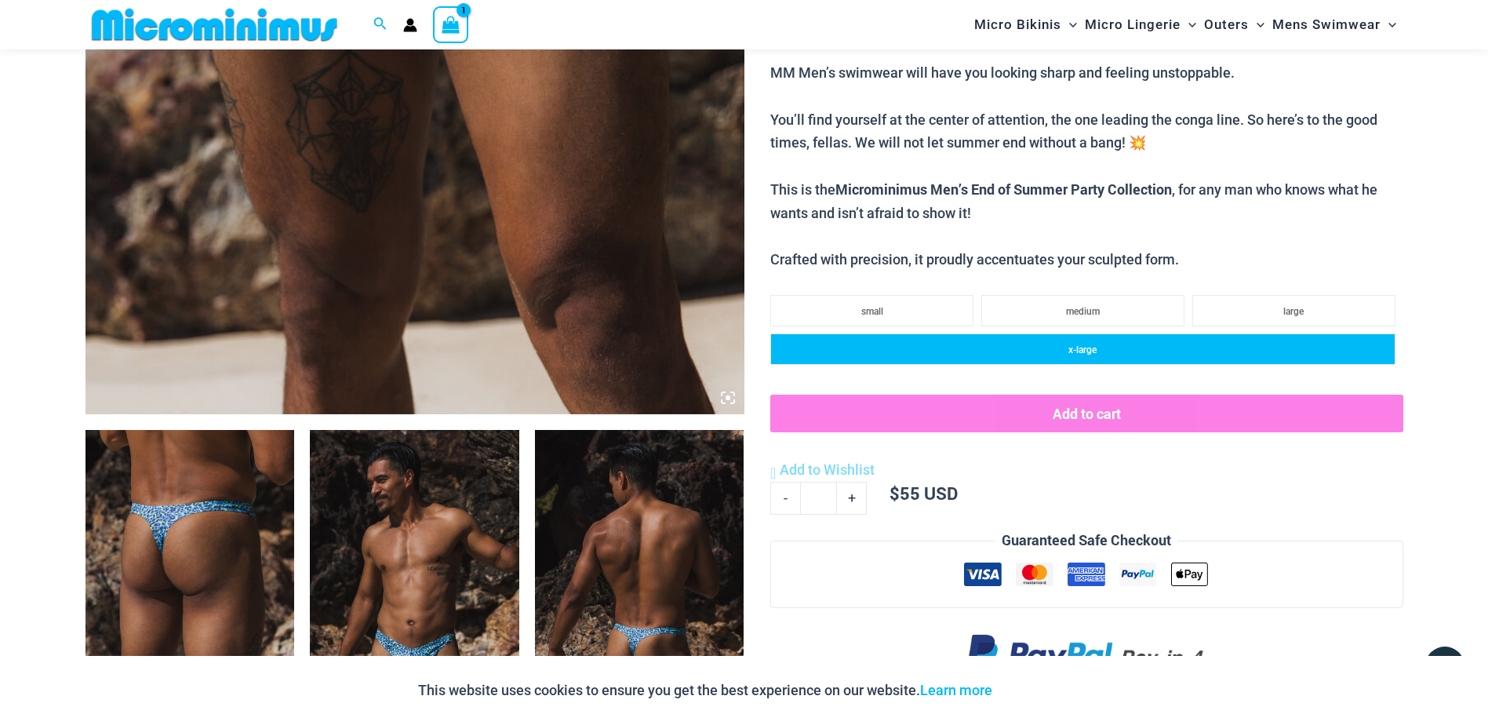
scroll to position [627, 0]
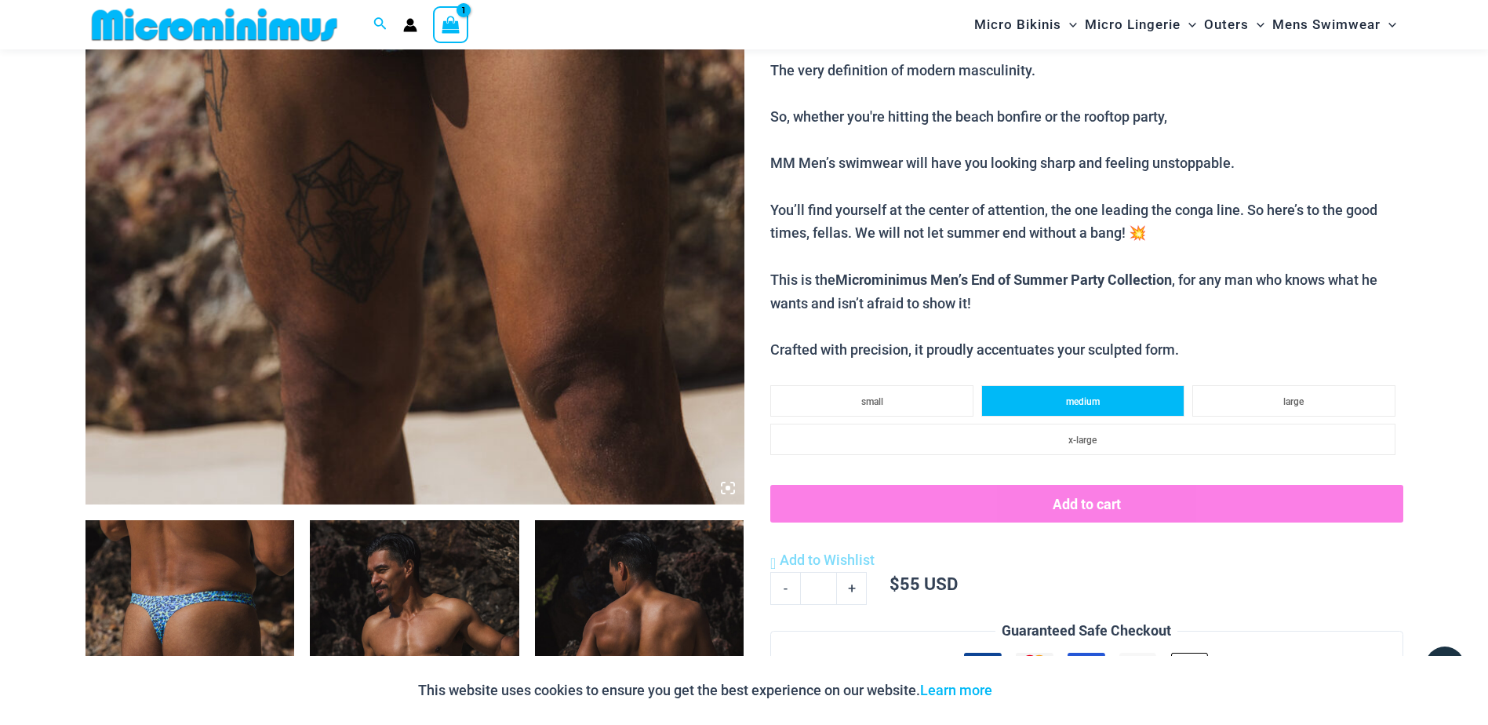
click at [1139, 391] on li "medium" at bounding box center [1082, 400] width 203 height 31
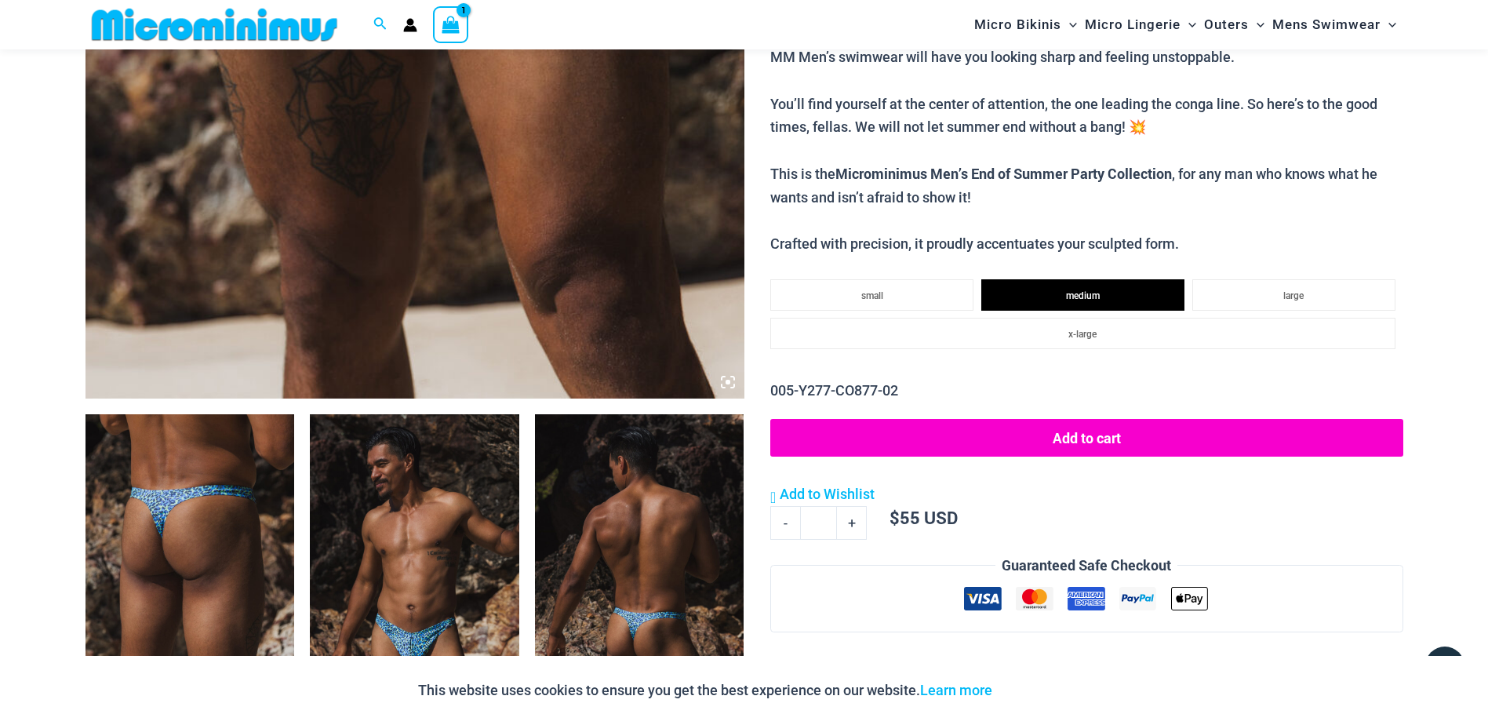
scroll to position [605, 0]
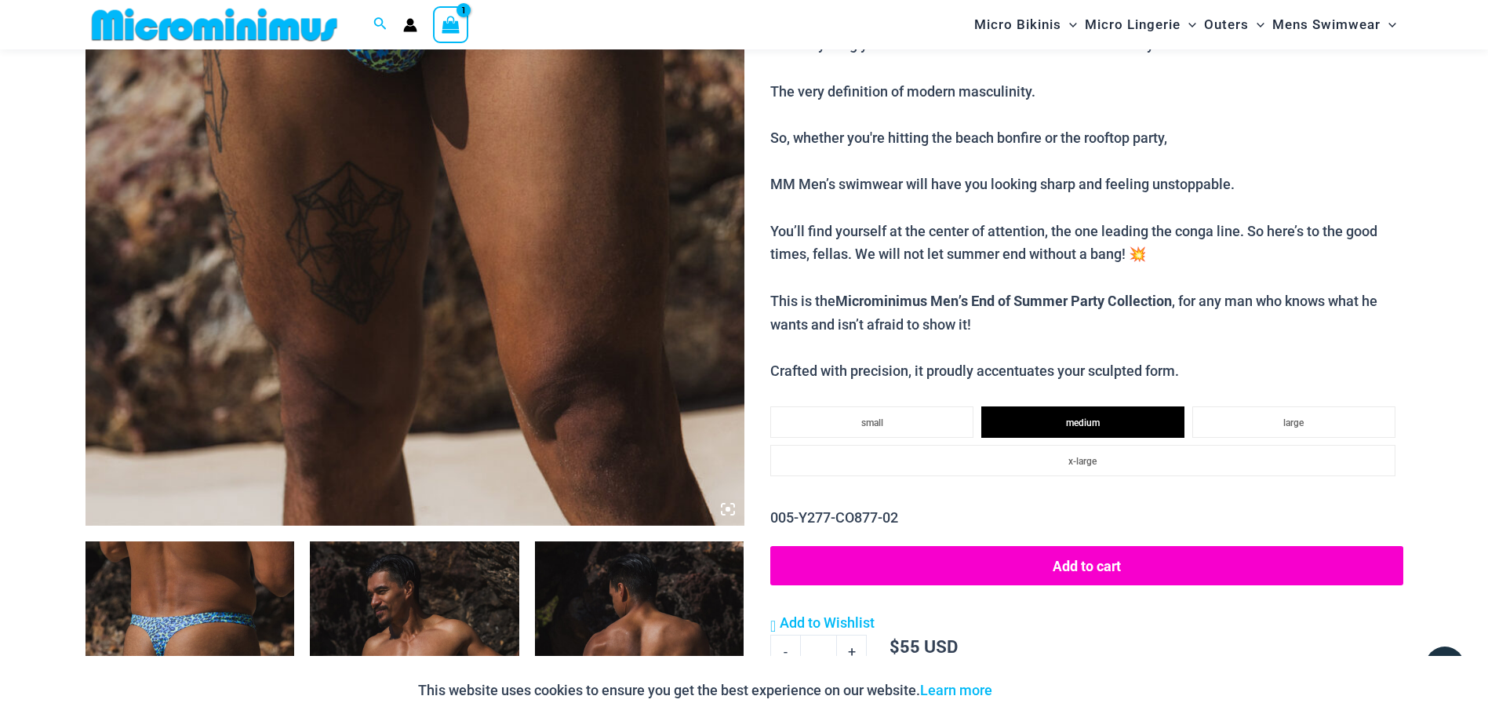
click at [1117, 558] on button "Add to cart" at bounding box center [1086, 565] width 632 height 39
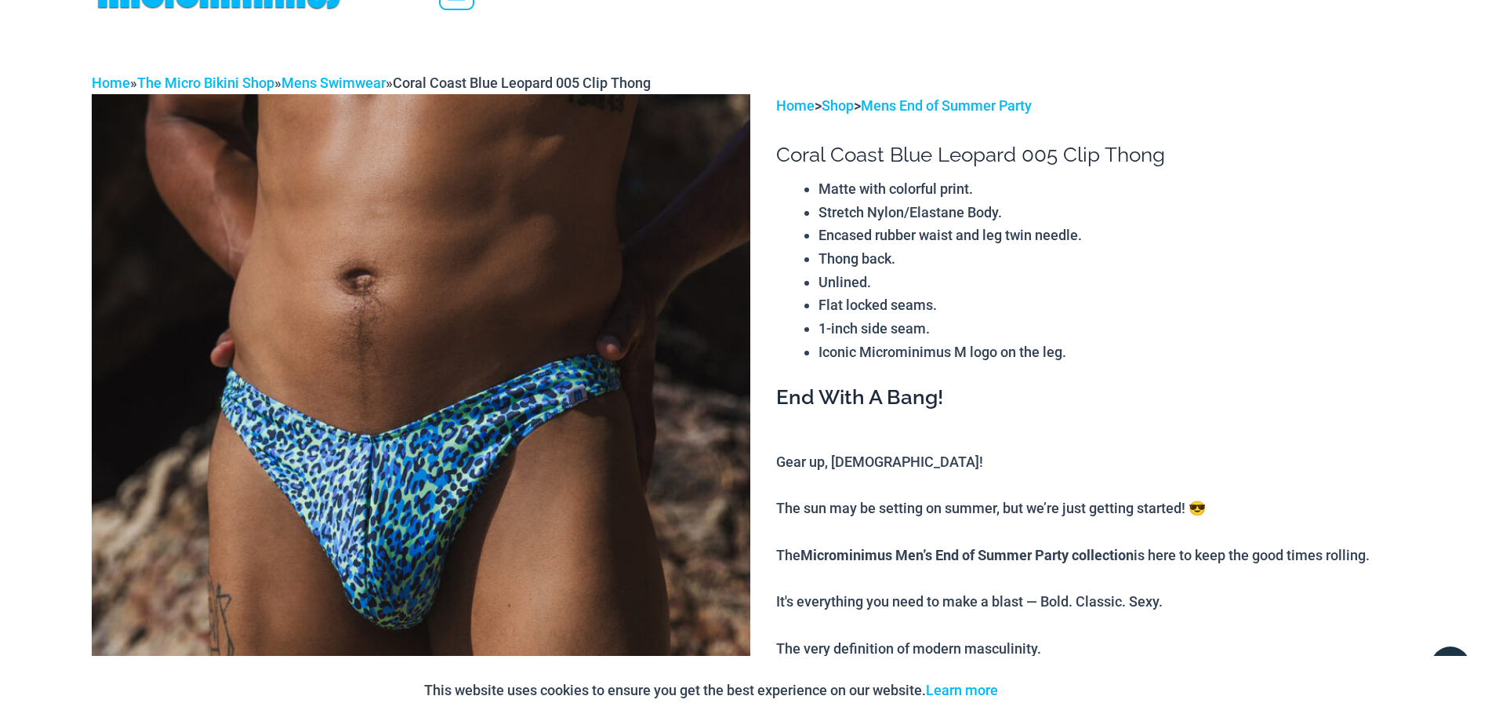
scroll to position [0, 0]
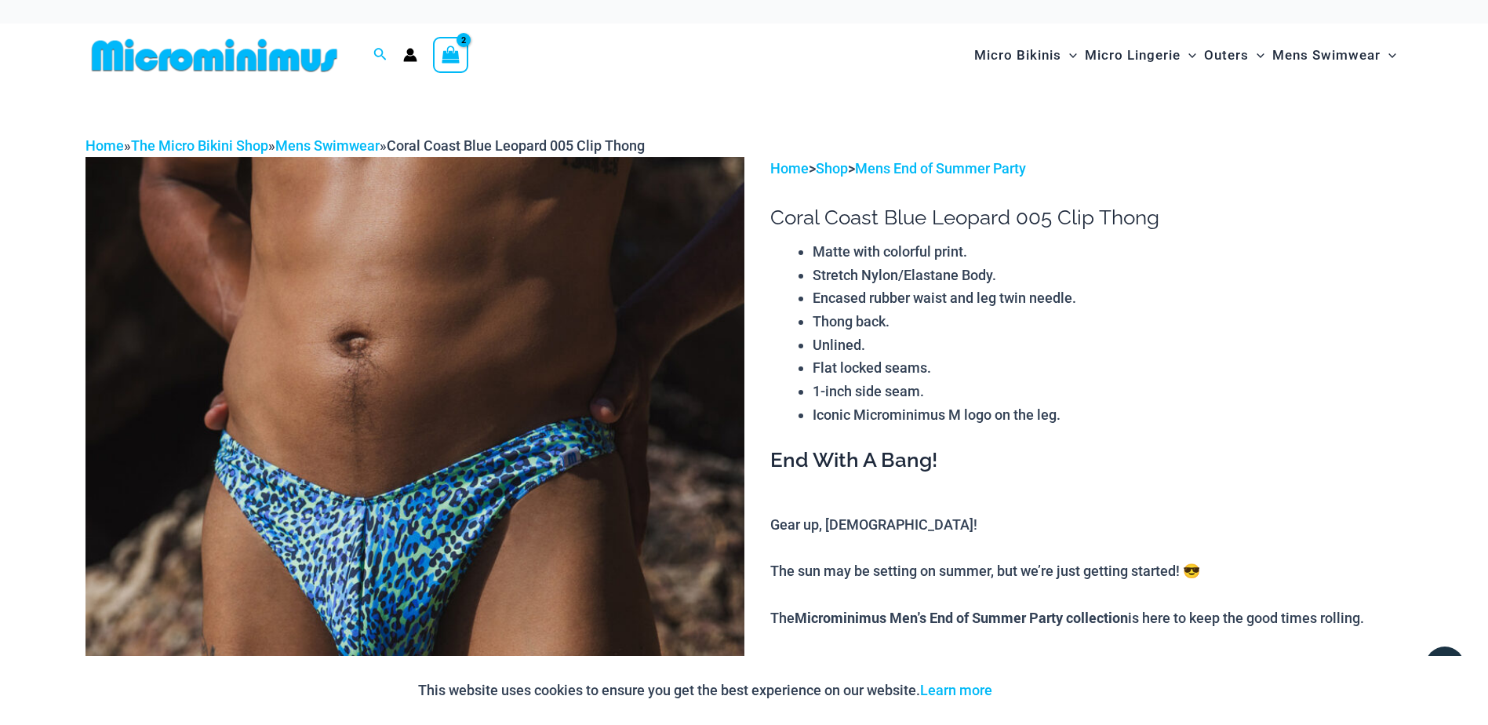
click at [445, 58] on icon "View Shopping Cart, 2 items" at bounding box center [451, 55] width 18 height 18
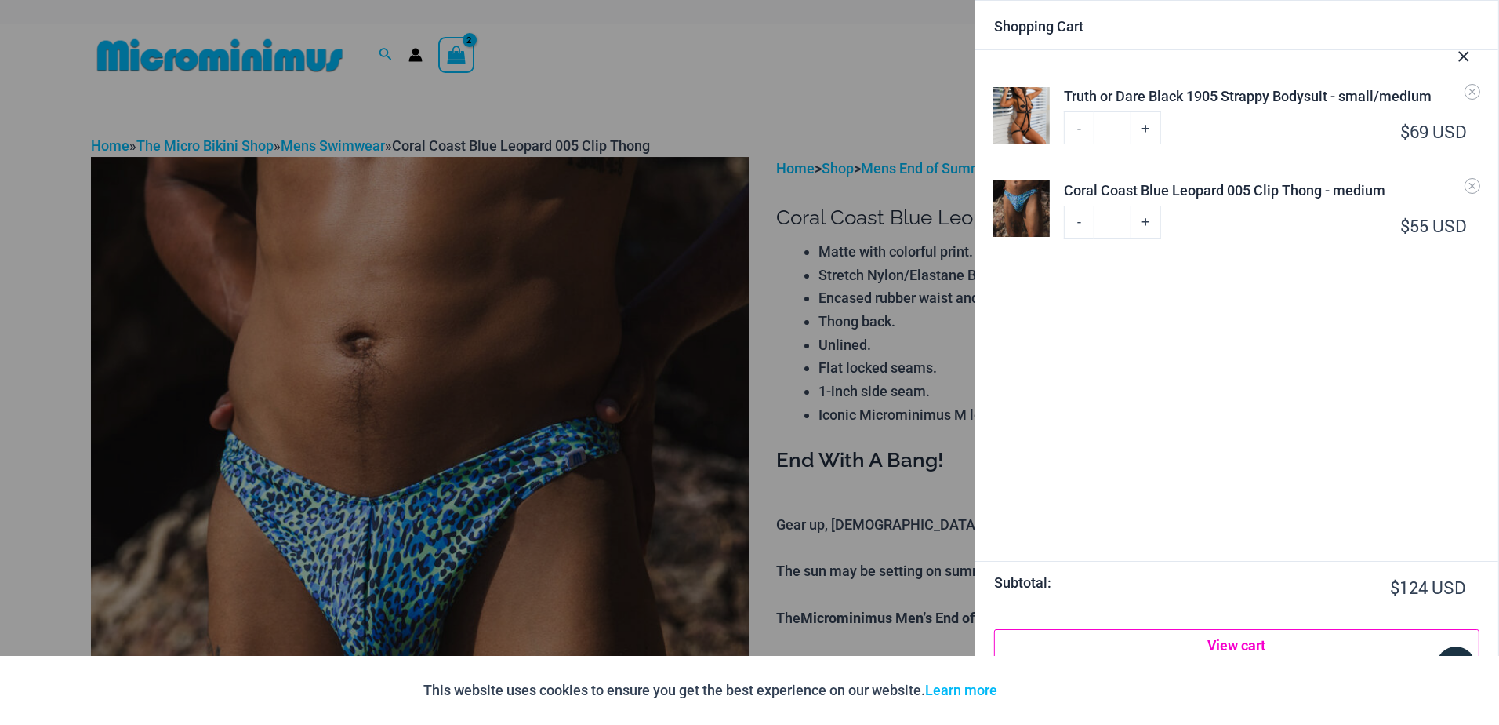
click at [1251, 648] on link "View cart" at bounding box center [1236, 644] width 485 height 31
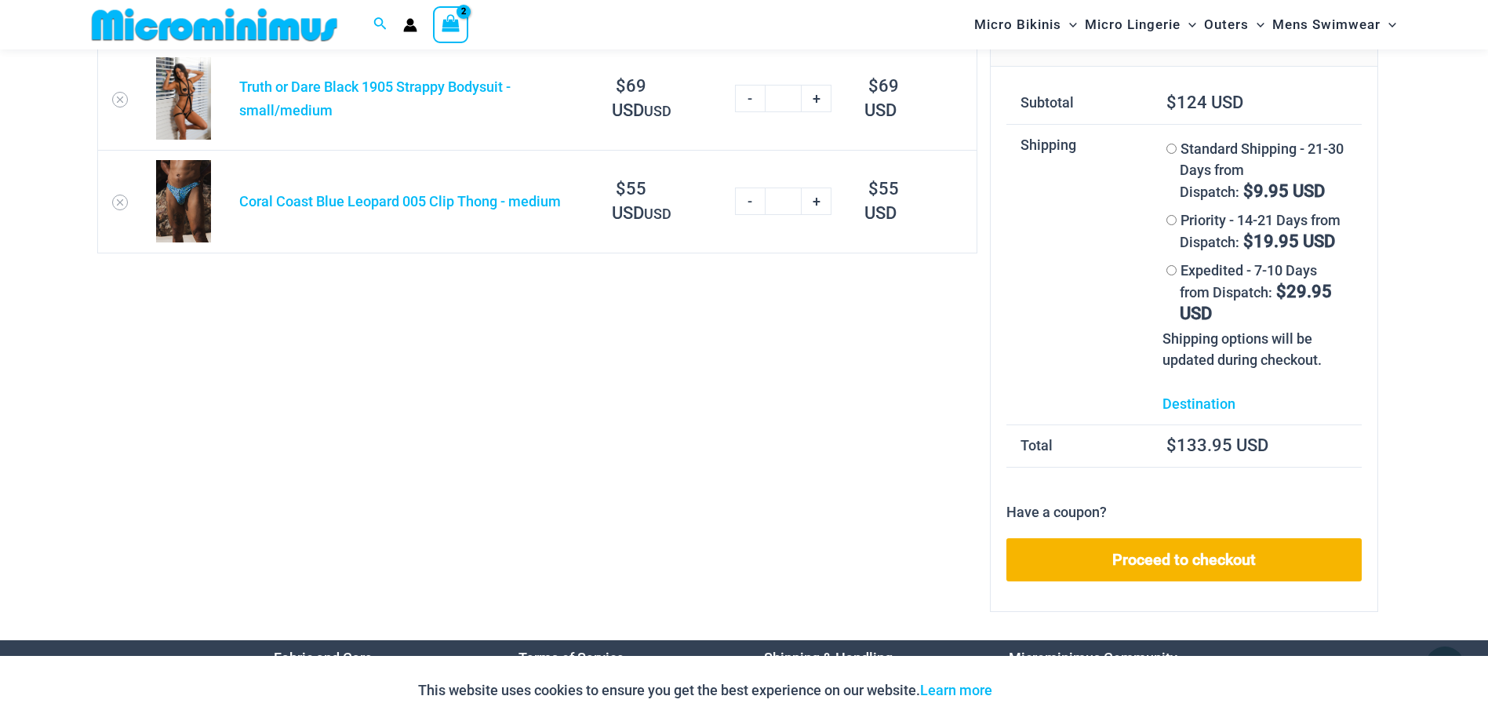
scroll to position [67, 0]
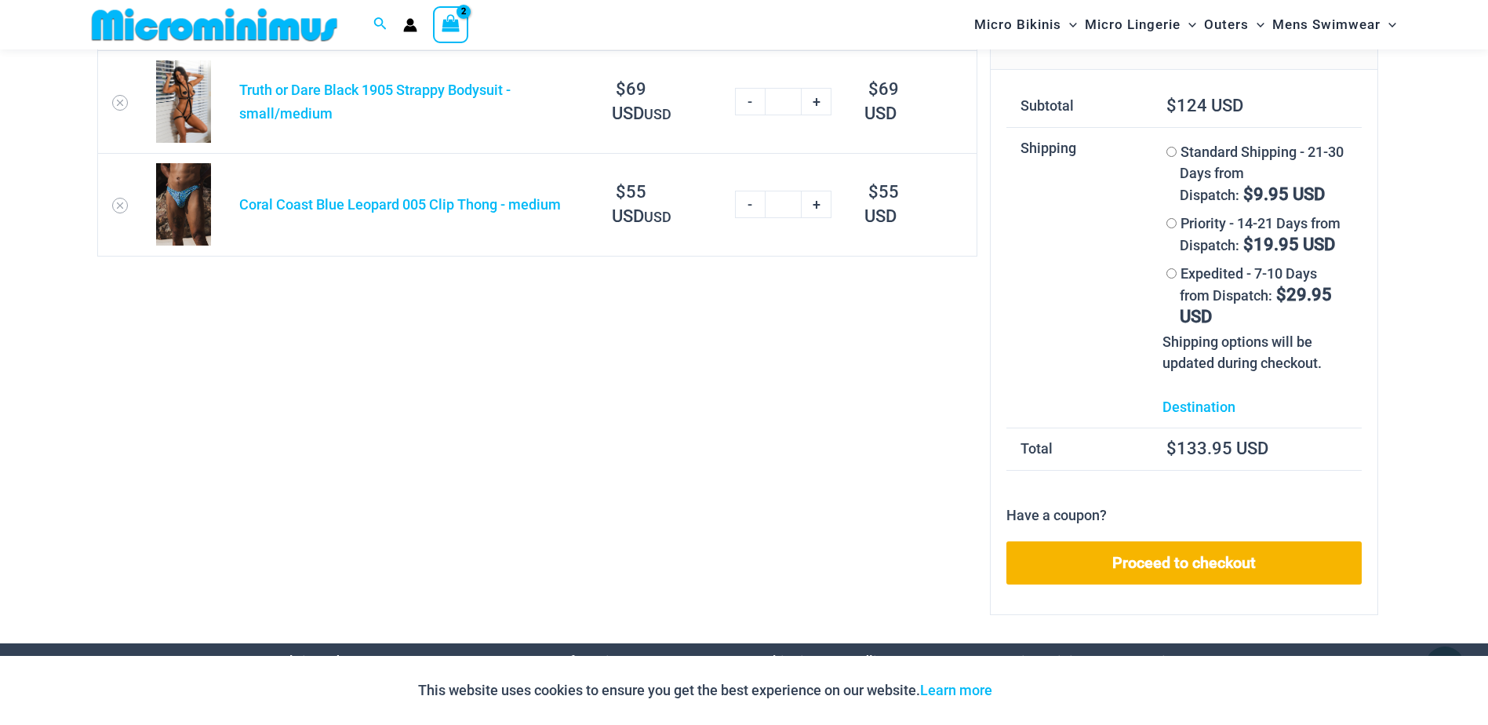
click at [1177, 224] on li "Priority - 14-21 Days from Dispatch: $ 19.95 USD" at bounding box center [1254, 234] width 185 height 50
click at [1222, 410] on link "Destination" at bounding box center [1198, 406] width 73 height 16
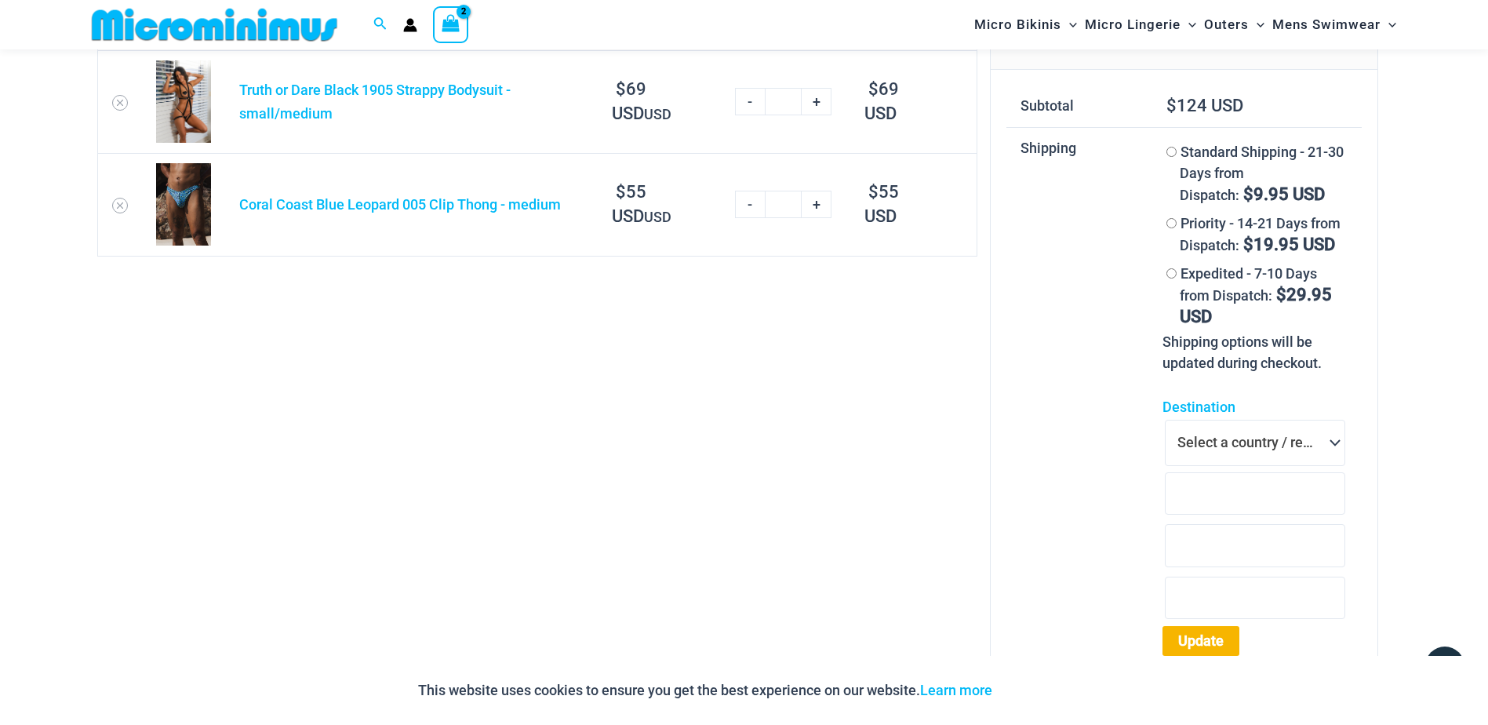
click at [1328, 449] on span at bounding box center [1332, 441] width 24 height 20
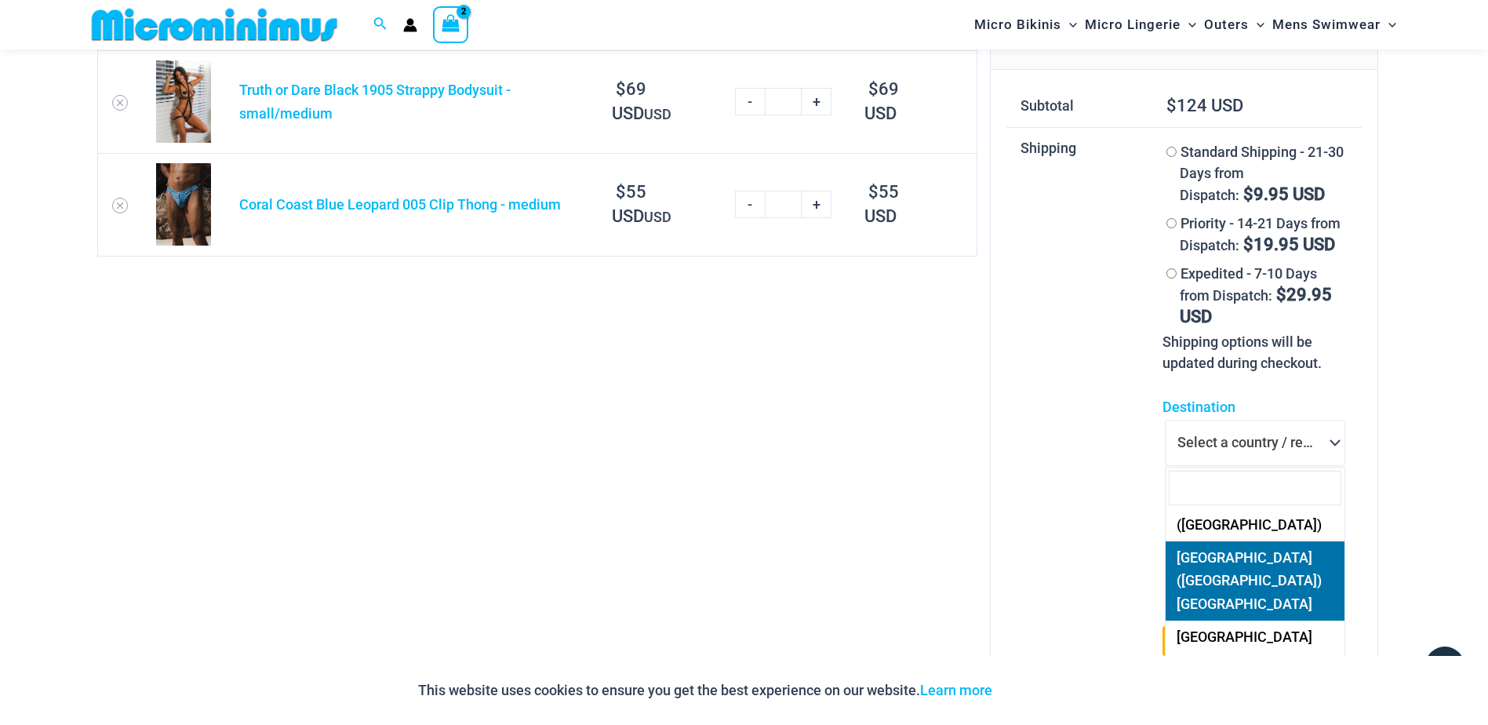
scroll to position [7532, 0]
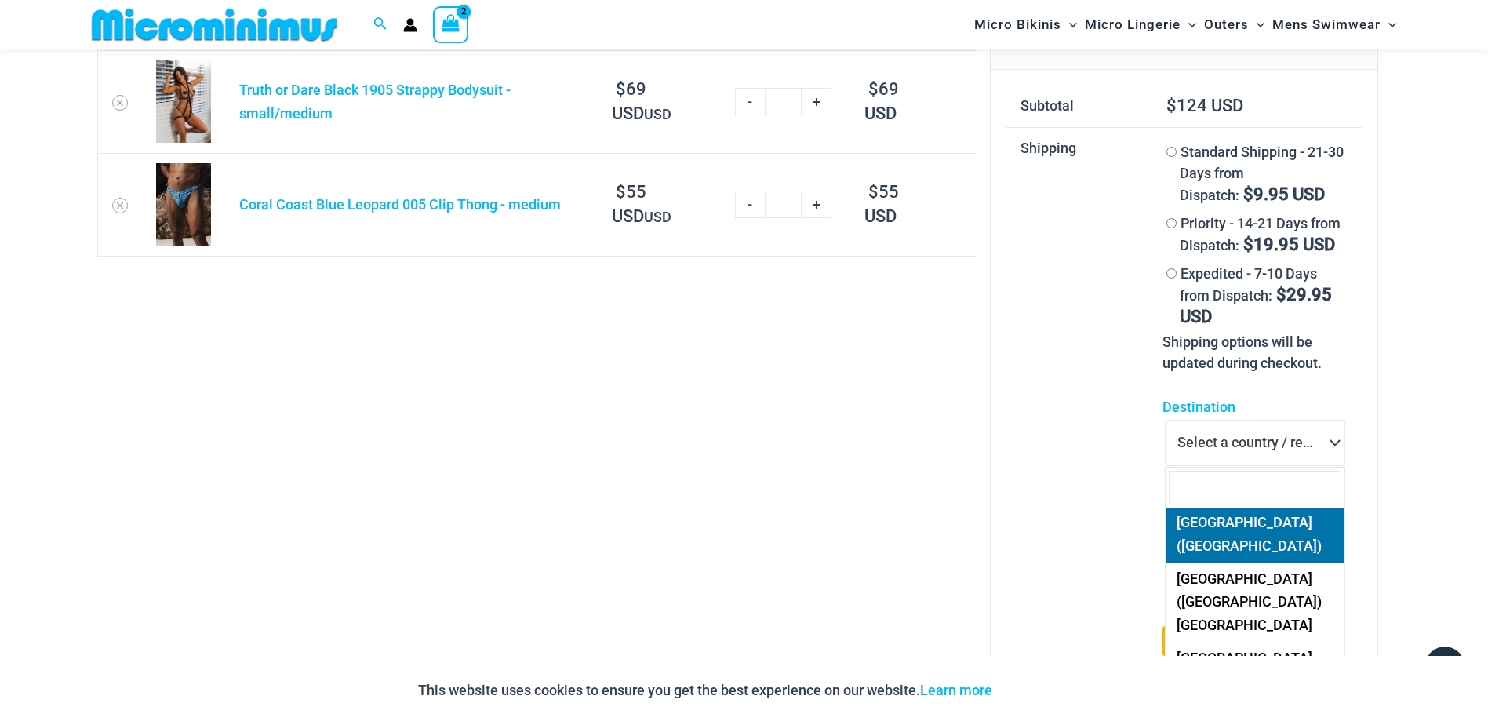
select select "**"
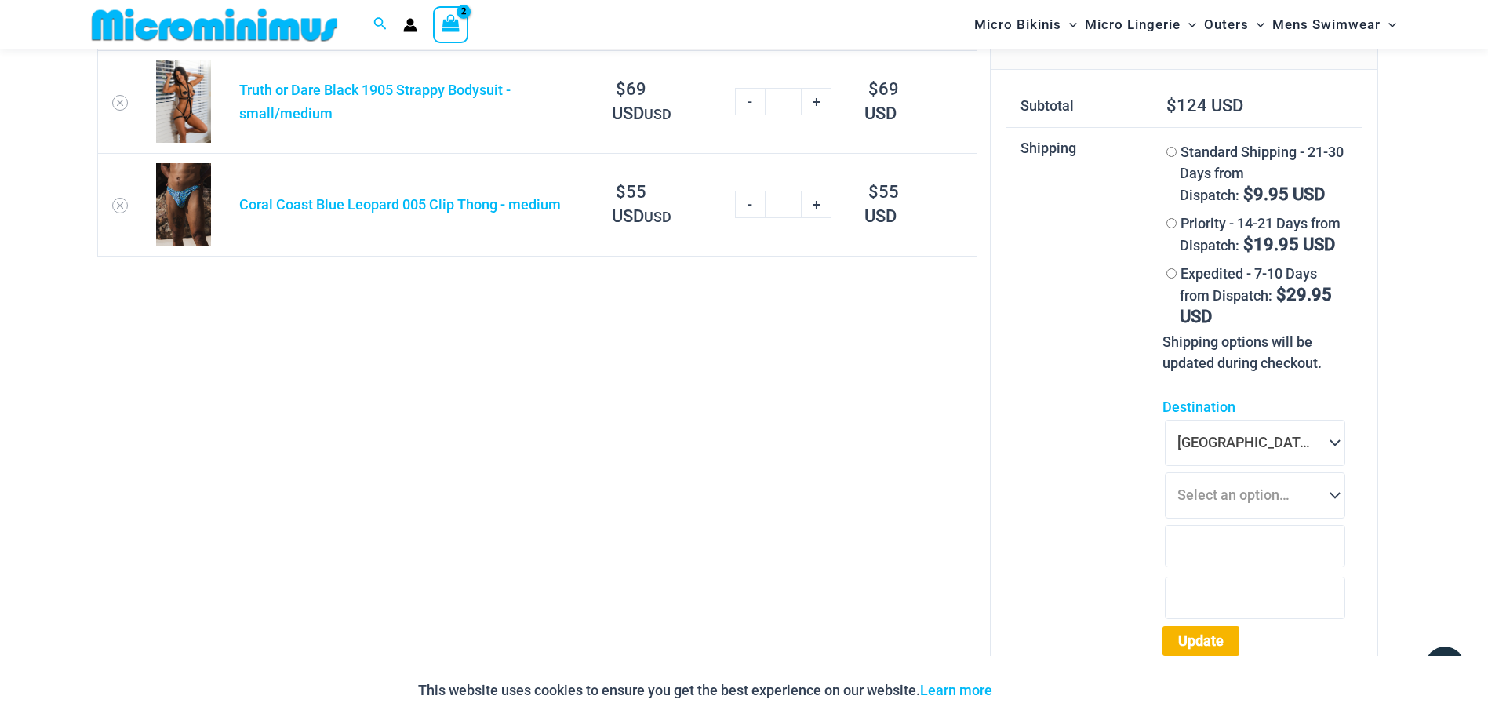
click at [1330, 499] on span at bounding box center [1332, 493] width 24 height 20
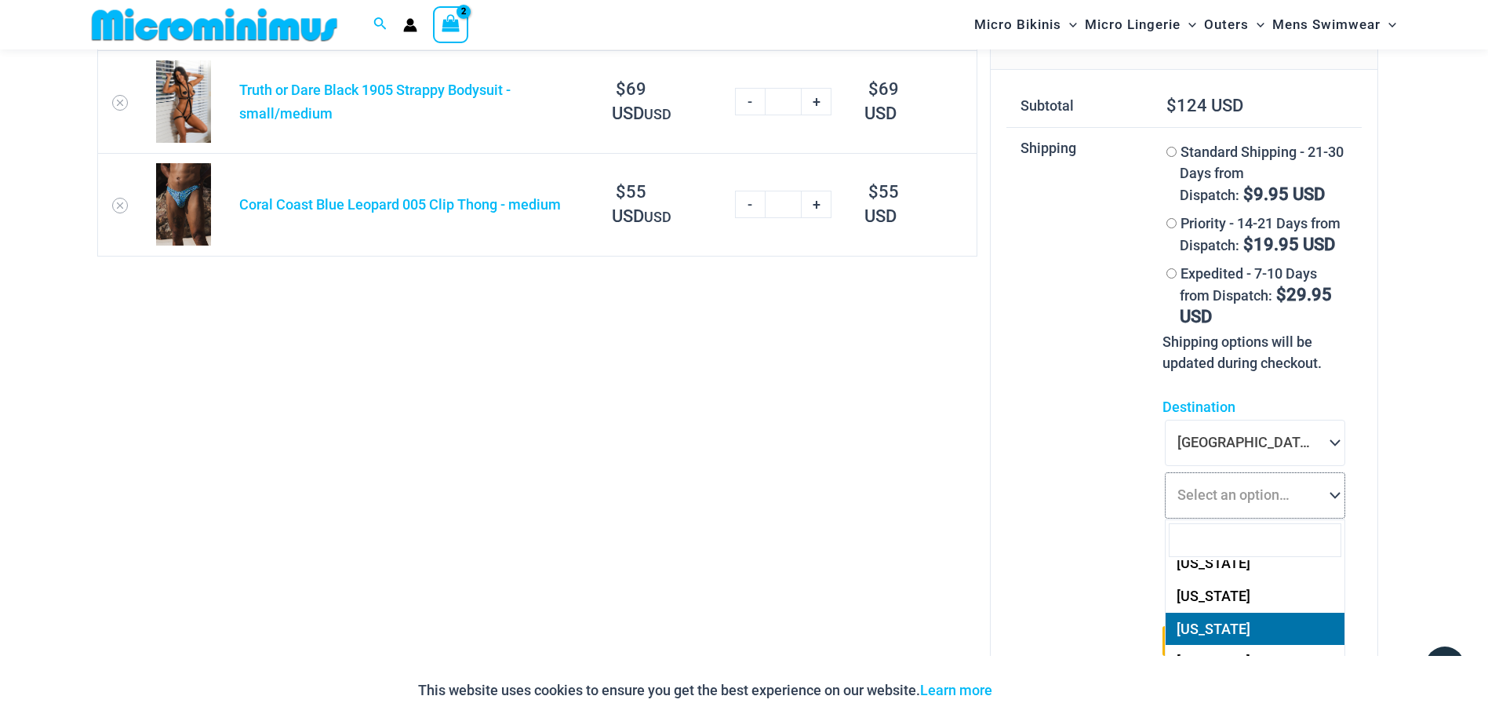
select select "**"
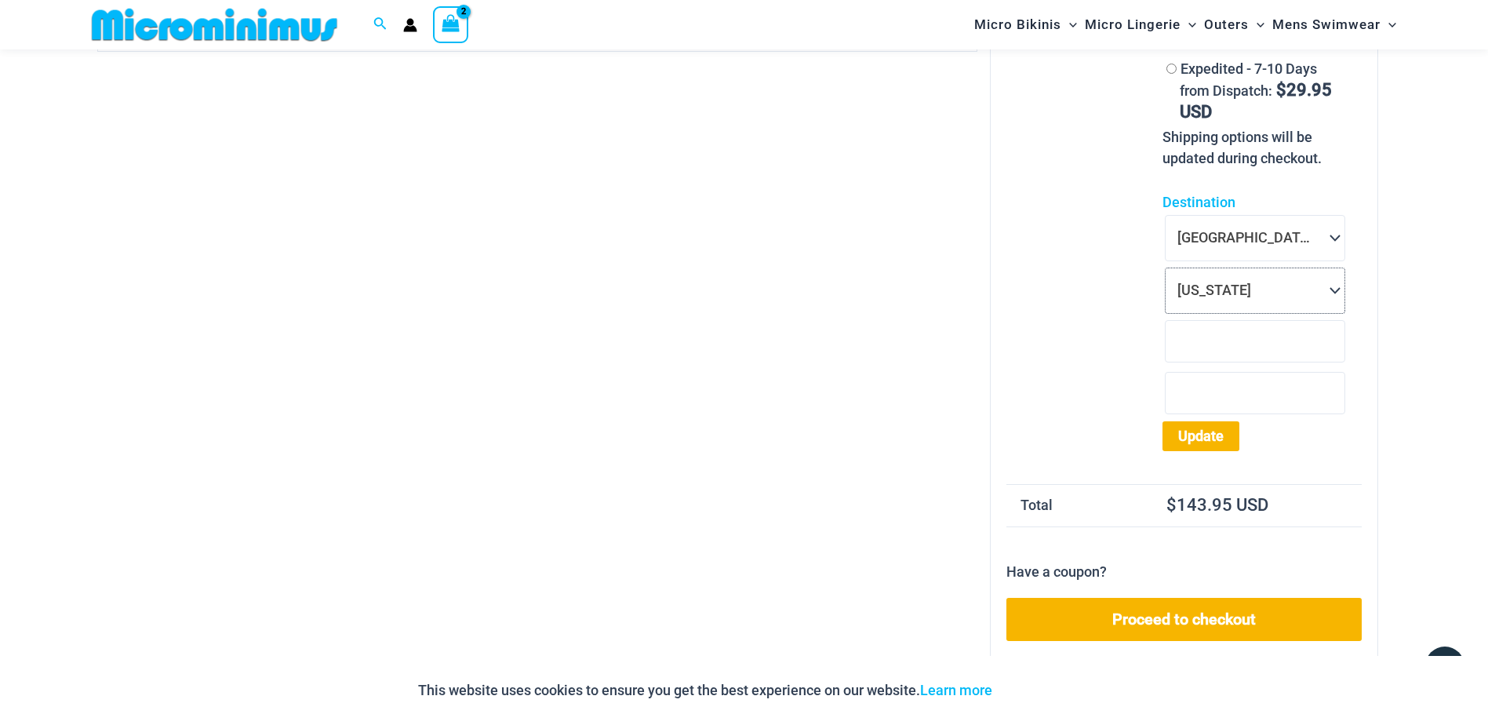
scroll to position [302, 0]
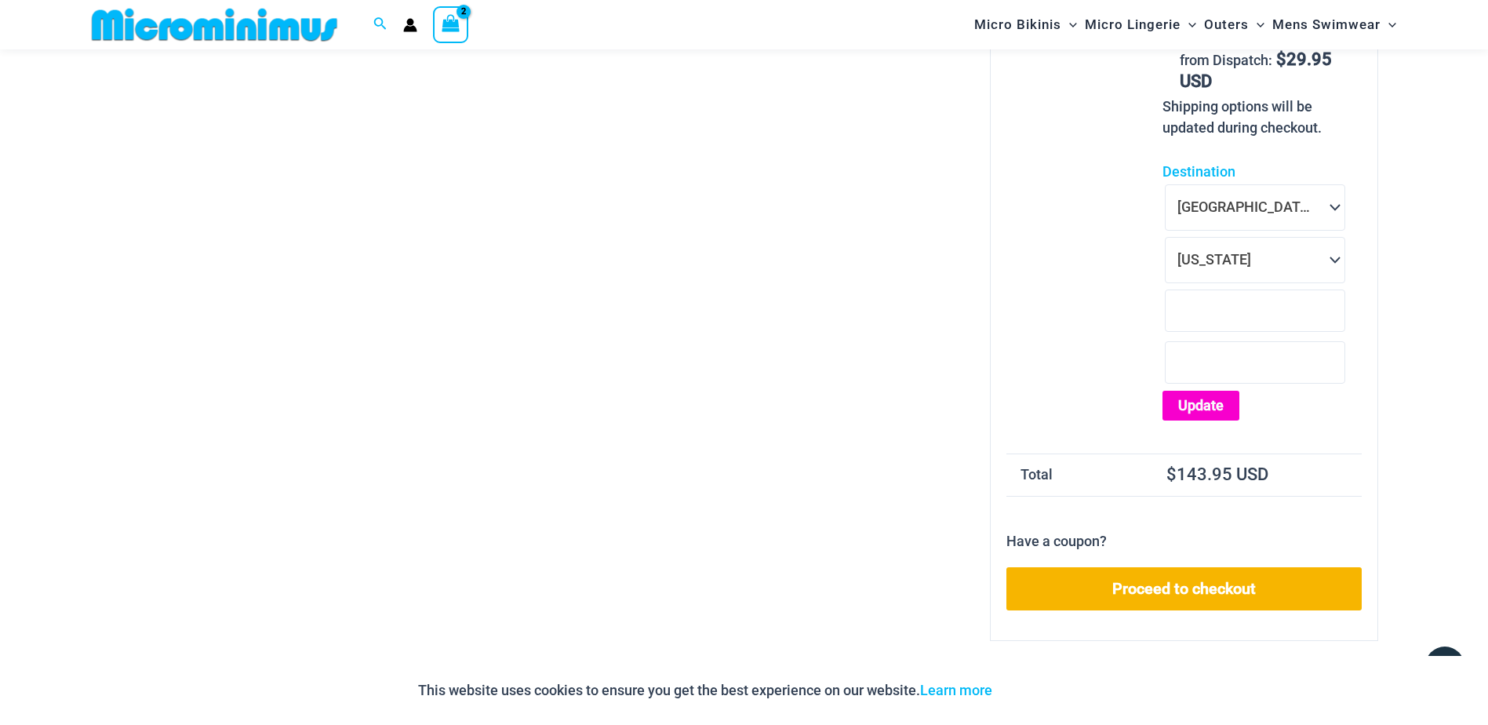
click at [1192, 410] on button "Update" at bounding box center [1200, 406] width 77 height 30
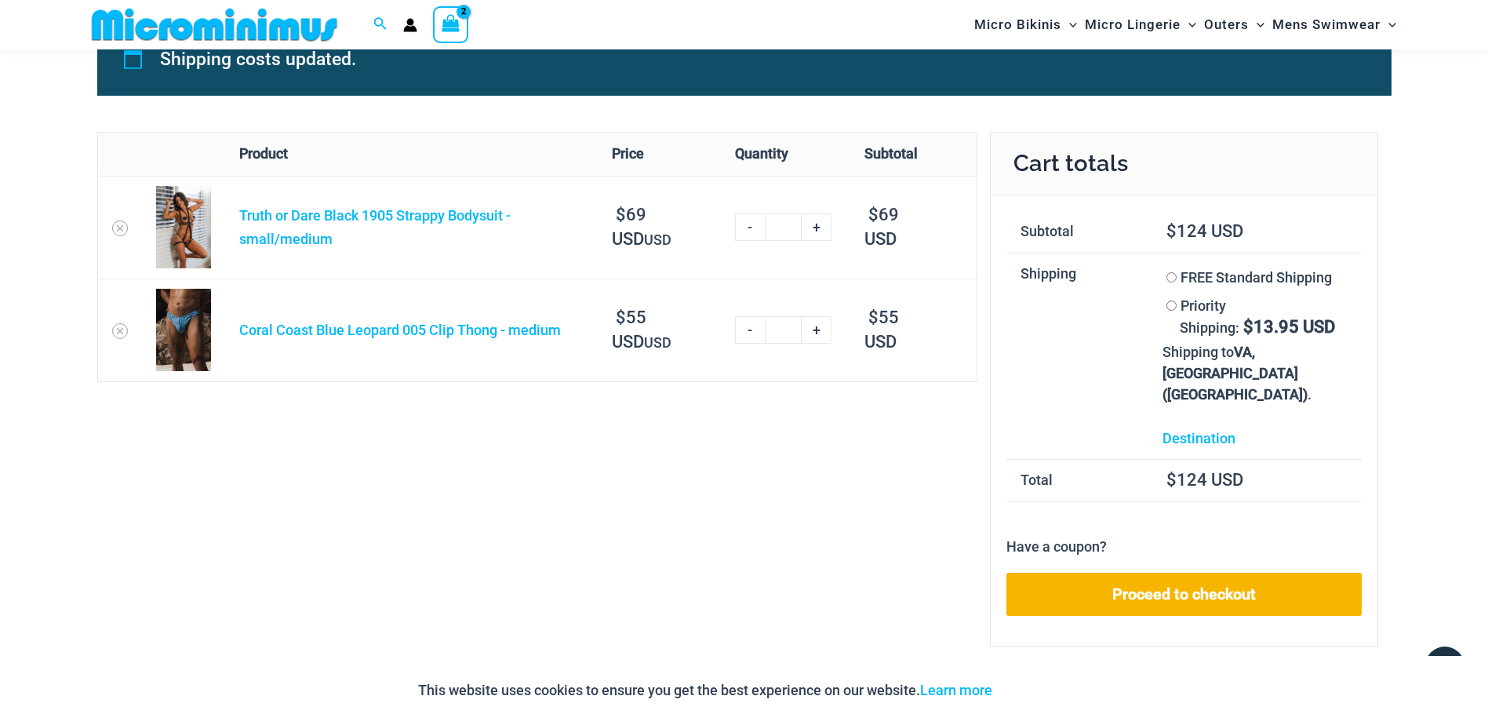
scroll to position [27, 0]
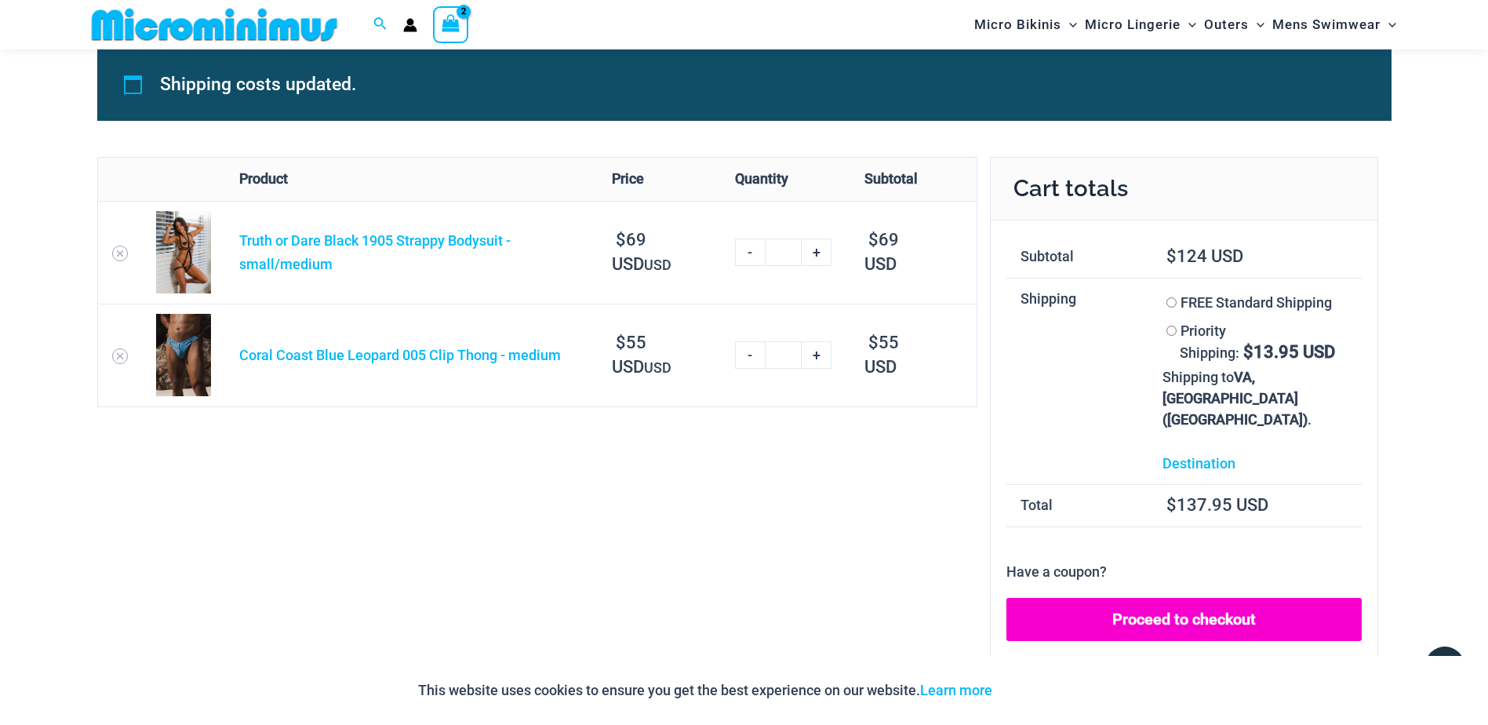
click at [1216, 598] on link "Proceed to checkout" at bounding box center [1183, 620] width 355 height 44
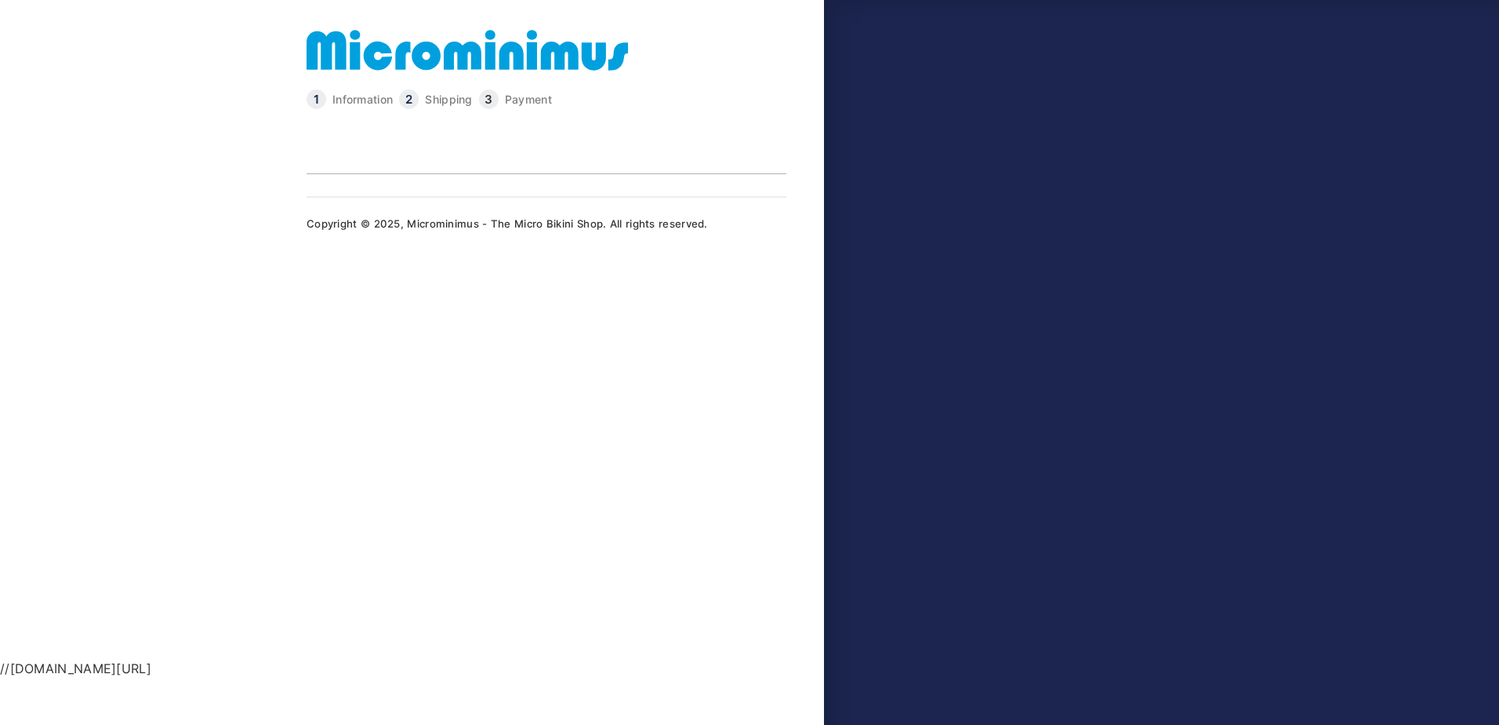
select select "**"
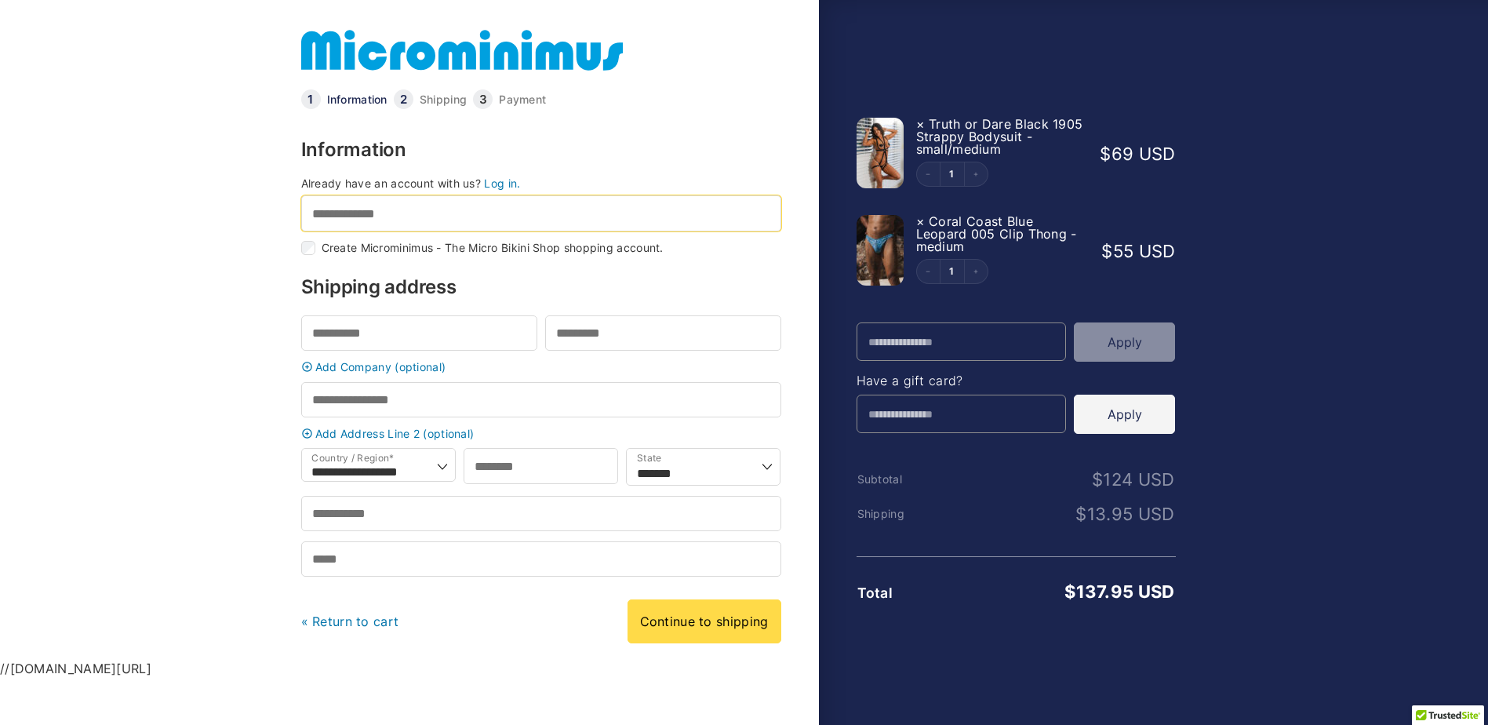
click at [424, 222] on input "Email address *" at bounding box center [541, 212] width 480 height 35
click at [445, 336] on input "First name *" at bounding box center [419, 332] width 236 height 35
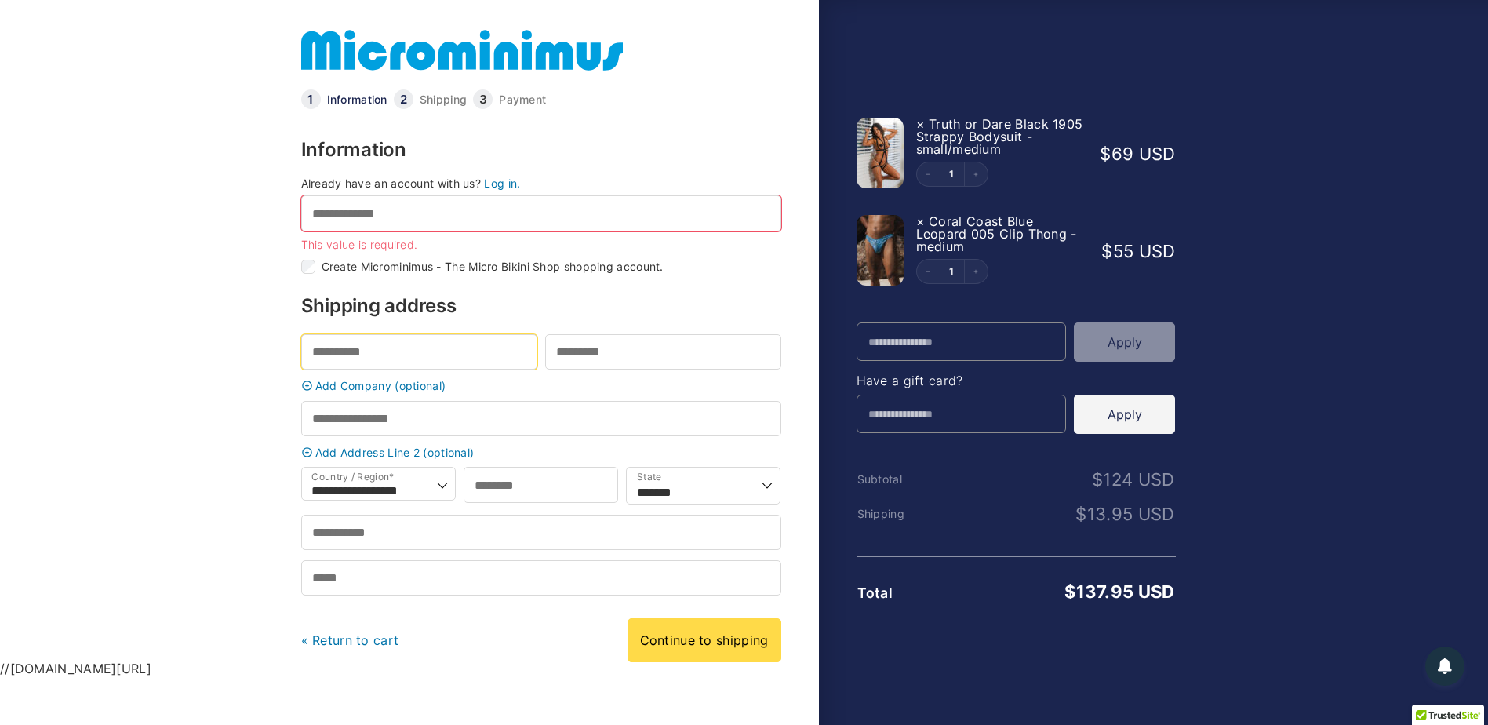
type input "*****"
type input "**********"
type input "********"
type input "**********"
type input "*****"
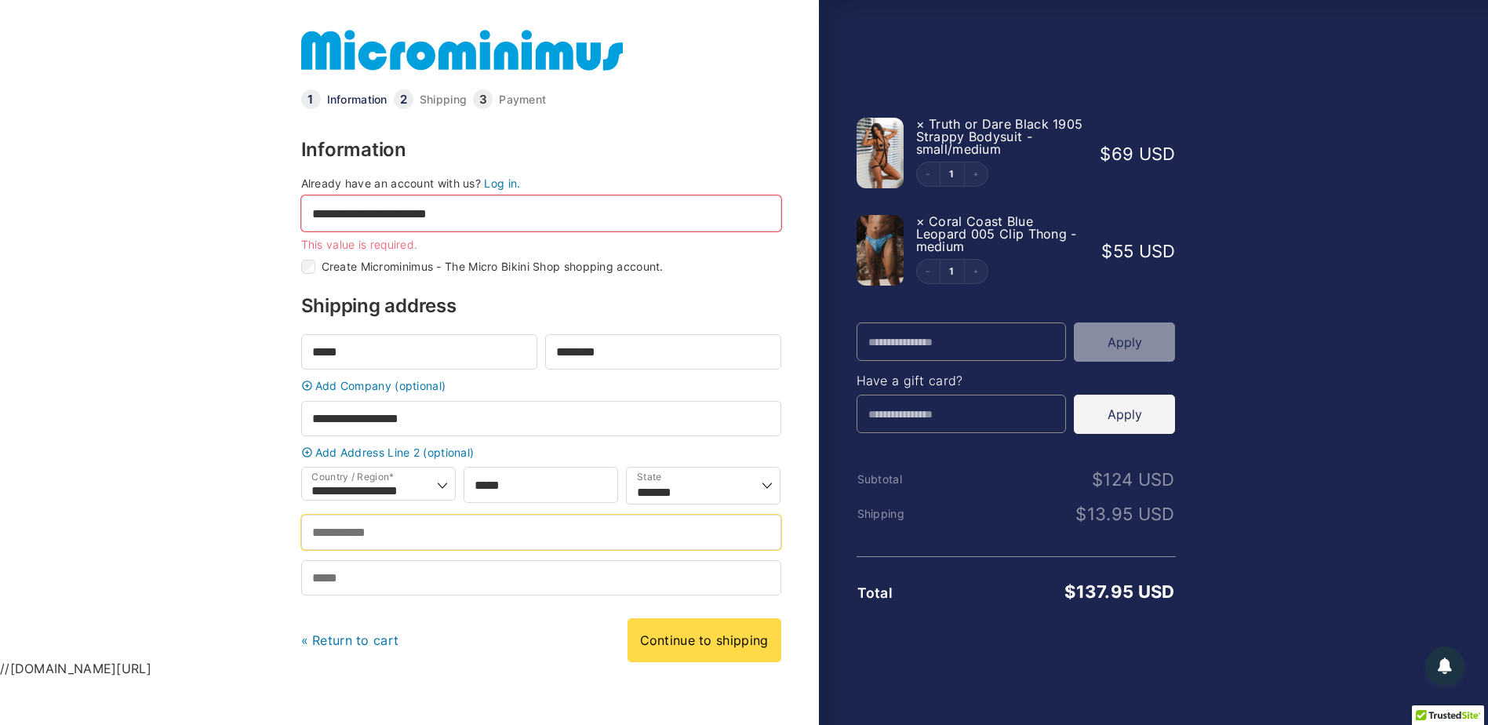
type input "**********"
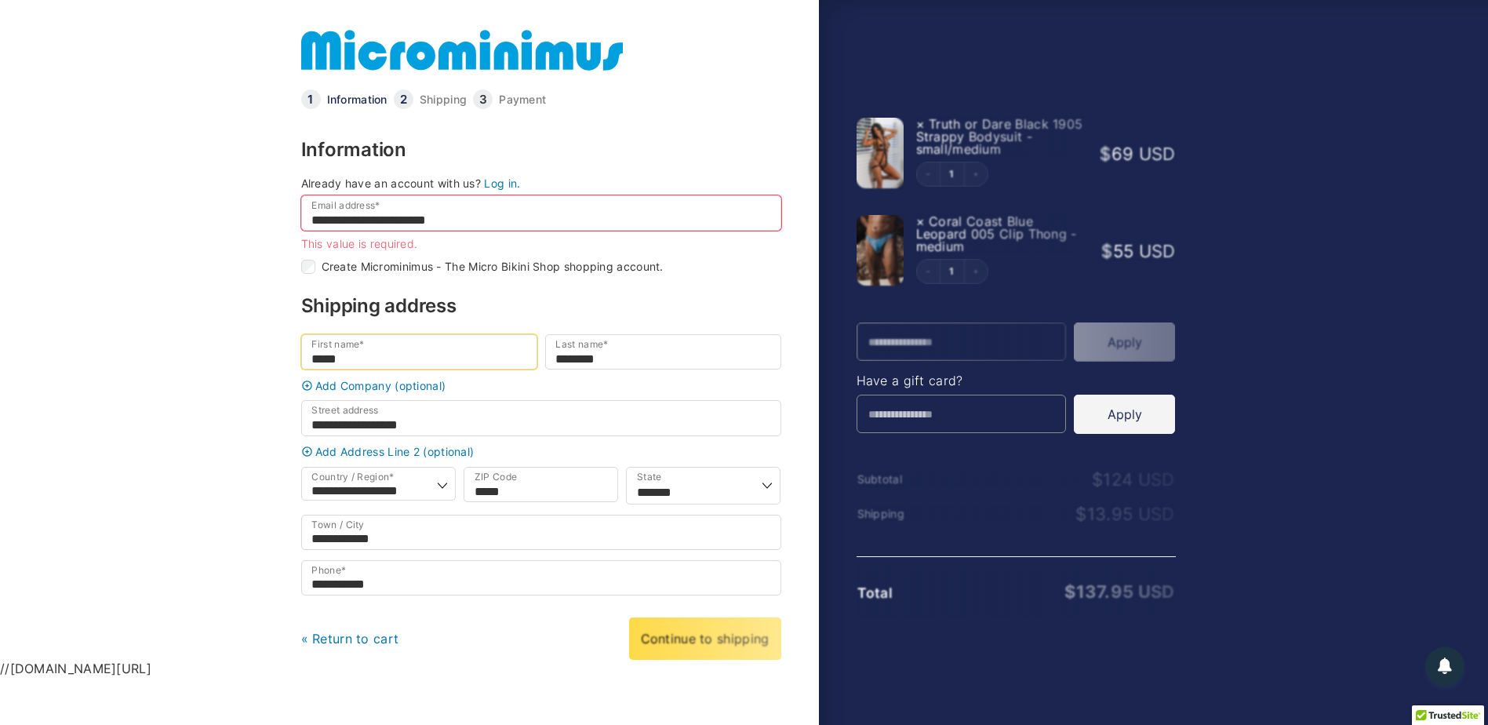
type input "**********"
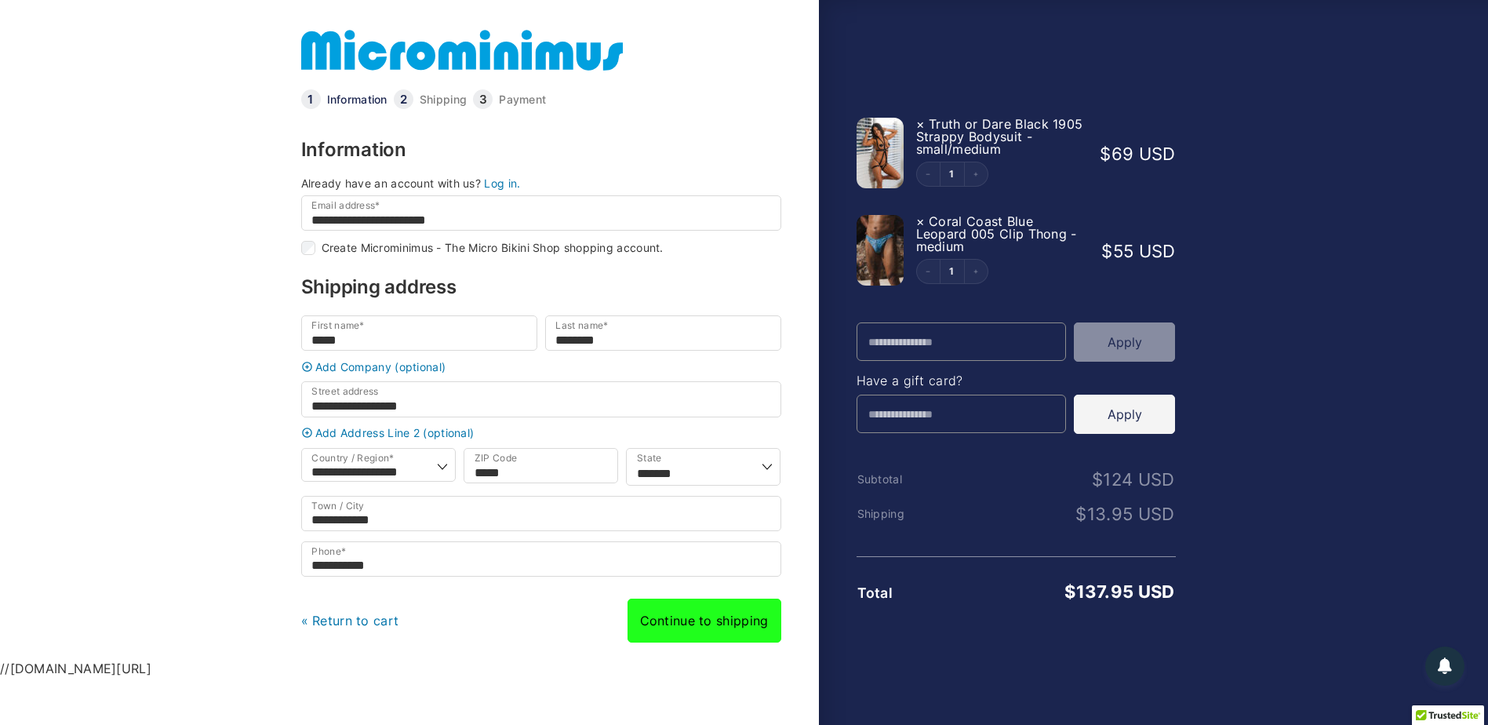
click at [715, 636] on link "Continue to shipping" at bounding box center [704, 620] width 154 height 44
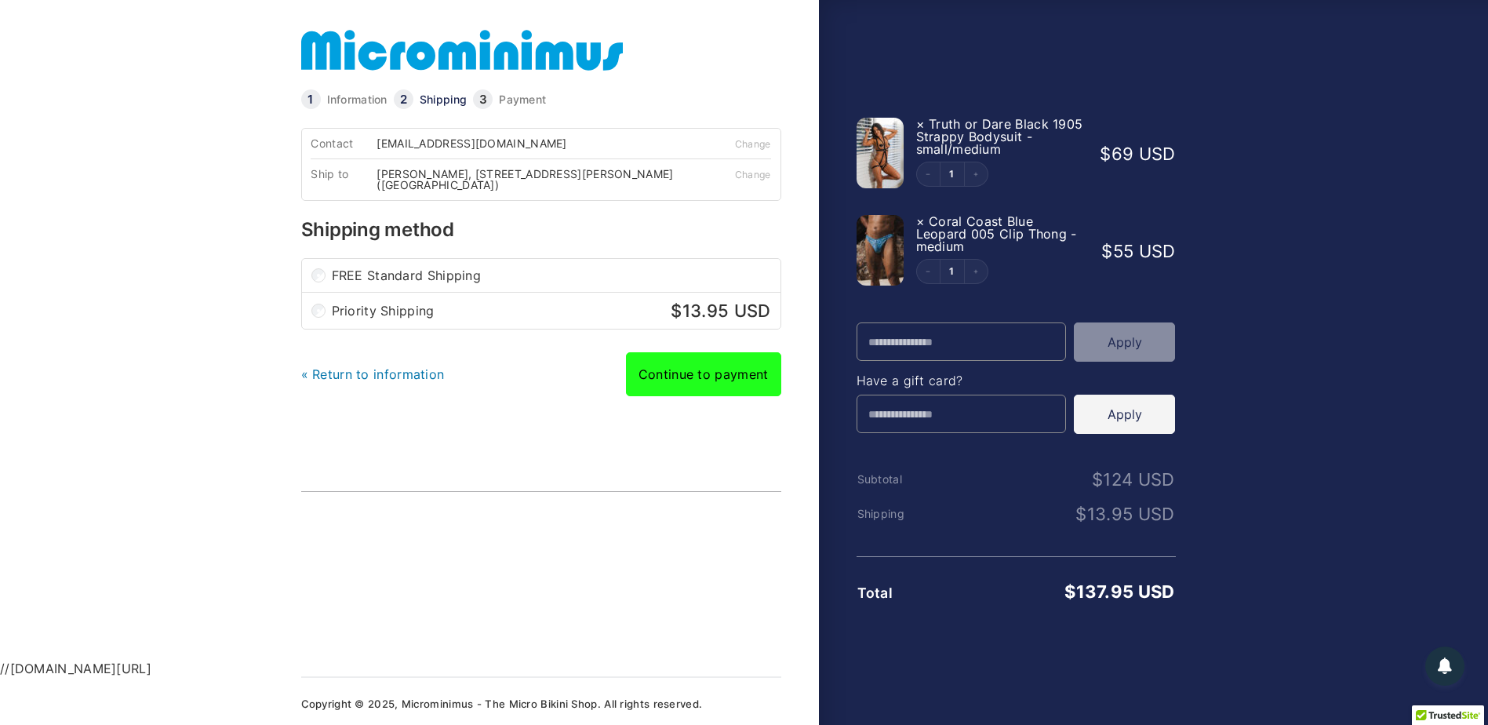
click at [714, 380] on link "Continue to payment" at bounding box center [703, 374] width 155 height 44
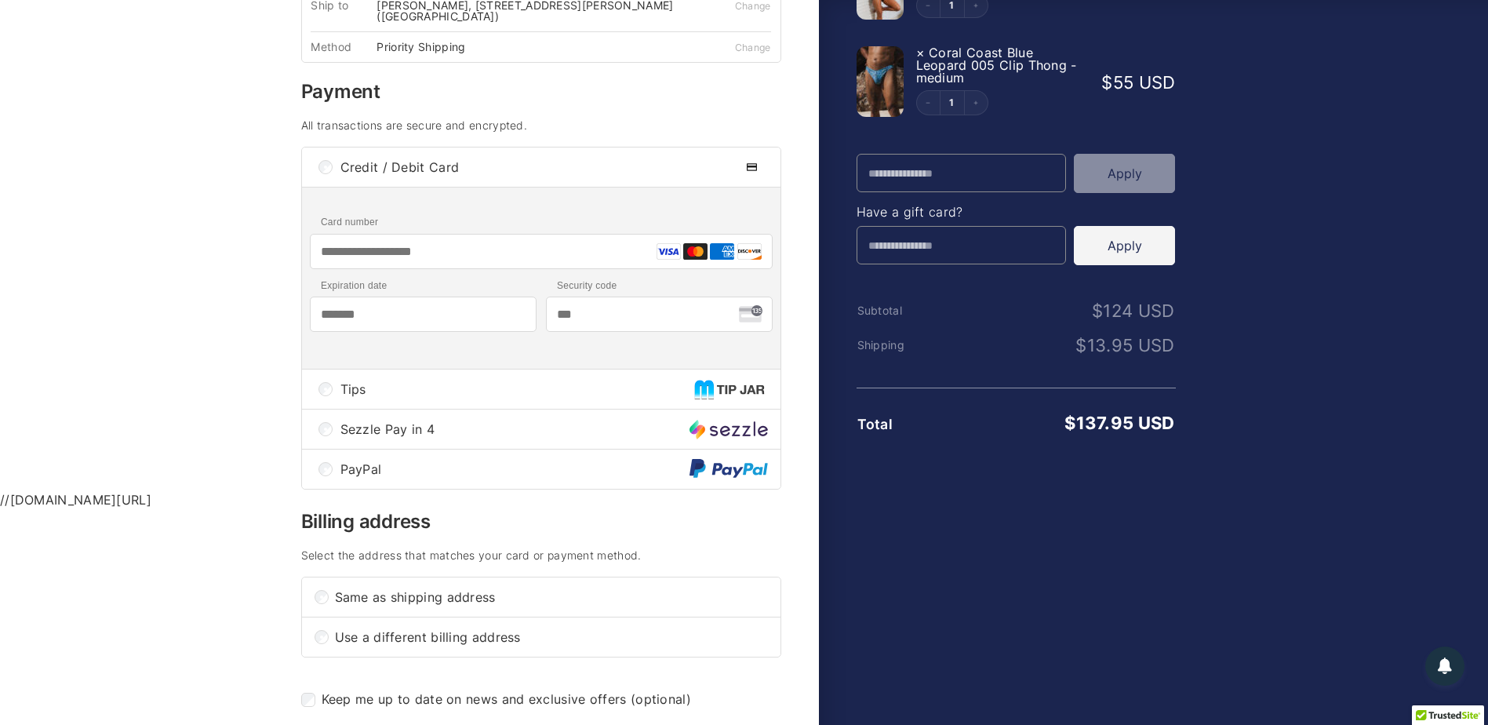
scroll to position [235, 0]
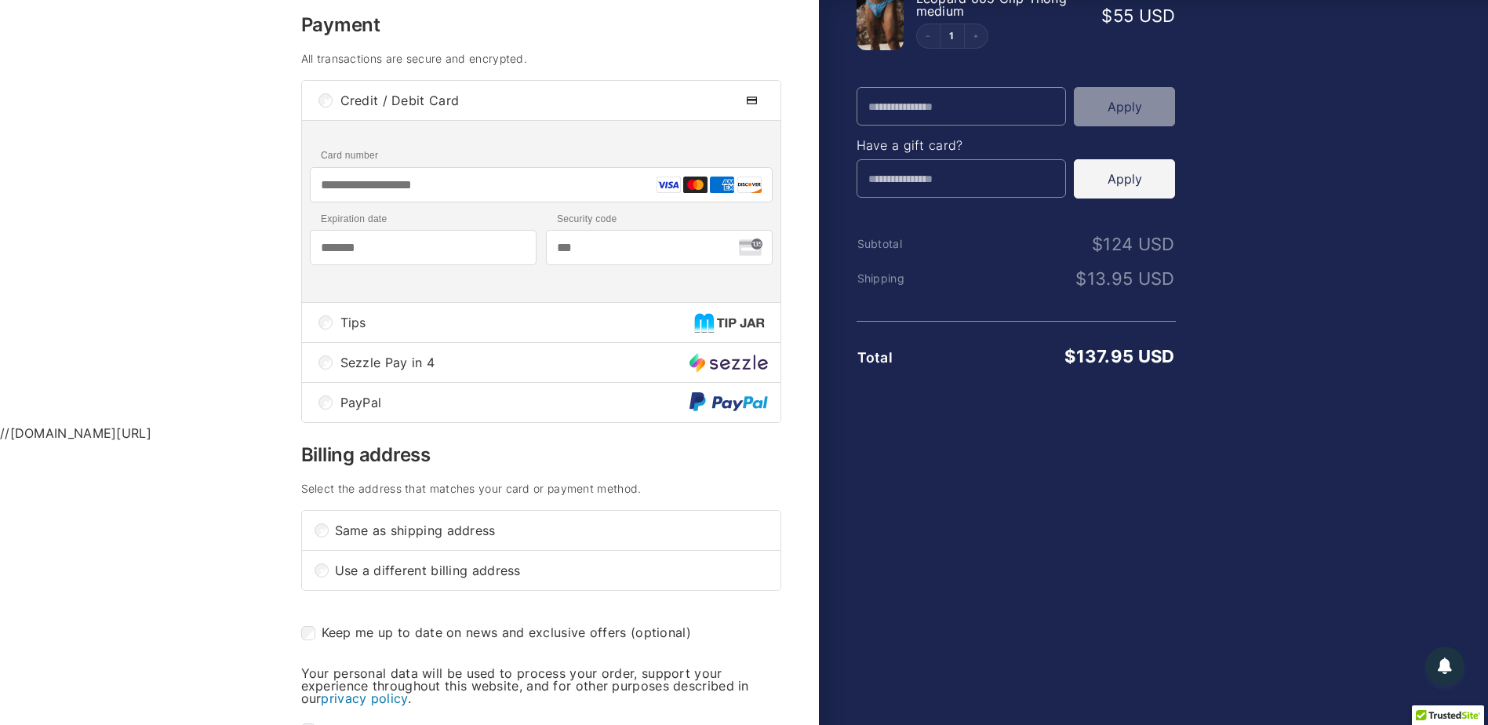
click at [342, 407] on span "PayPal" at bounding box center [514, 402] width 349 height 13
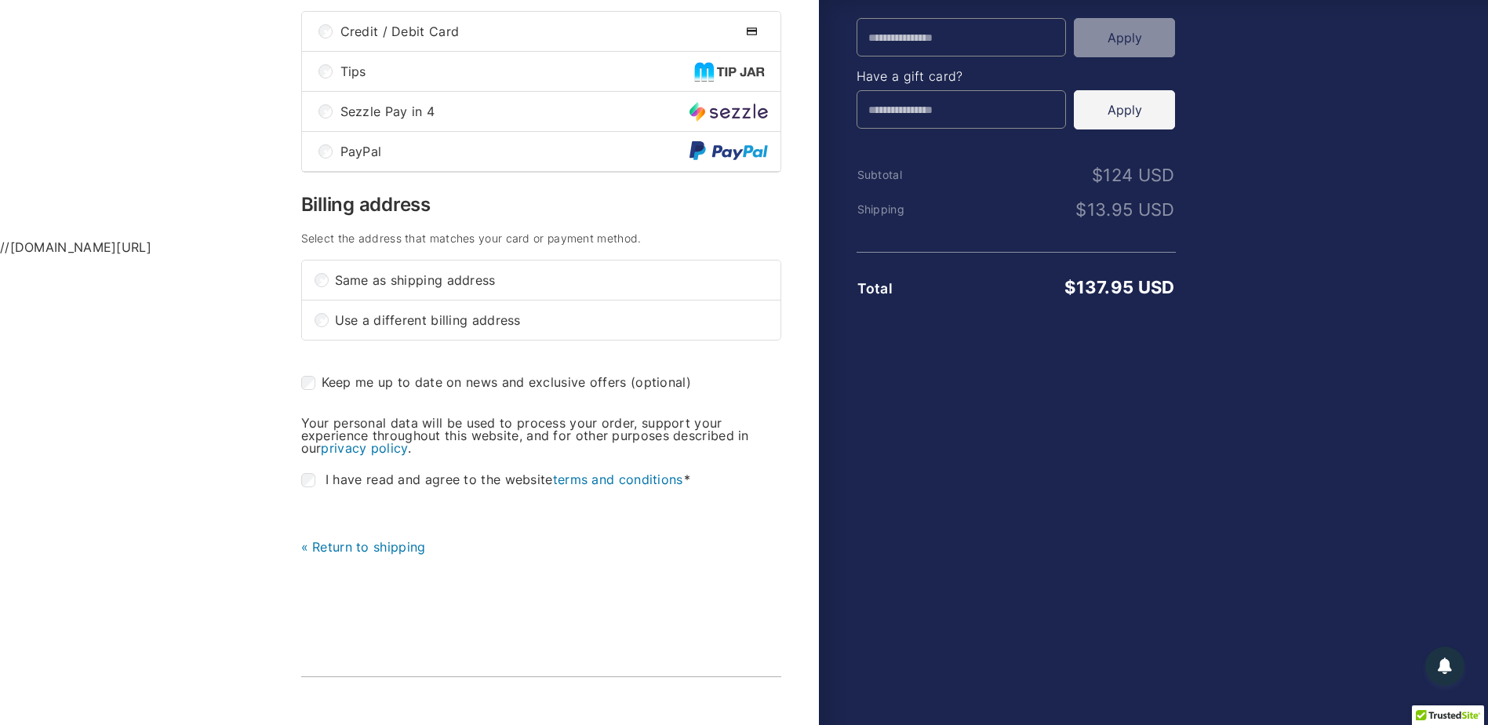
scroll to position [532, 0]
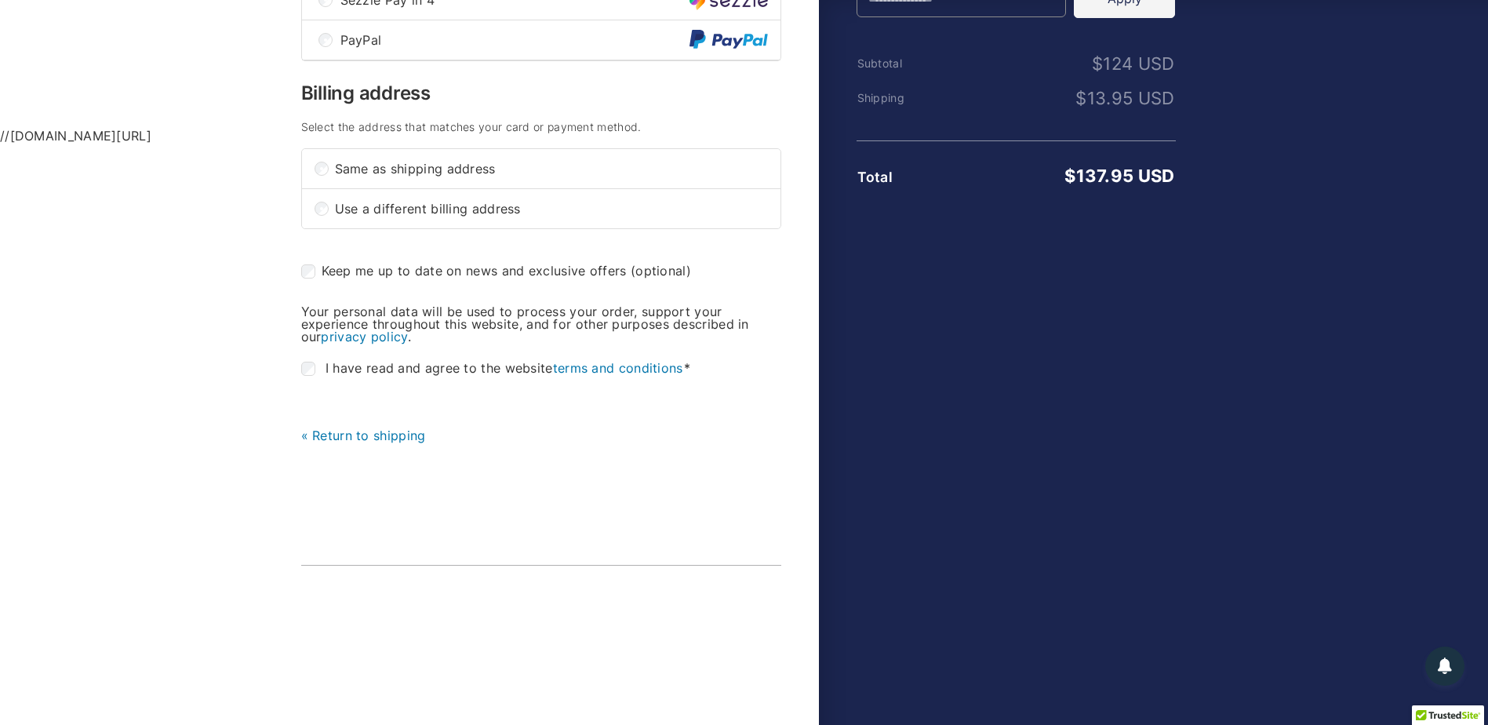
click at [319, 370] on label "I have read and agree to the website terms and conditions *" at bounding box center [498, 369] width 394 height 14
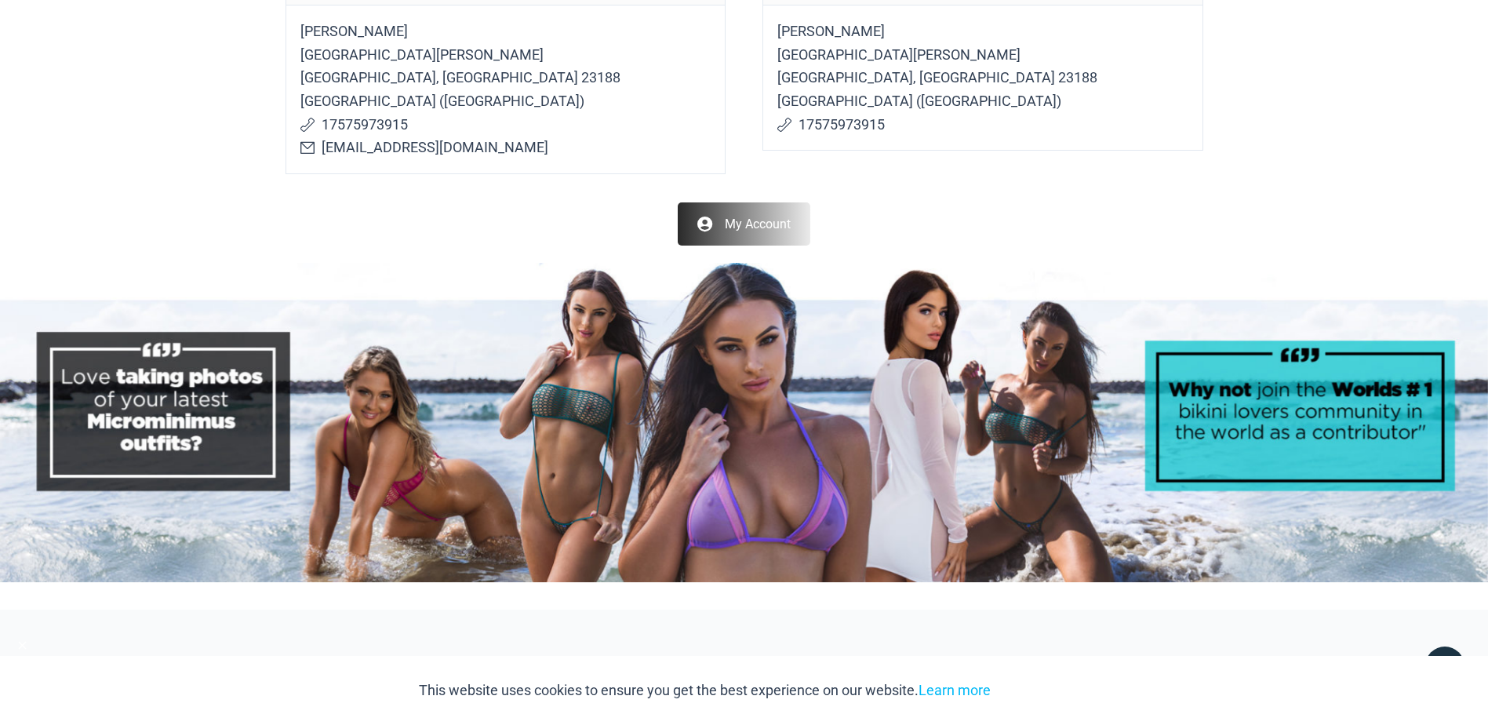
scroll to position [463, 0]
